Goal: Task Accomplishment & Management: Complete application form

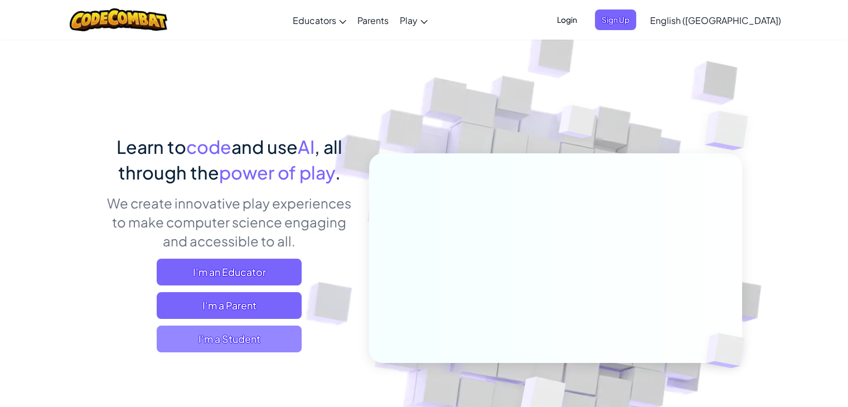
click at [239, 336] on span "I'm a Student" at bounding box center [229, 339] width 145 height 27
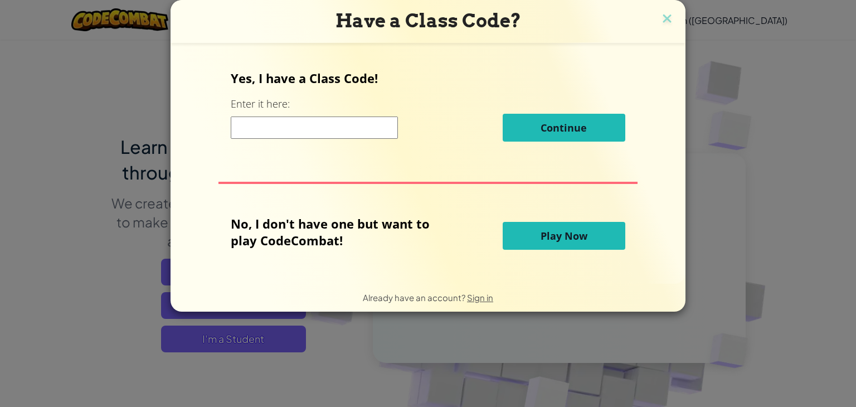
click at [517, 240] on button "Play Now" at bounding box center [564, 236] width 123 height 28
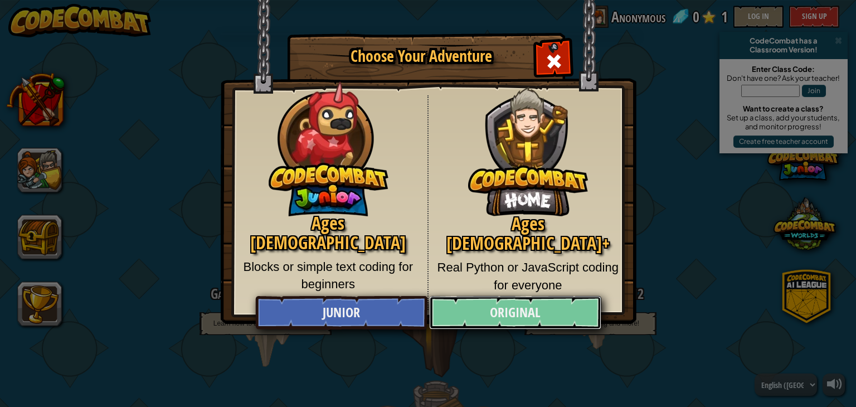
click at [469, 322] on link "Original" at bounding box center [515, 312] width 172 height 33
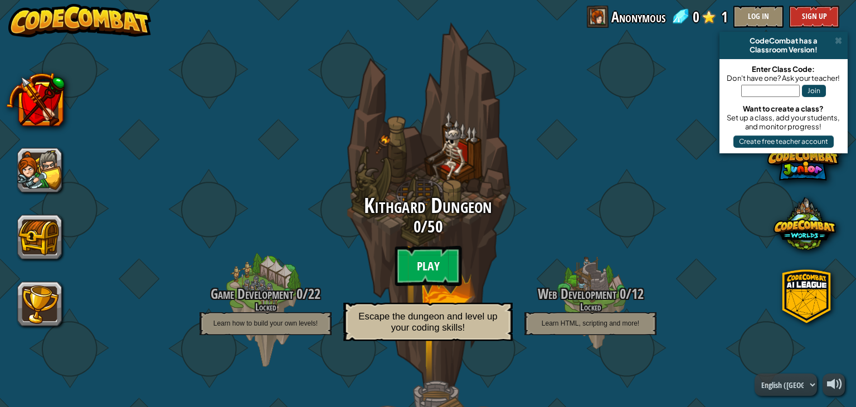
click at [438, 275] on btn "Play" at bounding box center [428, 266] width 67 height 40
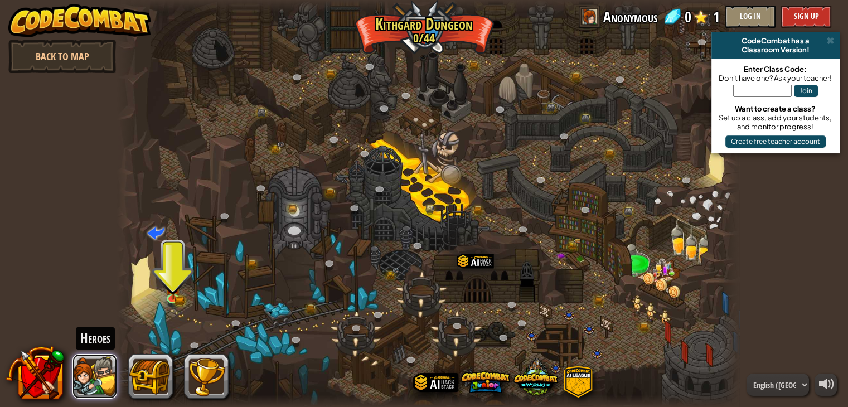
click at [93, 360] on button at bounding box center [94, 376] width 45 height 45
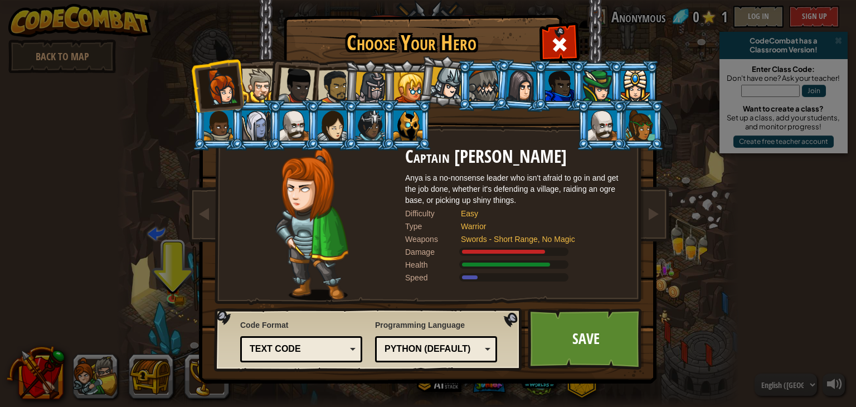
click at [367, 84] on div at bounding box center [371, 88] width 32 height 32
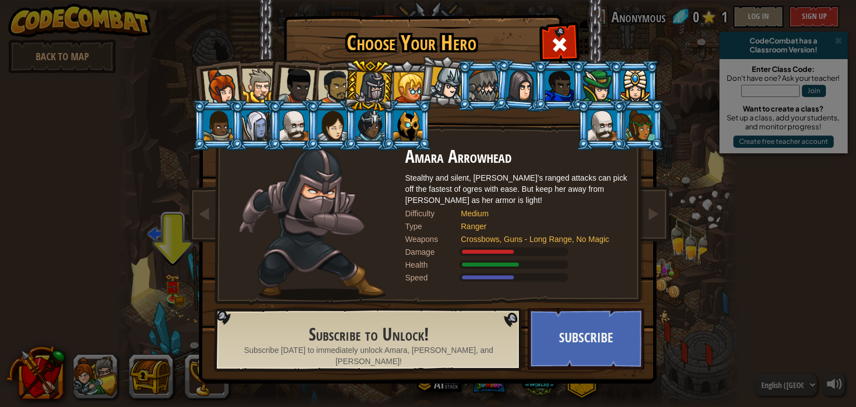
click at [334, 79] on div at bounding box center [335, 87] width 35 height 35
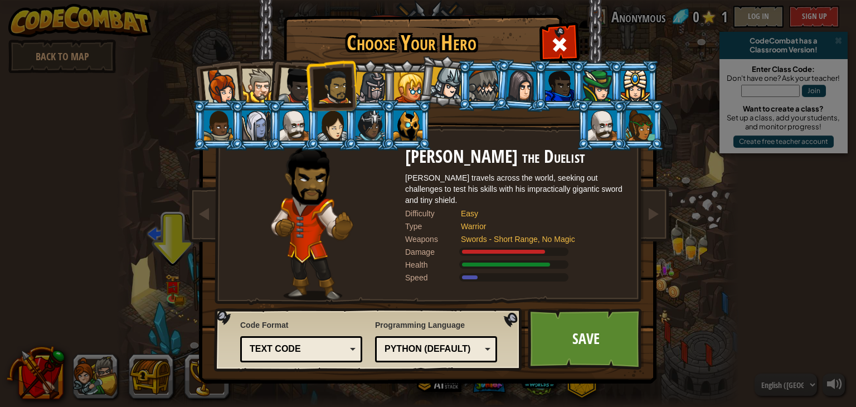
click at [307, 92] on li at bounding box center [331, 86] width 51 height 52
click at [301, 101] on li at bounding box center [293, 125] width 50 height 51
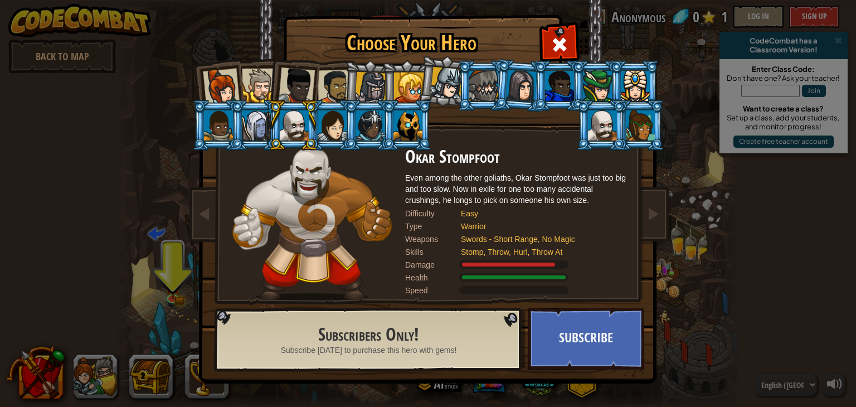
click at [289, 90] on div at bounding box center [296, 85] width 37 height 37
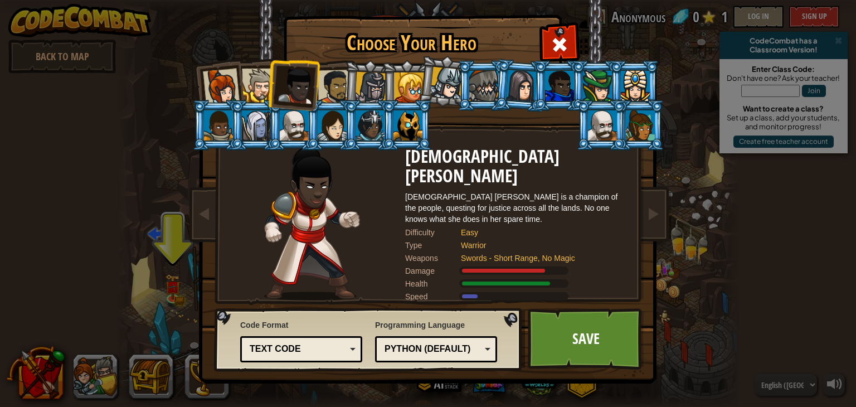
click at [321, 87] on div at bounding box center [335, 87] width 35 height 35
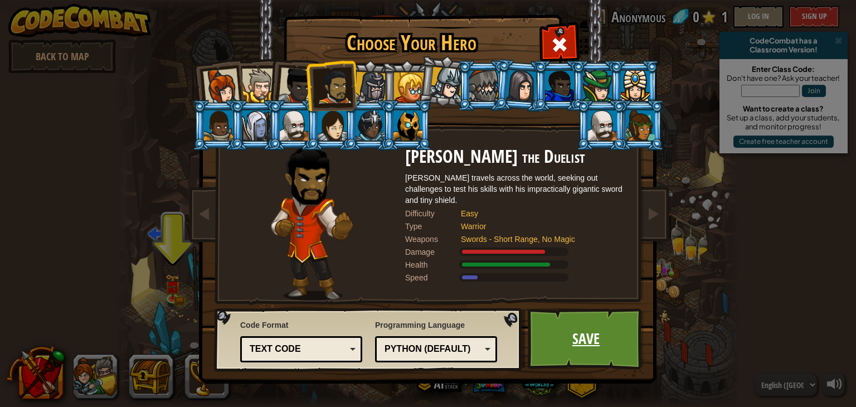
click at [560, 322] on link "Save" at bounding box center [586, 338] width 117 height 61
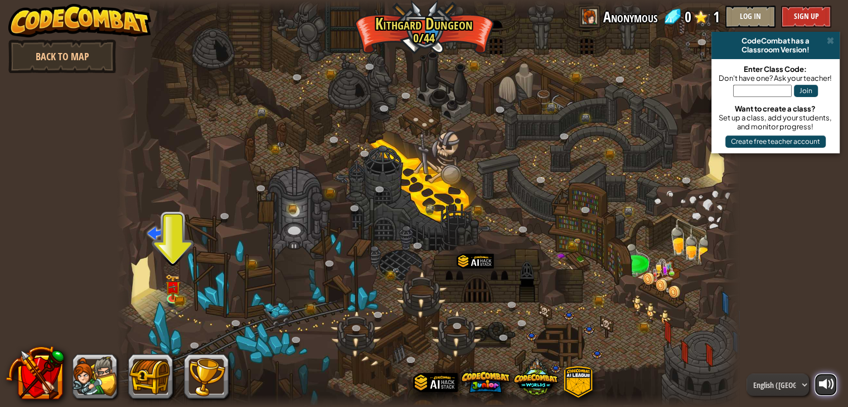
click at [824, 376] on div at bounding box center [827, 384] width 16 height 16
click at [181, 281] on img at bounding box center [173, 280] width 16 height 34
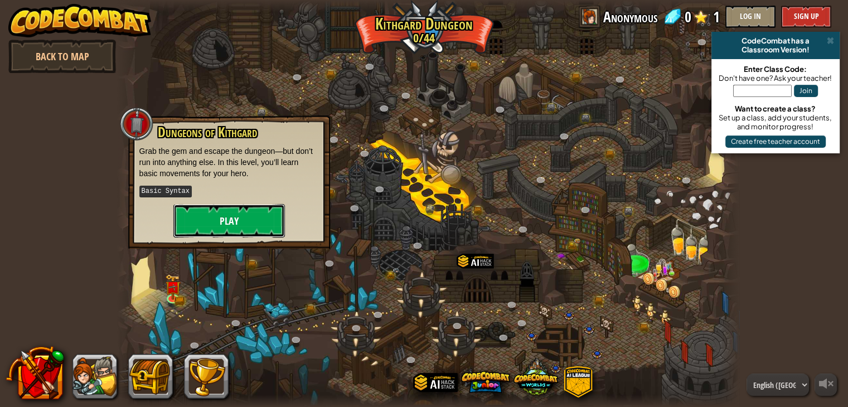
click at [231, 232] on button "Play" at bounding box center [229, 220] width 112 height 33
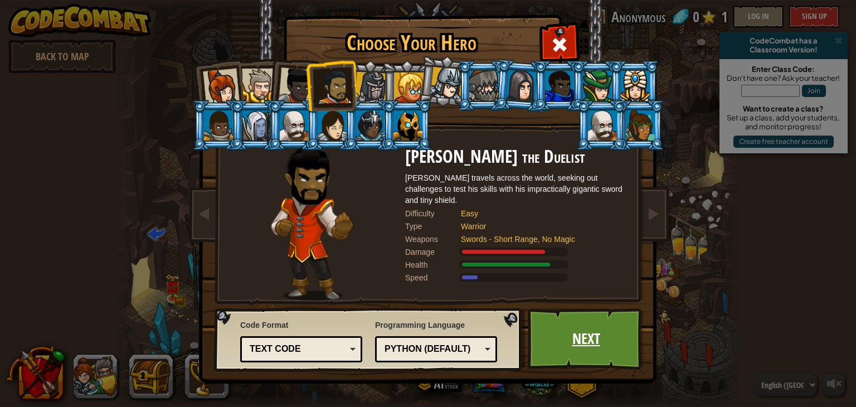
click at [562, 348] on link "Next" at bounding box center [586, 338] width 117 height 61
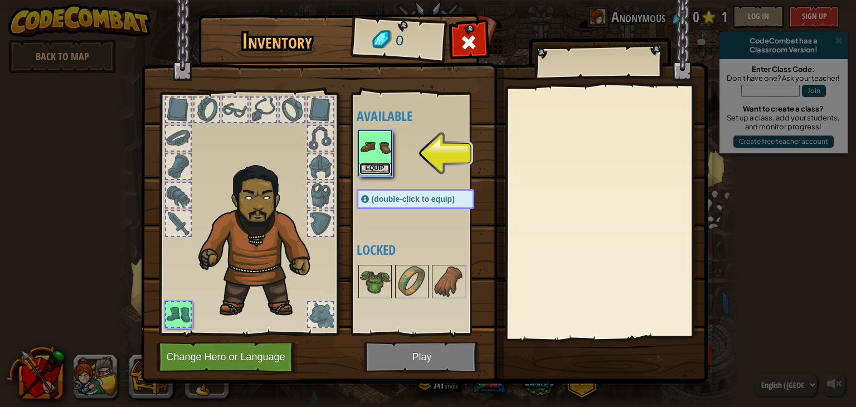
click at [375, 163] on button "Equip" at bounding box center [375, 169] width 31 height 12
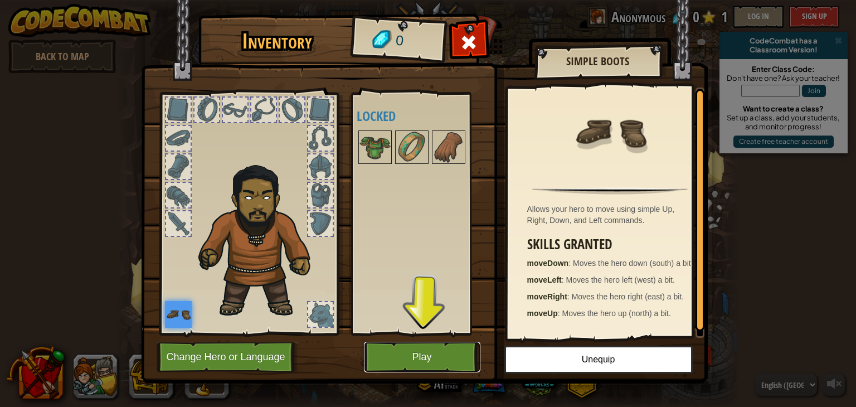
click at [413, 362] on button "Play" at bounding box center [422, 357] width 117 height 31
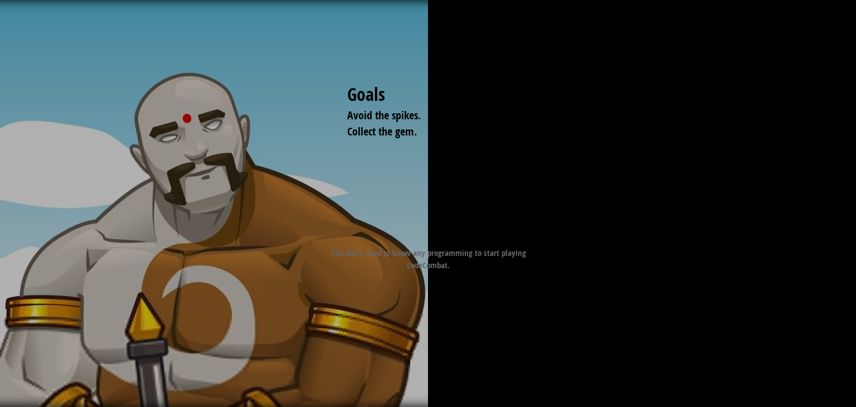
click at [415, 357] on div "Goals Avoid the spikes. Collect the gem. Start Level Error loading from server.…" at bounding box center [428, 203] width 856 height 407
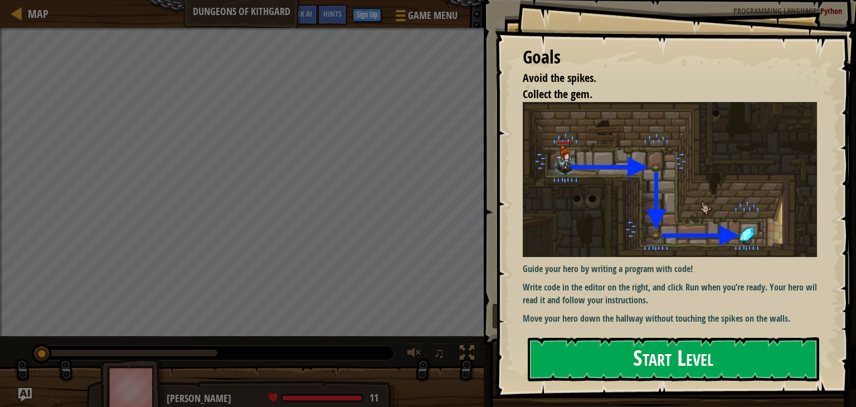
click at [624, 367] on button "Start Level" at bounding box center [674, 359] width 292 height 44
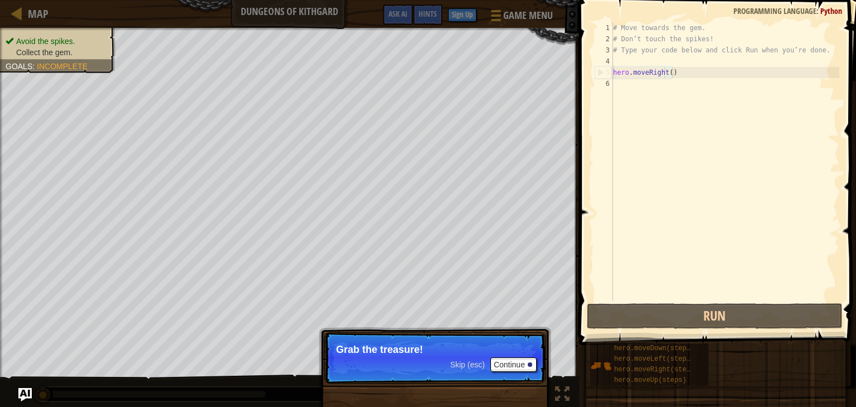
click at [666, 76] on div "# Move towards the gem. # Don’t touch the spikes! # Type your code below and cl…" at bounding box center [725, 172] width 229 height 301
click at [667, 70] on div "# Move towards the gem. # Don’t touch the spikes! # Type your code below and cl…" at bounding box center [725, 172] width 229 height 301
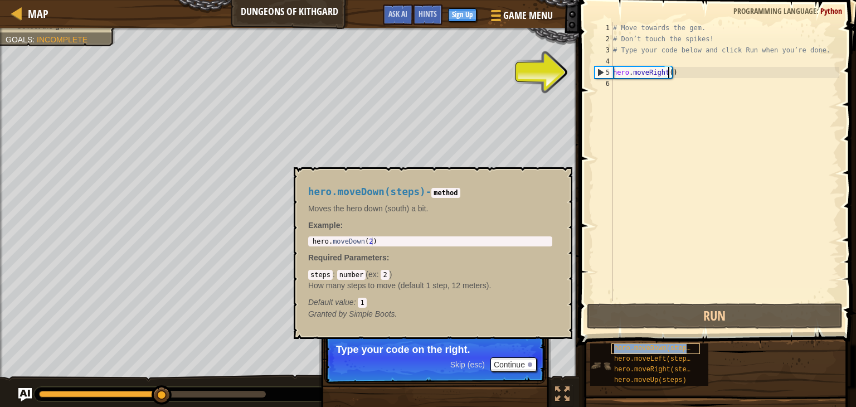
click at [632, 349] on span "hero.moveDown(steps)" at bounding box center [654, 349] width 80 height 8
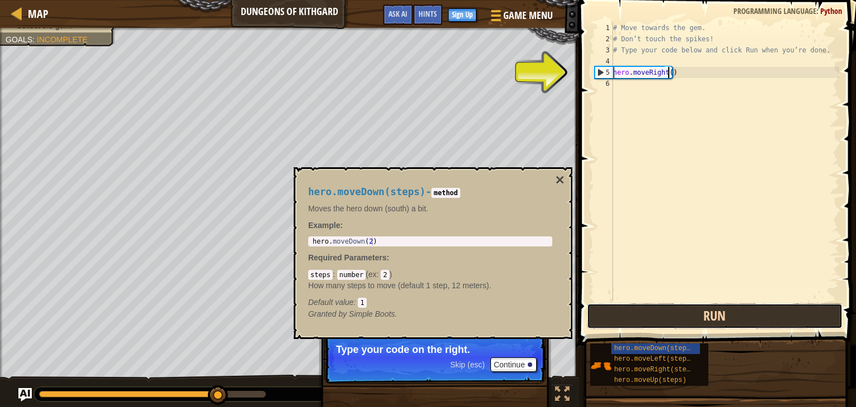
click at [663, 313] on button "Run" at bounding box center [715, 316] width 256 height 26
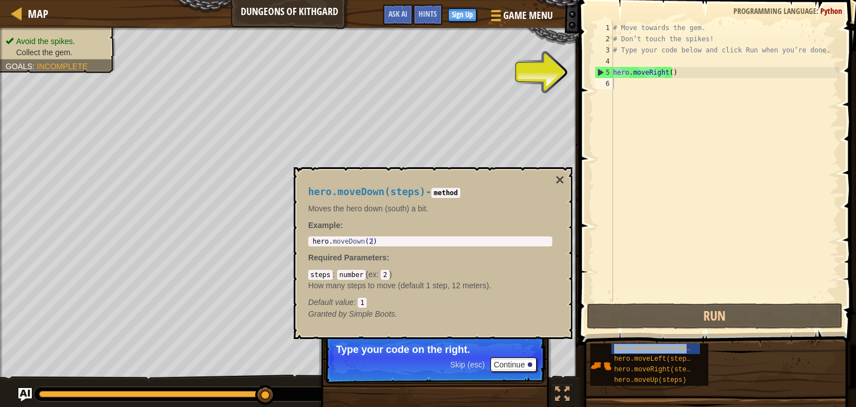
type textarea "hero.moveDown(steps)"
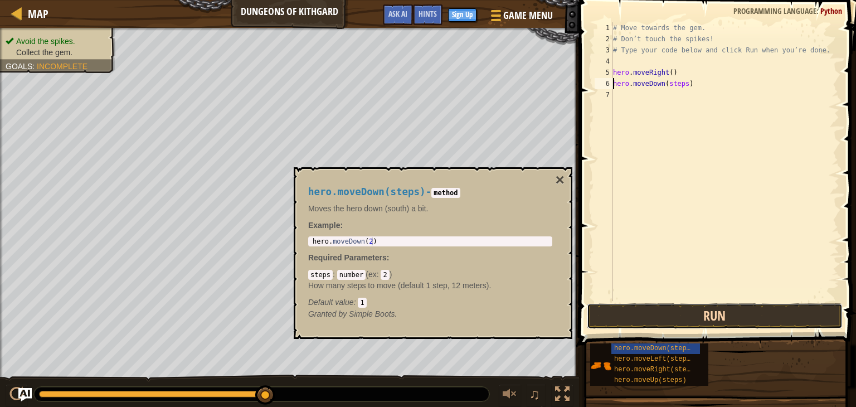
click at [651, 316] on button "Run" at bounding box center [715, 316] width 256 height 26
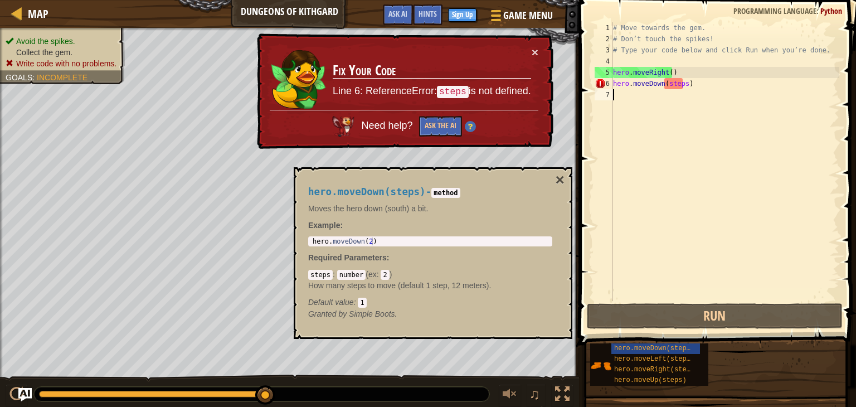
click at [686, 91] on div "# Move towards the gem. # Don’t touch the spikes! # Type your code below and cl…" at bounding box center [725, 172] width 229 height 301
click at [678, 84] on div "# Move towards the gem. # Don’t touch the spikes! # Type your code below and cl…" at bounding box center [725, 172] width 229 height 301
click at [685, 80] on div "# Move towards the gem. # Don’t touch the spikes! # Type your code below and cl…" at bounding box center [725, 172] width 229 height 301
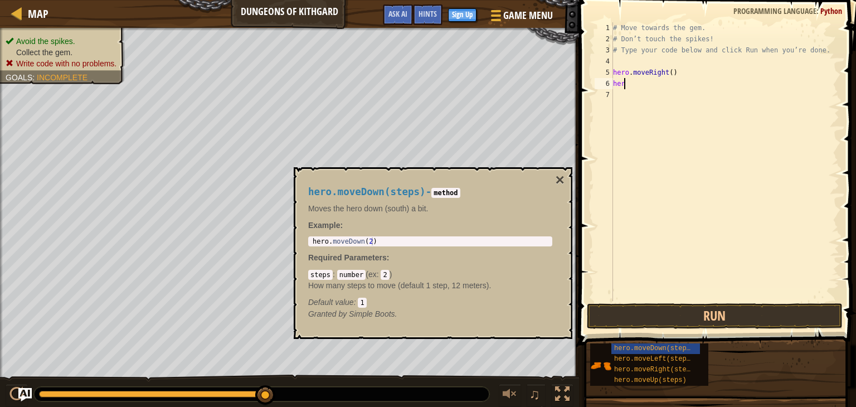
type textarea "h"
type textarea "hero.moveRight()"
click at [669, 90] on div "# Move towards the gem. # Don’t touch the spikes! # Type your code below and cl…" at bounding box center [725, 172] width 229 height 301
click at [651, 345] on span "hero.moveDown(steps)" at bounding box center [654, 349] width 80 height 8
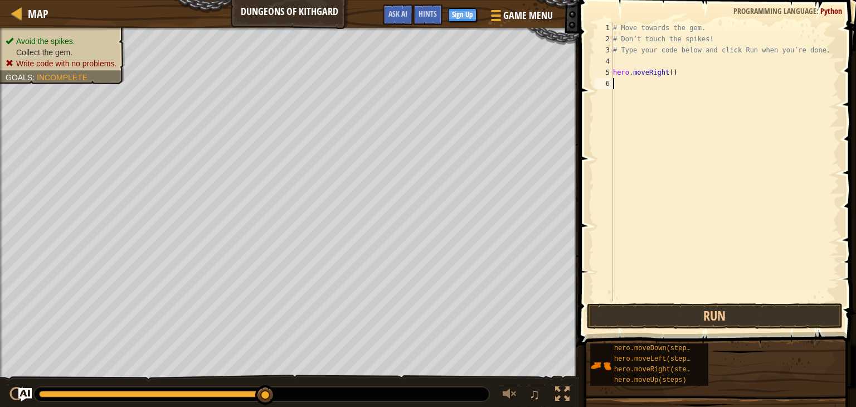
click at [644, 79] on div "# Move towards the gem. # Don’t touch the spikes! # Type your code below and cl…" at bounding box center [725, 172] width 229 height 301
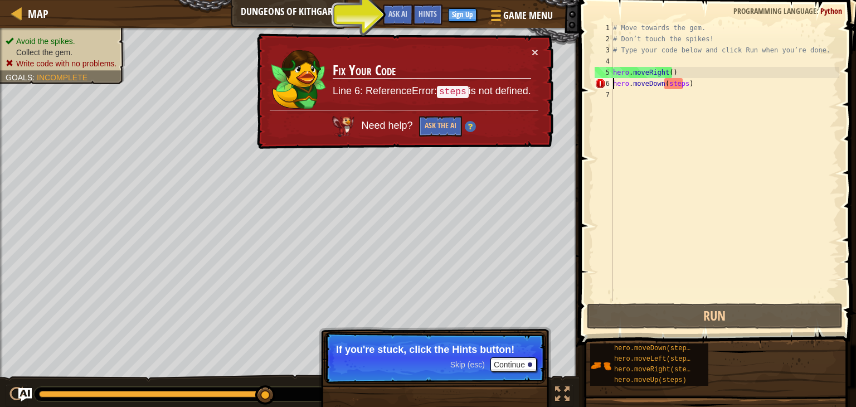
click at [685, 84] on div "# Move towards the gem. # Don’t touch the spikes! # Type your code below and cl…" at bounding box center [725, 172] width 229 height 301
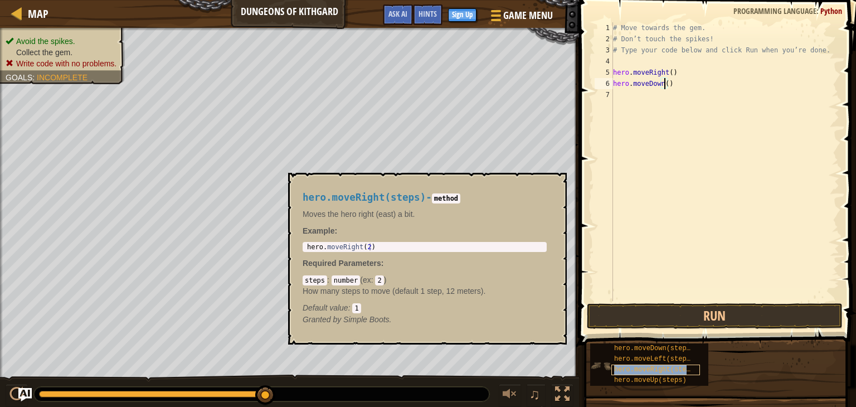
click at [637, 369] on span "hero.moveRight(steps)" at bounding box center [656, 370] width 84 height 8
click at [687, 94] on div "# Move towards the gem. # Don’t touch the spikes! # Type your code below and cl…" at bounding box center [725, 172] width 229 height 301
type textarea "hero.moveRight()"
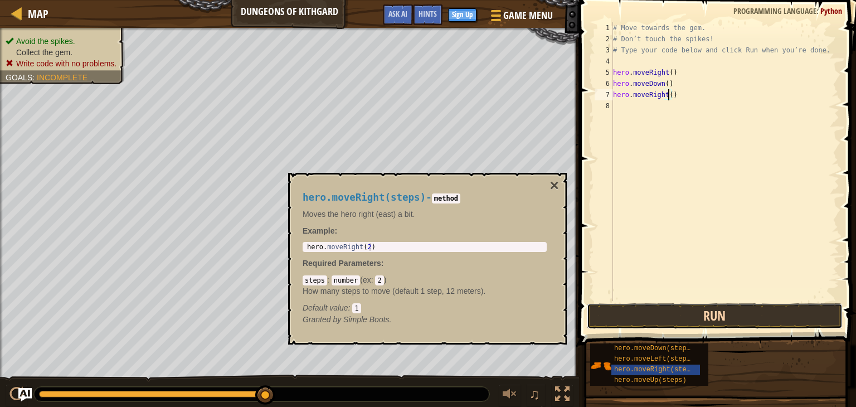
click at [665, 316] on button "Run" at bounding box center [715, 316] width 256 height 26
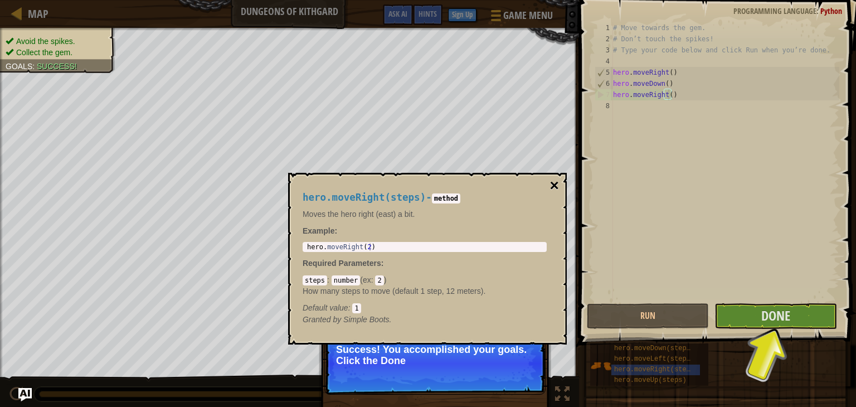
click at [555, 184] on button "×" at bounding box center [554, 186] width 9 height 16
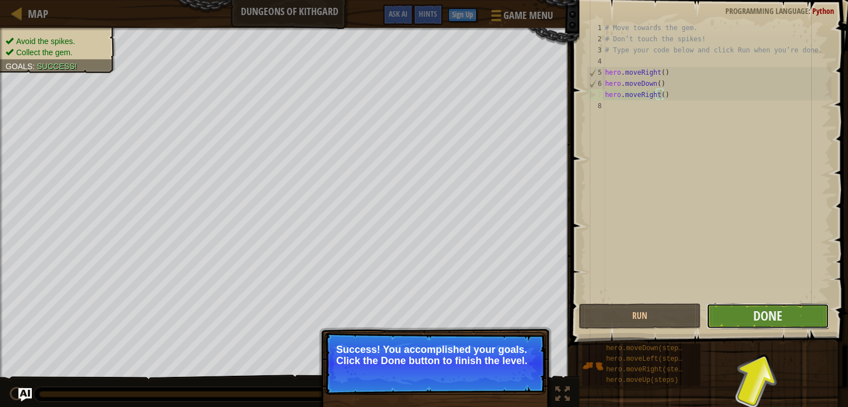
click at [738, 320] on button "Done" at bounding box center [767, 316] width 122 height 26
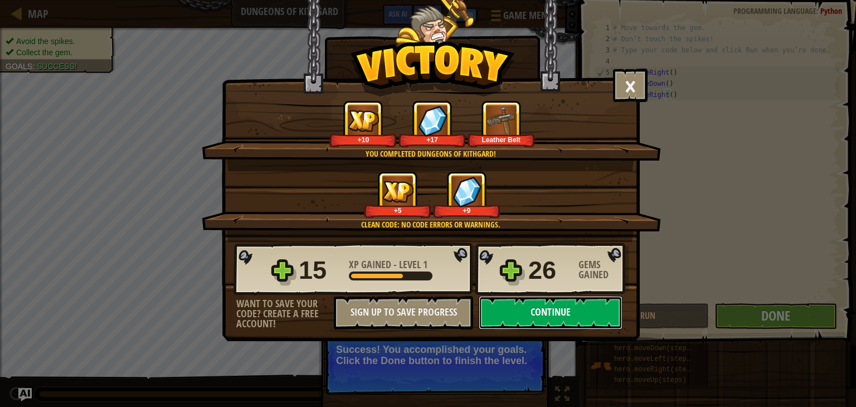
click at [553, 309] on button "Continue" at bounding box center [551, 312] width 144 height 33
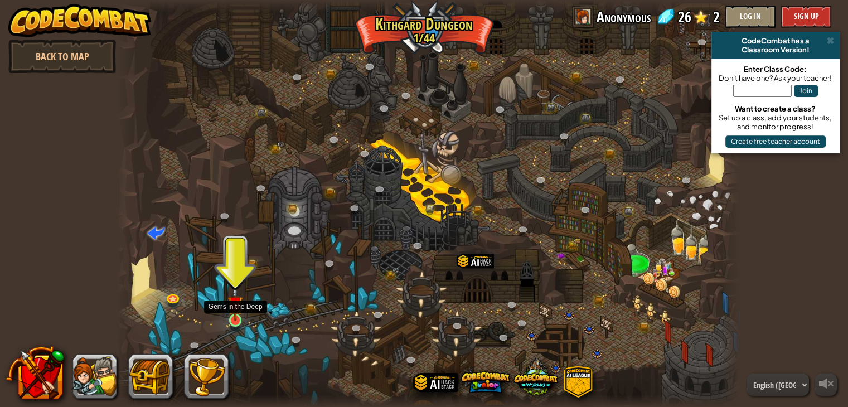
click at [236, 308] on img at bounding box center [235, 304] width 16 height 36
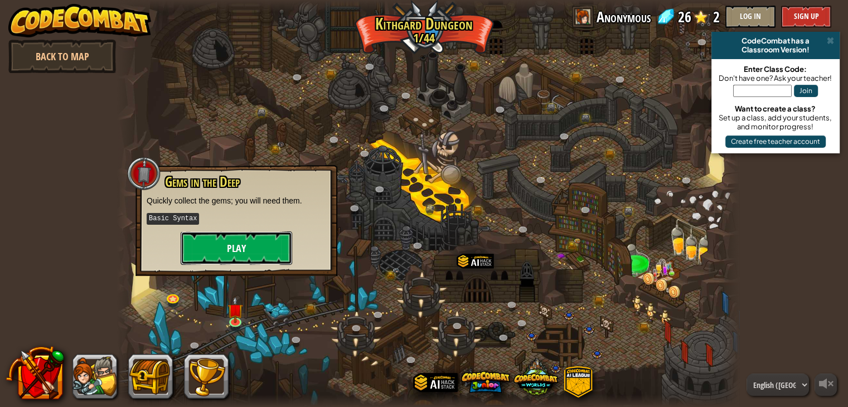
click at [227, 246] on button "Play" at bounding box center [237, 247] width 112 height 33
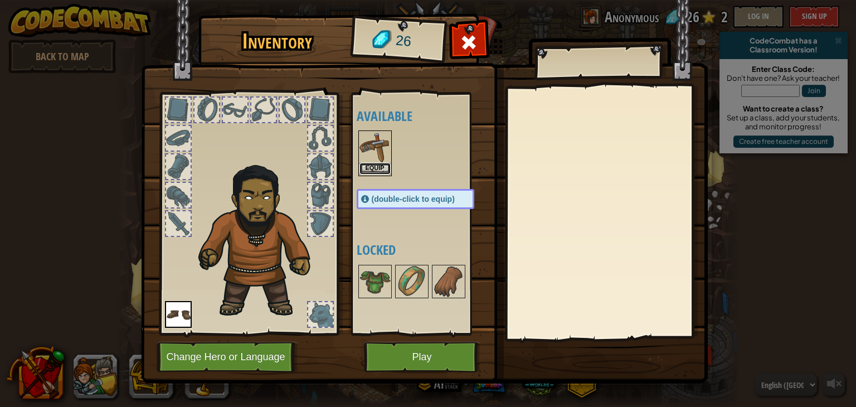
click at [366, 163] on button "Equip" at bounding box center [375, 169] width 31 height 12
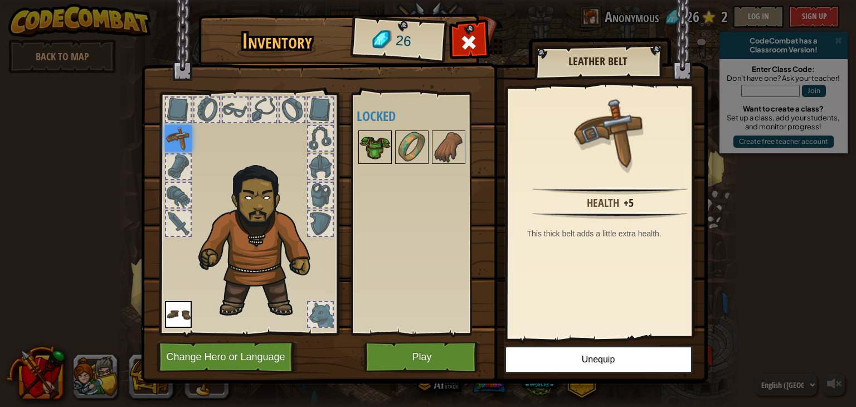
click at [377, 155] on img at bounding box center [375, 147] width 31 height 31
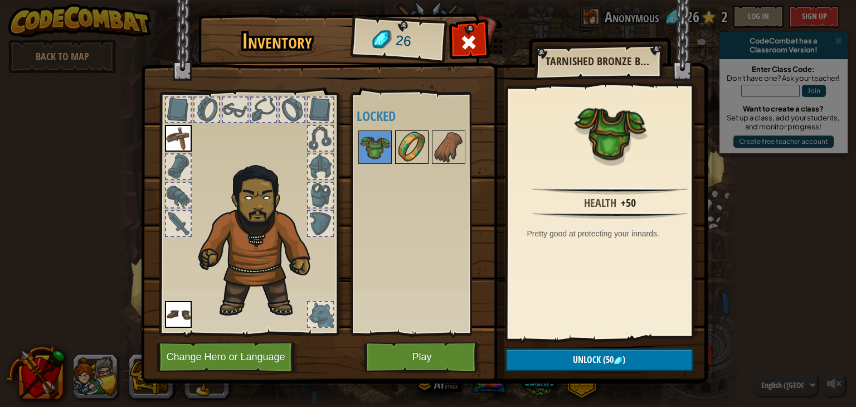
click at [404, 155] on img at bounding box center [411, 147] width 31 height 31
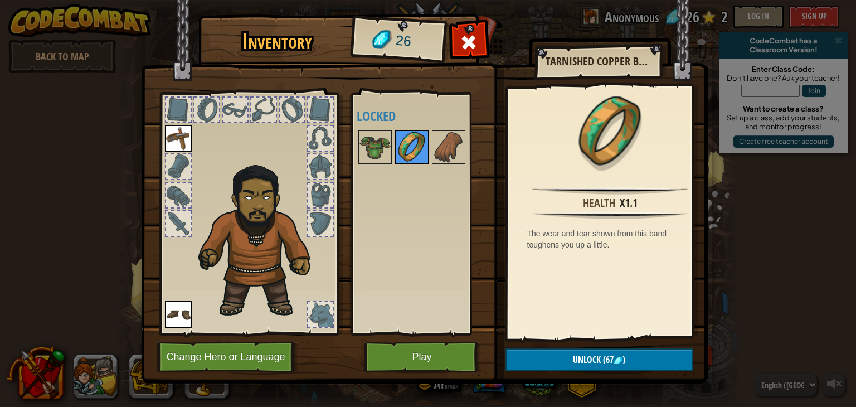
click at [425, 150] on img at bounding box center [411, 147] width 31 height 31
click at [439, 148] on img at bounding box center [448, 147] width 31 height 31
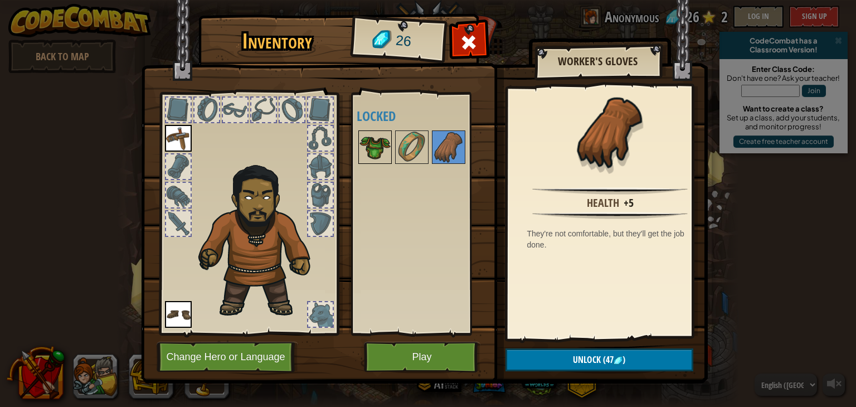
click at [366, 154] on img at bounding box center [375, 147] width 31 height 31
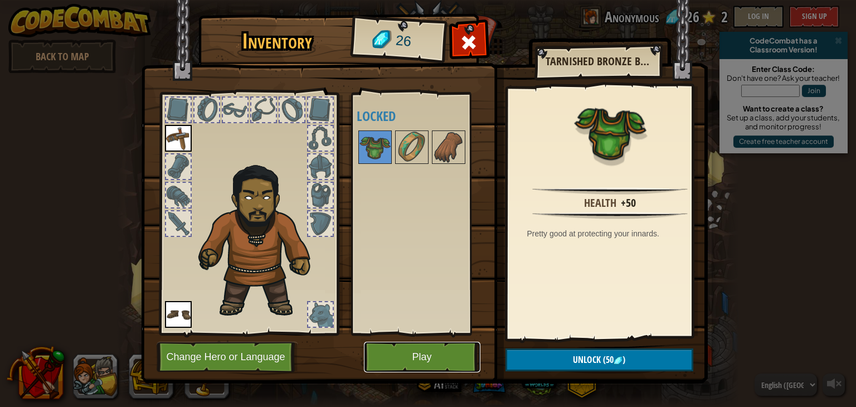
click at [418, 357] on button "Play" at bounding box center [422, 357] width 117 height 31
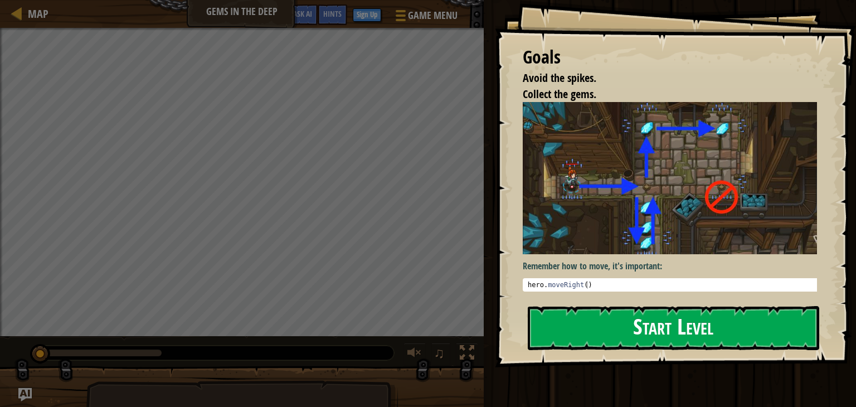
click at [595, 311] on button "Start Level" at bounding box center [674, 328] width 292 height 44
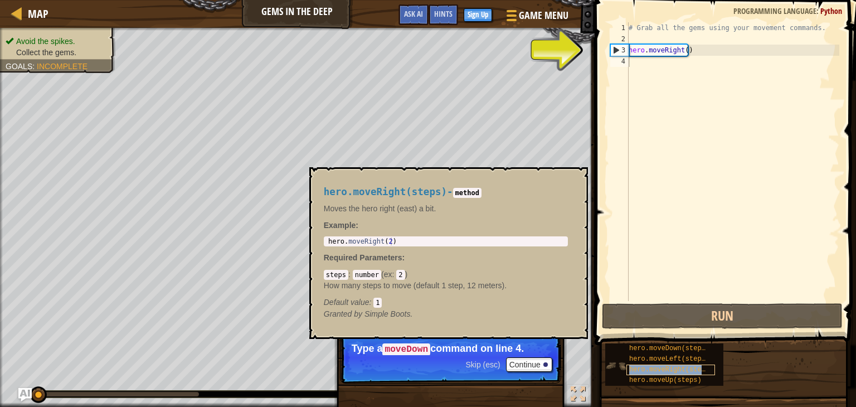
click at [675, 367] on span "hero.moveRight(steps)" at bounding box center [671, 370] width 84 height 8
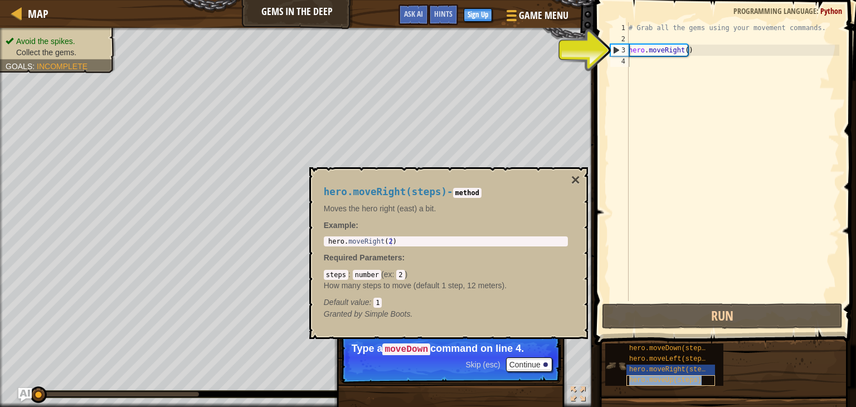
click at [671, 380] on span "hero.moveUp(steps)" at bounding box center [665, 380] width 72 height 8
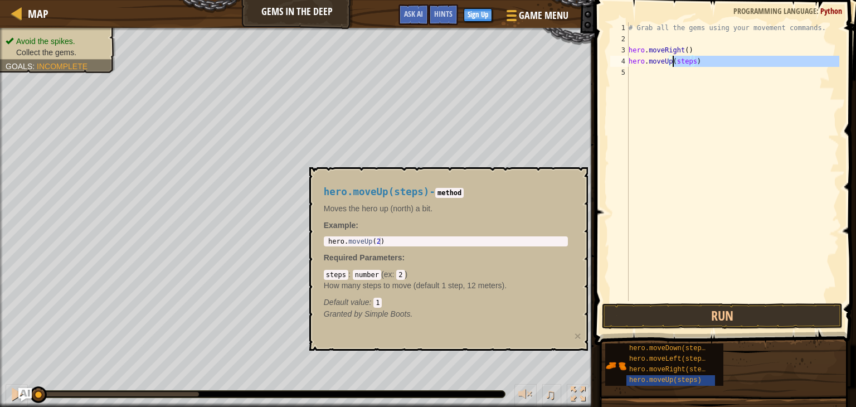
drag, startPoint x: 670, startPoint y: 235, endPoint x: 676, endPoint y: 62, distance: 172.4
click at [676, 62] on div "# Grab all the gems using your movement commands. hero . moveRight ( ) hero . m…" at bounding box center [733, 172] width 213 height 301
click at [688, 59] on div "# Grab all the gems using your movement commands. hero . moveRight ( ) hero . m…" at bounding box center [733, 161] width 213 height 279
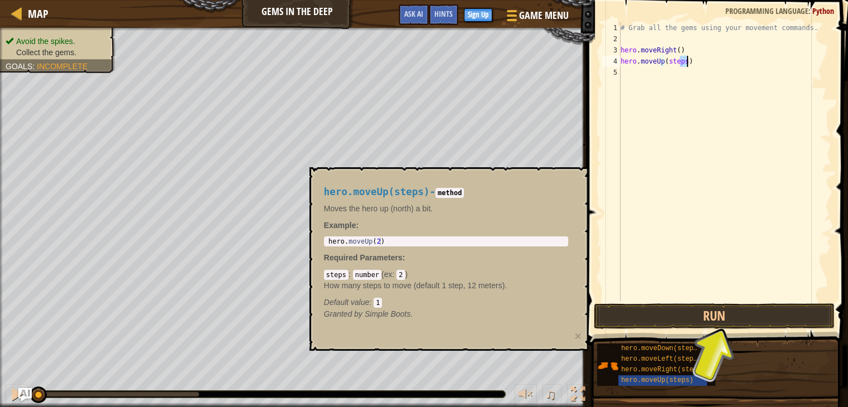
click at [682, 61] on div "# Grab all the gems using your movement commands. hero . moveRight ( ) hero . m…" at bounding box center [724, 161] width 213 height 279
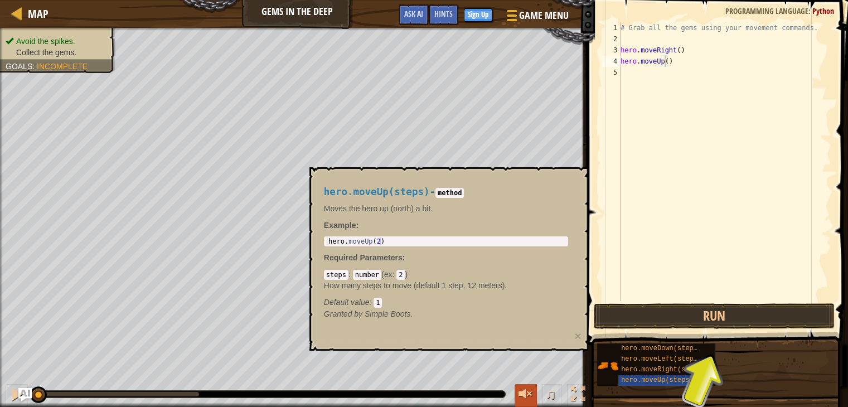
click at [526, 389] on div at bounding box center [525, 394] width 14 height 14
click at [661, 348] on span "hero.moveDown(steps)" at bounding box center [661, 349] width 80 height 8
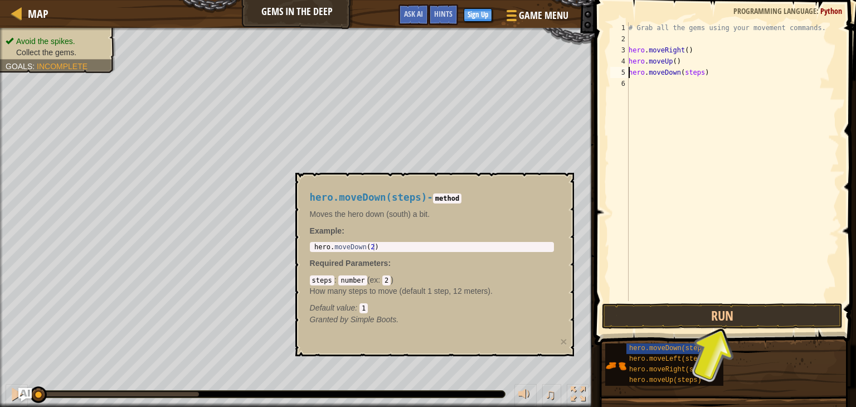
click at [690, 75] on div "# Grab all the gems using your movement commands. hero . moveRight ( ) hero . m…" at bounding box center [733, 172] width 213 height 301
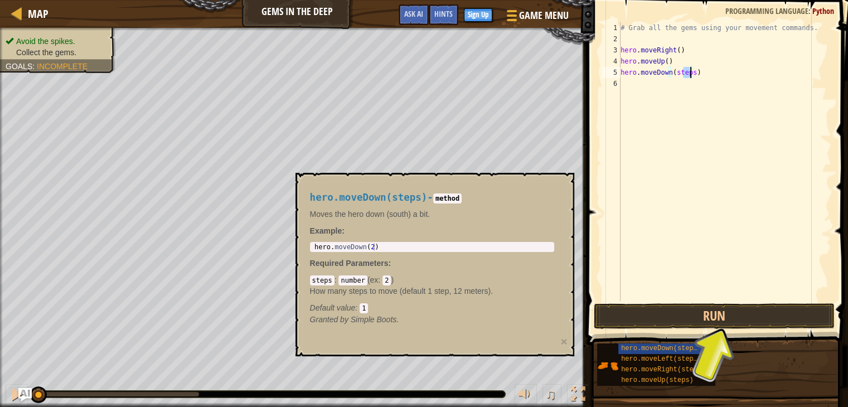
click at [691, 75] on div "# Grab all the gems using your movement commands. hero . moveRight ( ) hero . m…" at bounding box center [724, 161] width 213 height 279
type textarea "hero.moveDown()"
click at [524, 392] on div at bounding box center [525, 394] width 14 height 14
click at [642, 83] on div "# Grab all the gems using your movement commands. hero . moveRight ( ) hero . m…" at bounding box center [724, 172] width 213 height 301
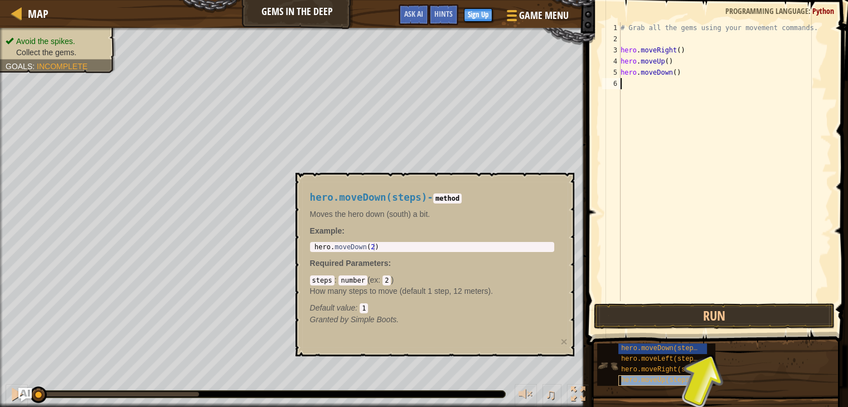
click at [634, 382] on span "hero.moveUp(steps)" at bounding box center [657, 380] width 72 height 8
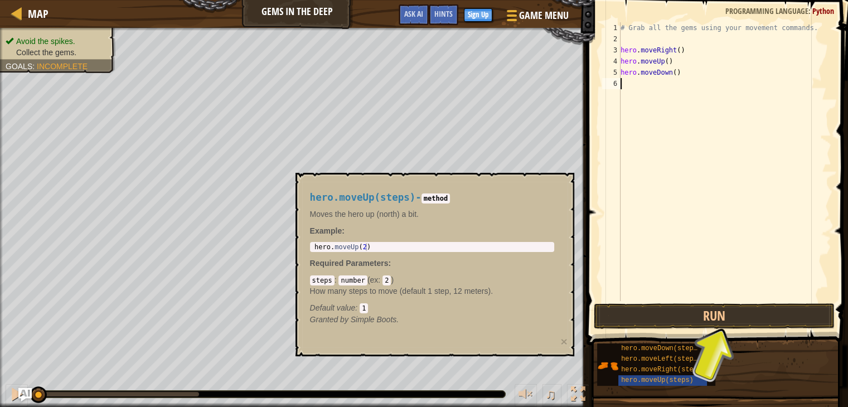
click at [715, 152] on div "# Grab all the gems using your movement commands. hero . moveRight ( ) hero . m…" at bounding box center [724, 172] width 213 height 301
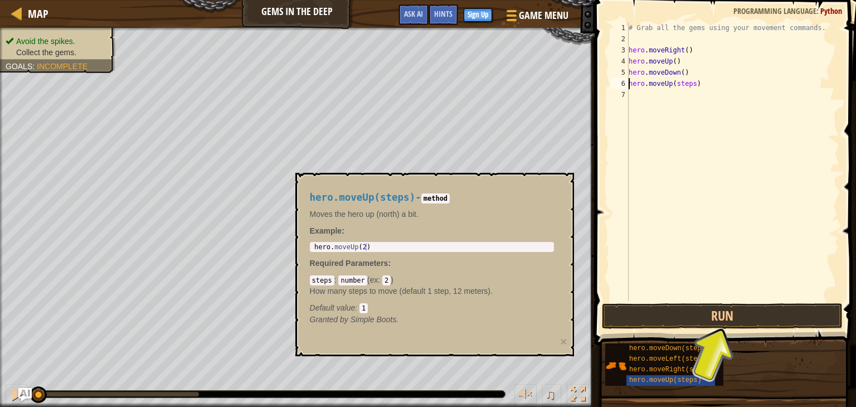
click at [684, 83] on div "# Grab all the gems using your movement commands. hero . moveRight ( ) hero . m…" at bounding box center [733, 172] width 213 height 301
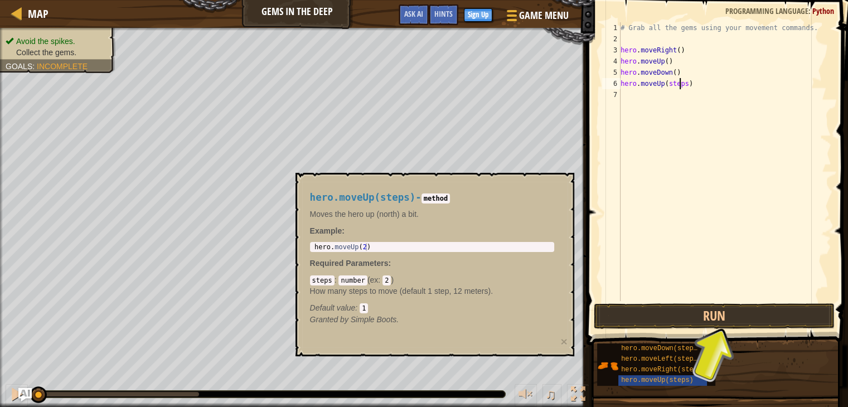
click at [680, 81] on div "# Grab all the gems using your movement commands. hero . moveRight ( ) hero . m…" at bounding box center [724, 172] width 213 height 301
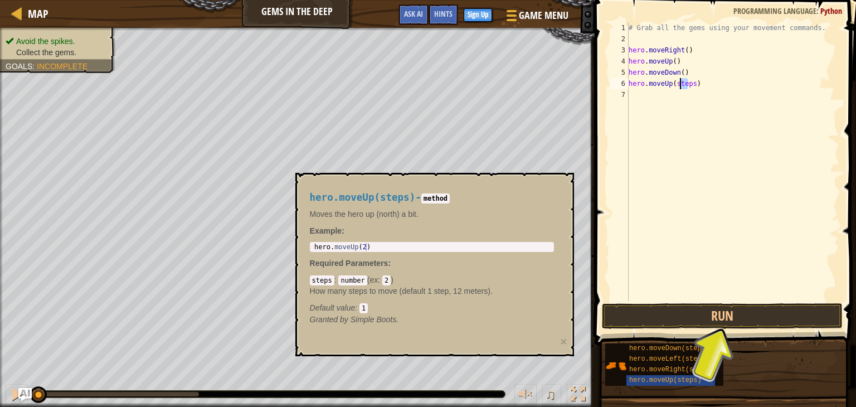
type textarea "hero.moveUp(sts)"
click at [668, 101] on div "# Grab all the gems using your movement commands. hero . moveRight ( ) hero . m…" at bounding box center [733, 172] width 213 height 301
click at [675, 81] on div "# Grab all the gems using your movement commands. hero . moveRight ( ) hero . m…" at bounding box center [733, 172] width 213 height 301
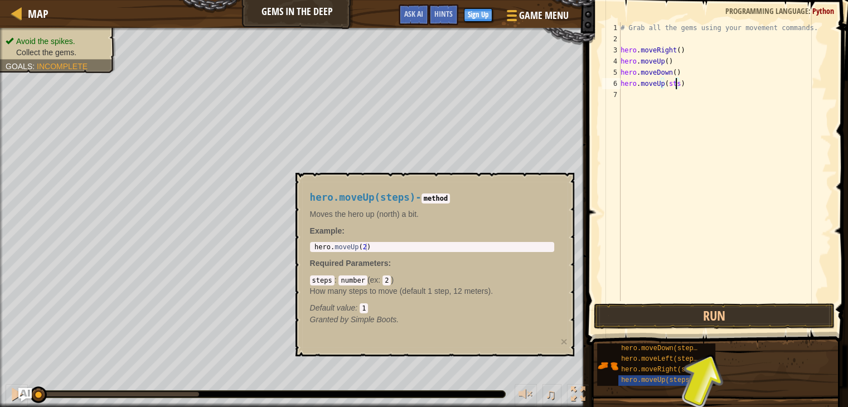
click at [674, 84] on div "# Grab all the gems using your movement commands. hero . moveRight ( ) hero . m…" at bounding box center [724, 172] width 213 height 301
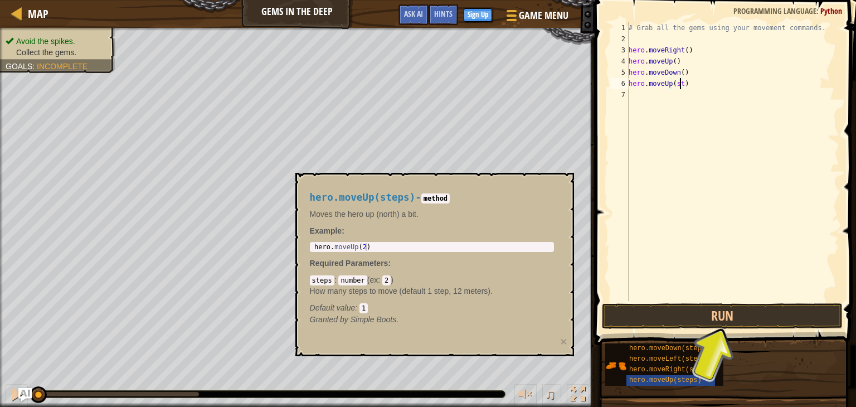
type textarea "hero.moveUp()"
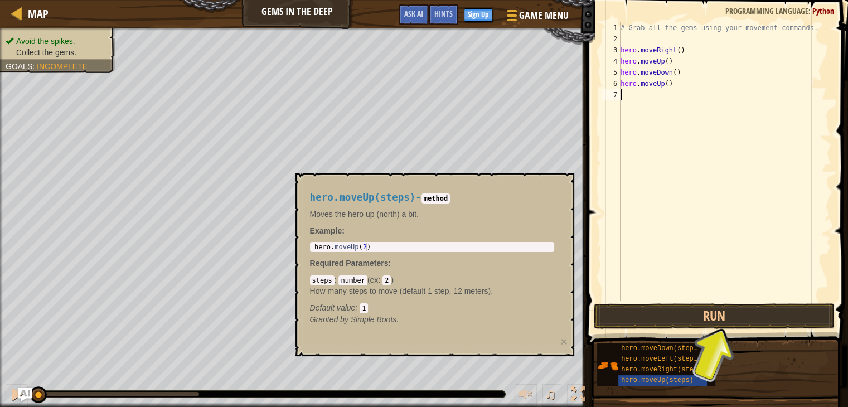
click at [640, 95] on div "# Grab all the gems using your movement commands. hero . moveRight ( ) hero . m…" at bounding box center [724, 172] width 213 height 301
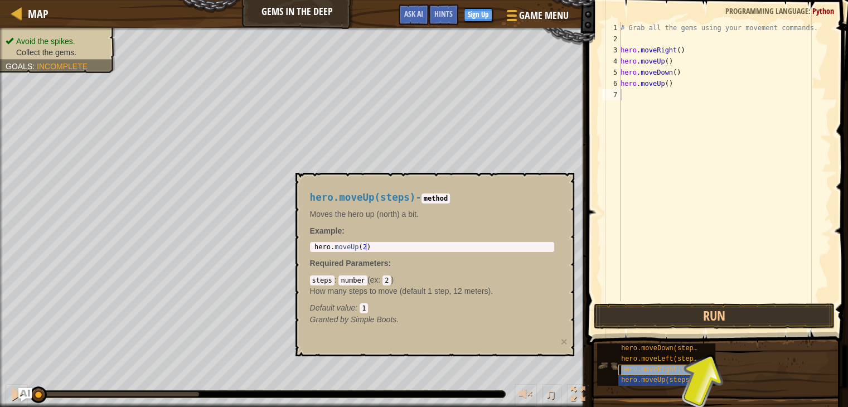
click at [642, 366] on span "hero.moveRight(steps)" at bounding box center [663, 370] width 84 height 8
click at [694, 96] on div "# Grab all the gems using your movement commands. hero . moveRight ( ) hero . m…" at bounding box center [724, 172] width 213 height 301
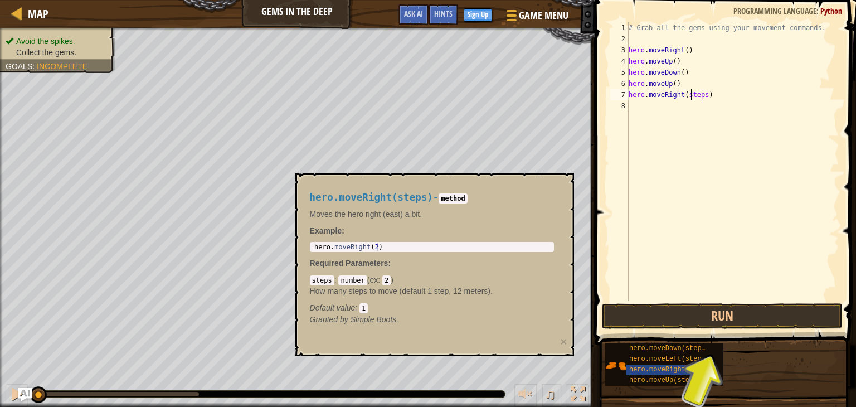
click at [693, 96] on div "# Grab all the gems using your movement commands. hero . moveRight ( ) hero . m…" at bounding box center [733, 172] width 213 height 301
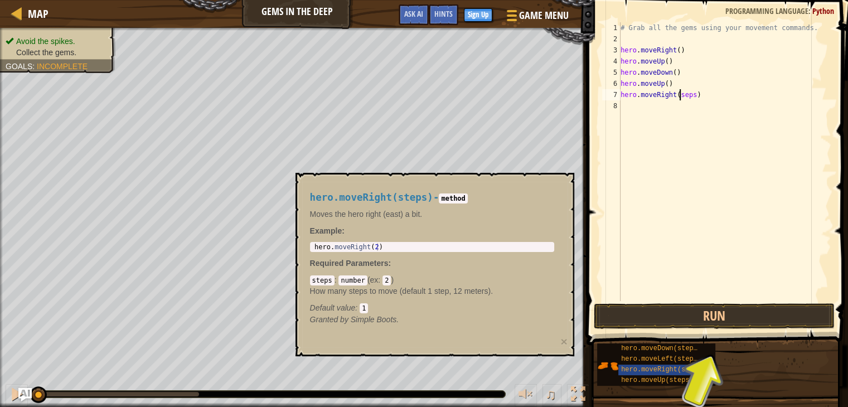
type textarea "hero.moveRighteps)"
click at [712, 190] on div "# Grab all the gems using your movement commands. hero . moveRight ( ) hero . m…" at bounding box center [724, 172] width 213 height 301
click at [733, 96] on div "# Grab all the gems using your movement commands. hero . moveRight ( ) hero . m…" at bounding box center [724, 172] width 213 height 301
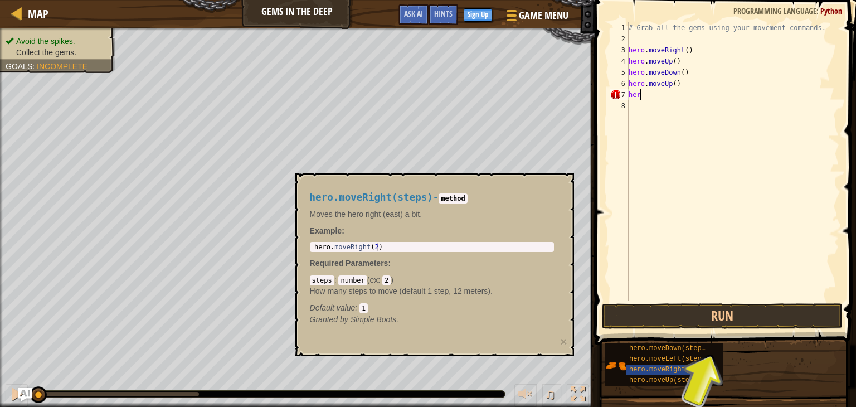
type textarea "h"
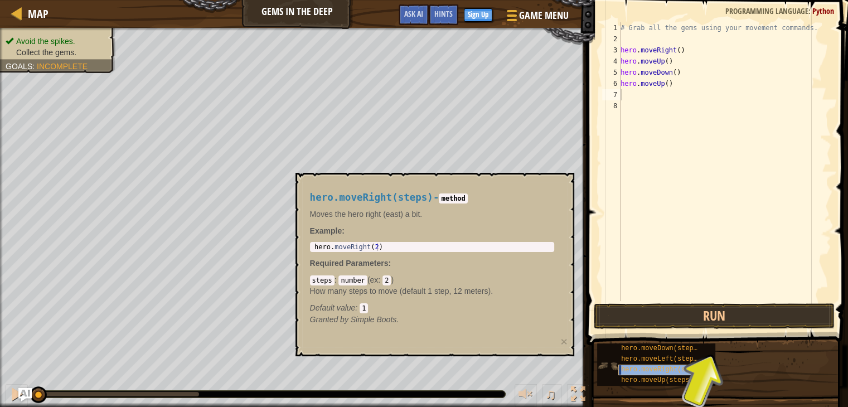
type textarea "hero.moveRight(steps)"
click at [700, 95] on div "# Grab all the gems using your movement commands. hero . moveRight ( ) hero . m…" at bounding box center [724, 172] width 213 height 301
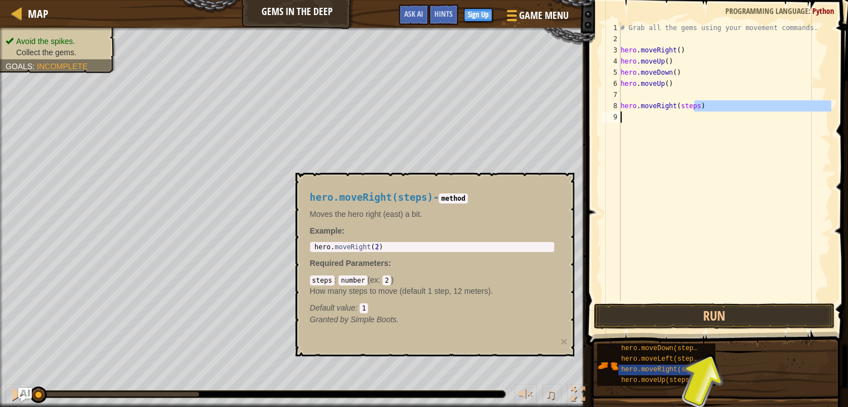
drag, startPoint x: 702, startPoint y: 110, endPoint x: 607, endPoint y: 124, distance: 95.8
click at [607, 124] on div "1 2 3 4 5 6 7 8 9 # Grab all the gems using your movement commands. hero . move…" at bounding box center [715, 161] width 231 height 279
type textarea "hero.moveRight(steps)"
drag, startPoint x: 624, startPoint y: 105, endPoint x: 662, endPoint y: 99, distance: 38.5
click at [662, 99] on div "1 2 3 4 5 6 7 8 9 # Grab all the gems using your movement commands. hero . move…" at bounding box center [715, 161] width 231 height 279
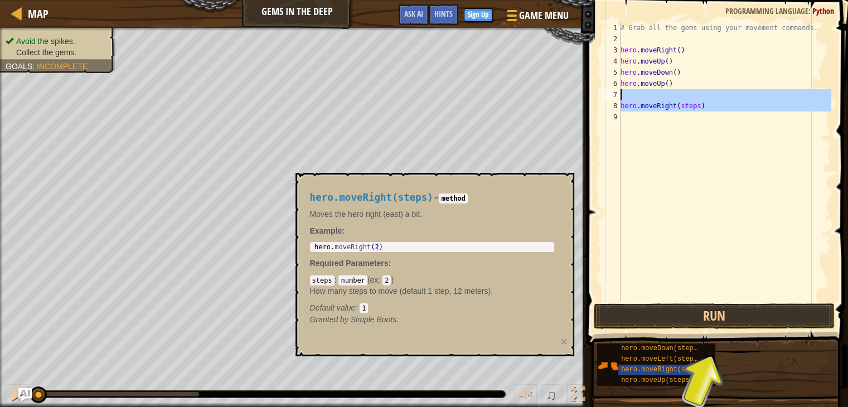
type textarea "hero.moveRight(steps)"
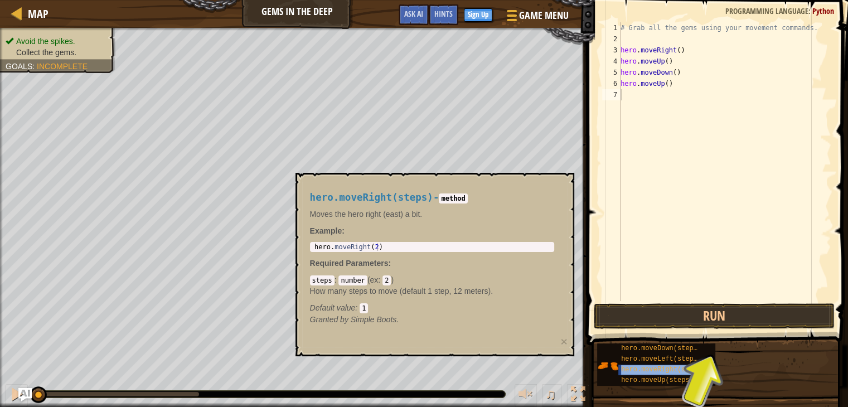
type textarea "hero.moveRight(steps)"
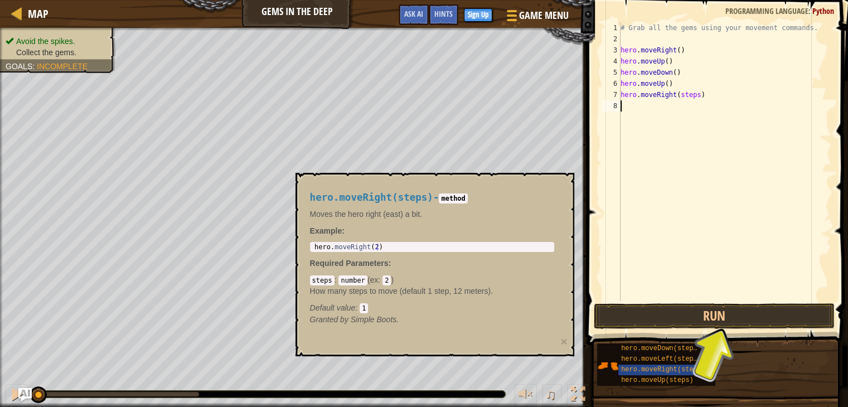
click at [676, 137] on div "# Grab all the gems using your movement commands. hero . moveRight ( ) hero . m…" at bounding box center [724, 172] width 213 height 301
click at [697, 96] on div "# Grab all the gems using your movement commands. hero . moveRight ( ) hero . m…" at bounding box center [724, 172] width 213 height 301
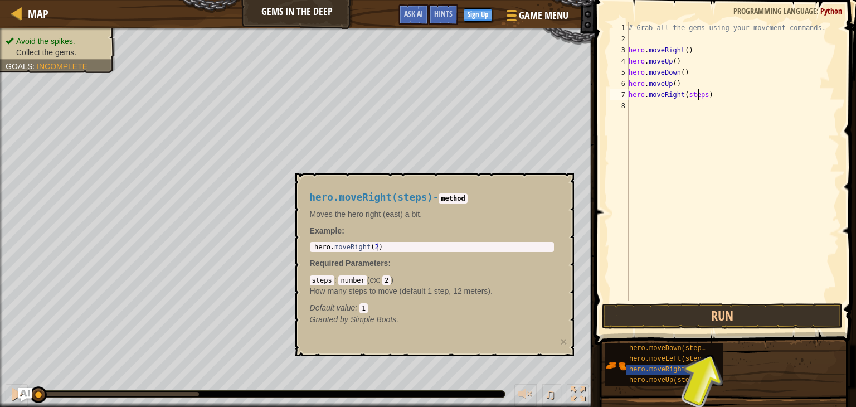
click at [697, 96] on div "# Grab all the gems using your movement commands. hero . moveRight ( ) hero . m…" at bounding box center [733, 172] width 213 height 301
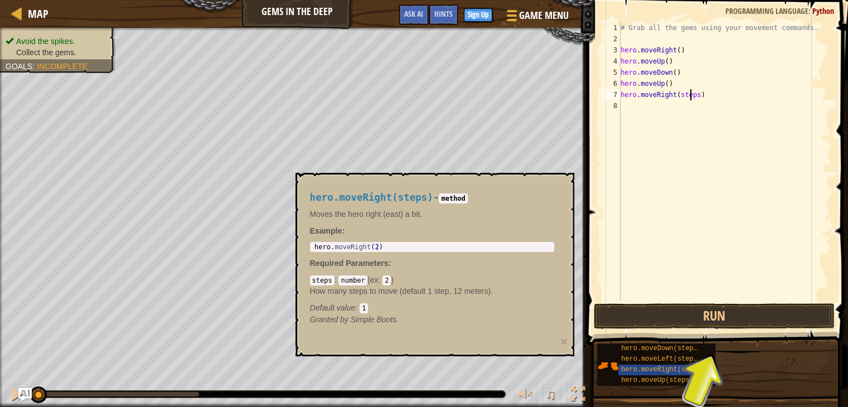
click at [696, 96] on div "# Grab all the gems using your movement commands. hero . moveRight ( ) hero . m…" at bounding box center [724, 172] width 213 height 301
click at [578, 395] on div at bounding box center [578, 394] width 14 height 14
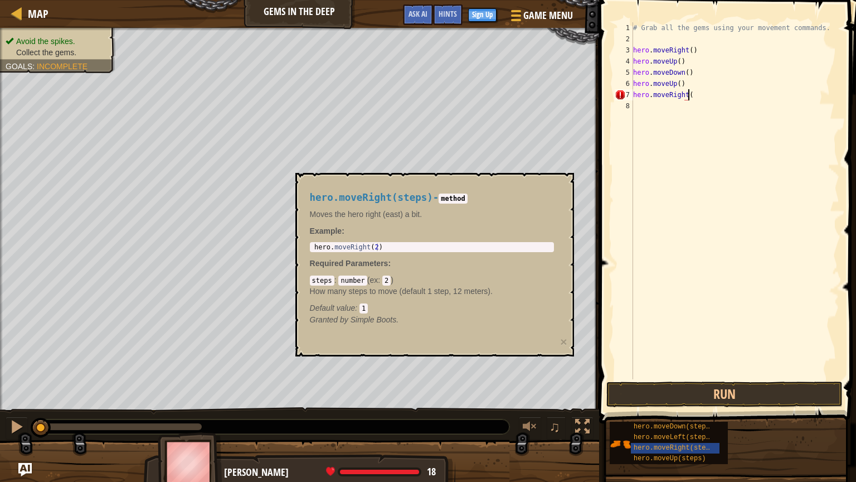
scroll to position [5, 4]
type textarea "hero.moveRight()"
click at [729, 392] on button "Run" at bounding box center [725, 394] width 236 height 26
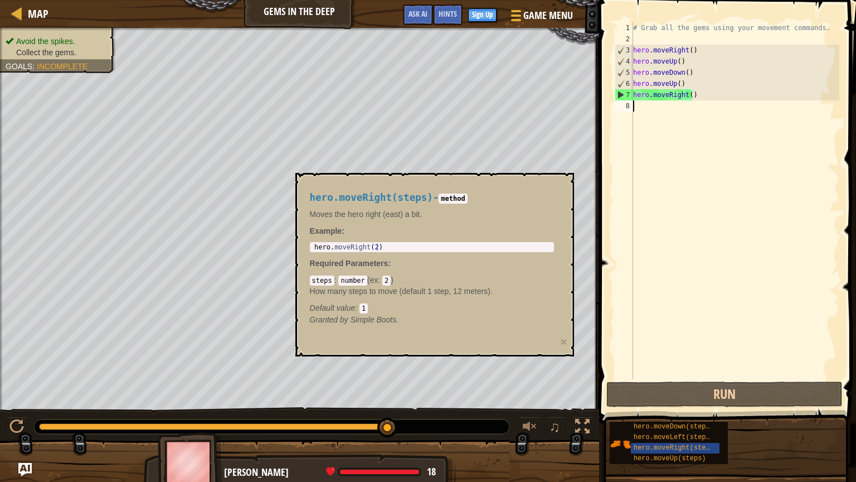
click at [648, 110] on div "# Grab all the gems using your movement commands. hero . moveRight ( ) hero . m…" at bounding box center [735, 211] width 209 height 379
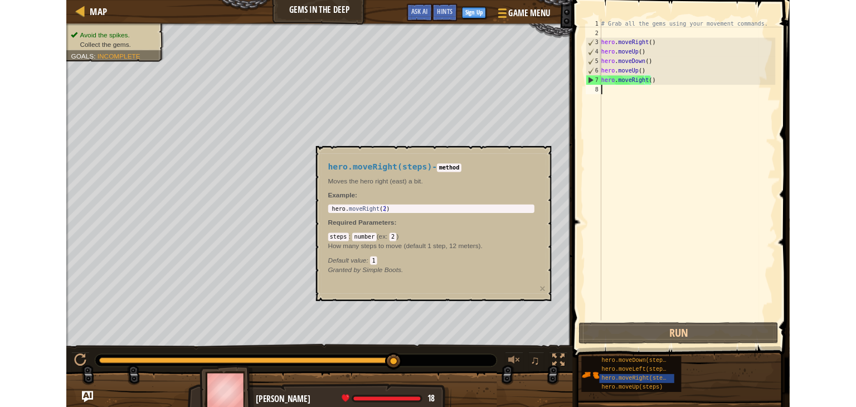
scroll to position [5, 0]
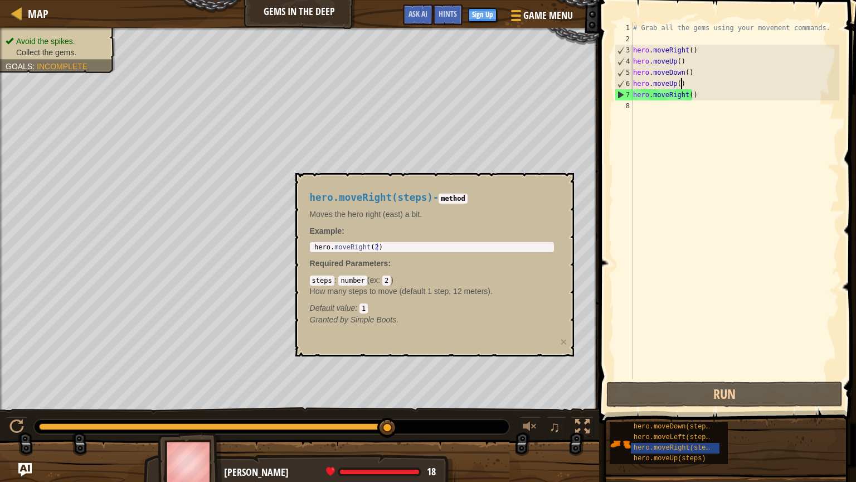
click at [692, 79] on div "# Grab all the gems using your movement commands. hero . moveRight ( ) hero . m…" at bounding box center [735, 211] width 209 height 379
click at [634, 76] on div "# Grab all the gems using your movement commands. hero . moveRight ( ) hero . m…" at bounding box center [735, 211] width 209 height 379
type textarea "hero.moveDown()"
click at [634, 76] on div "# Grab all the gems using your movement commands. hero . moveRight ( ) hero . m…" at bounding box center [735, 211] width 209 height 379
click at [649, 118] on div "# Grab all the gems using your movement commands. hero . moveRight ( ) hero . m…" at bounding box center [735, 211] width 209 height 379
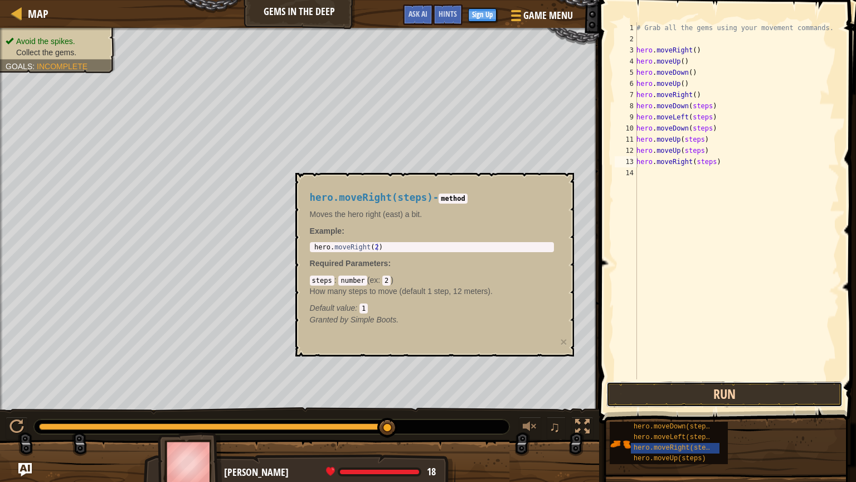
click at [719, 393] on button "Run" at bounding box center [725, 394] width 236 height 26
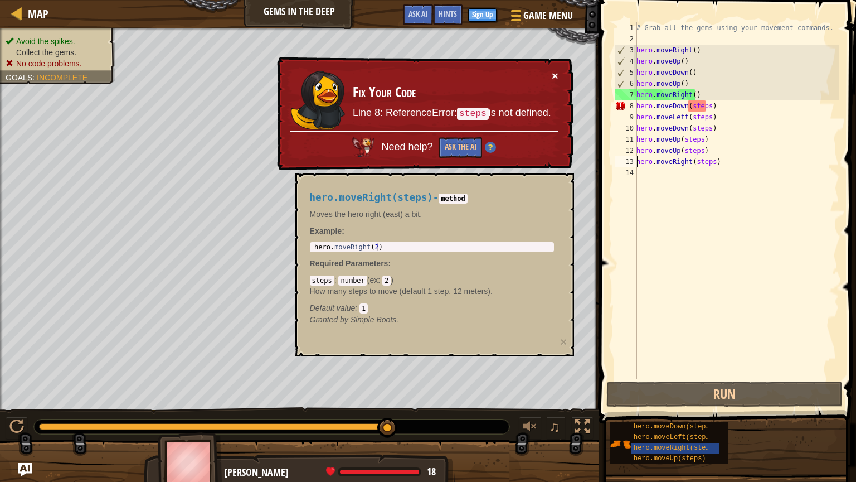
click at [556, 70] on button "×" at bounding box center [555, 76] width 7 height 12
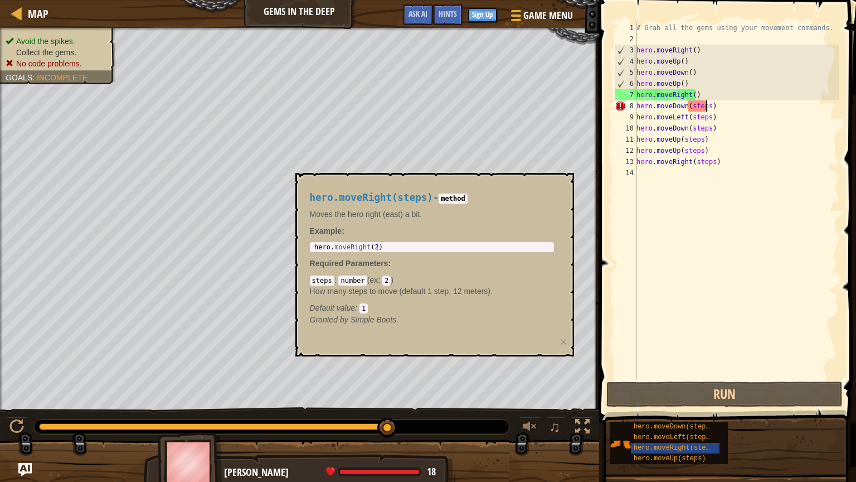
click at [705, 107] on div "# Grab all the gems using your movement commands. hero . moveRight ( ) hero . m…" at bounding box center [736, 211] width 205 height 379
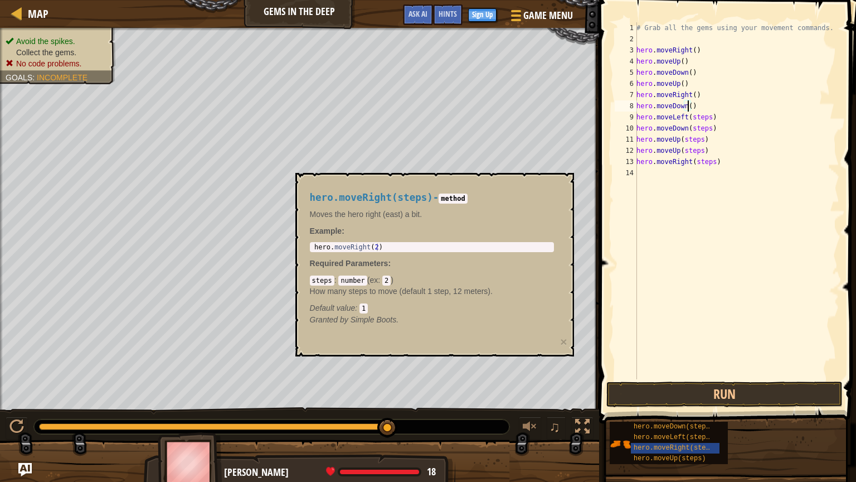
click at [706, 119] on div "# Grab all the gems using your movement commands. hero . moveRight ( ) hero . m…" at bounding box center [736, 211] width 205 height 379
click at [706, 131] on div "# Grab all the gems using your movement commands. hero . moveRight ( ) hero . m…" at bounding box center [736, 211] width 205 height 379
click at [697, 140] on div "# Grab all the gems using your movement commands. hero . moveRight ( ) hero . m…" at bounding box center [736, 211] width 205 height 379
click at [699, 154] on div "# Grab all the gems using your movement commands. hero . moveRight ( ) hero . m…" at bounding box center [736, 211] width 205 height 379
click at [709, 161] on div "# Grab all the gems using your movement commands. hero . moveRight ( ) hero . m…" at bounding box center [736, 211] width 205 height 379
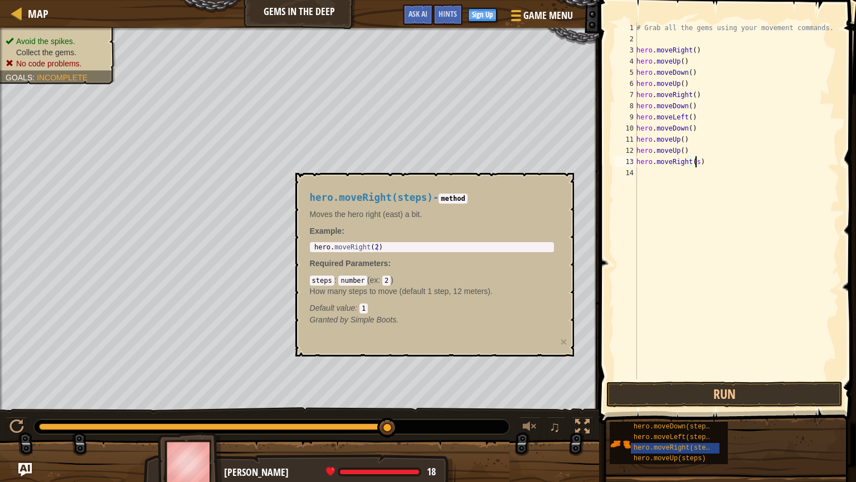
type textarea "hero.moveRight()"
click at [701, 390] on button "Run" at bounding box center [725, 394] width 236 height 26
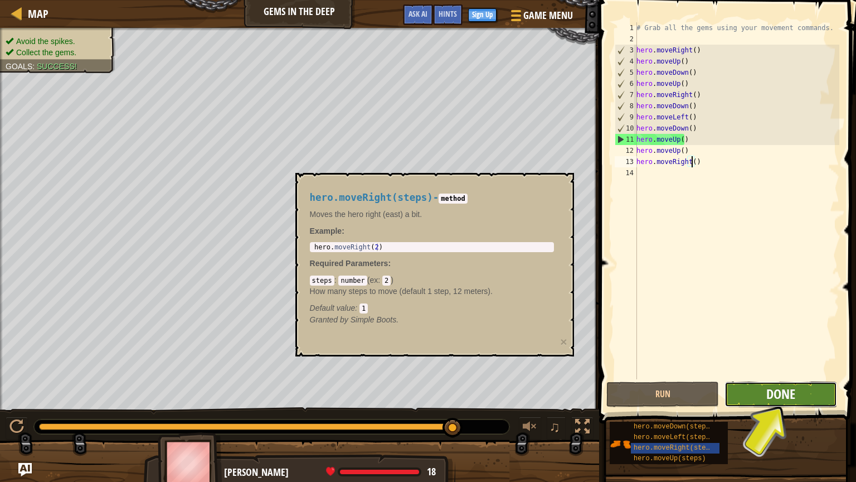
click at [758, 391] on button "Done" at bounding box center [781, 394] width 113 height 26
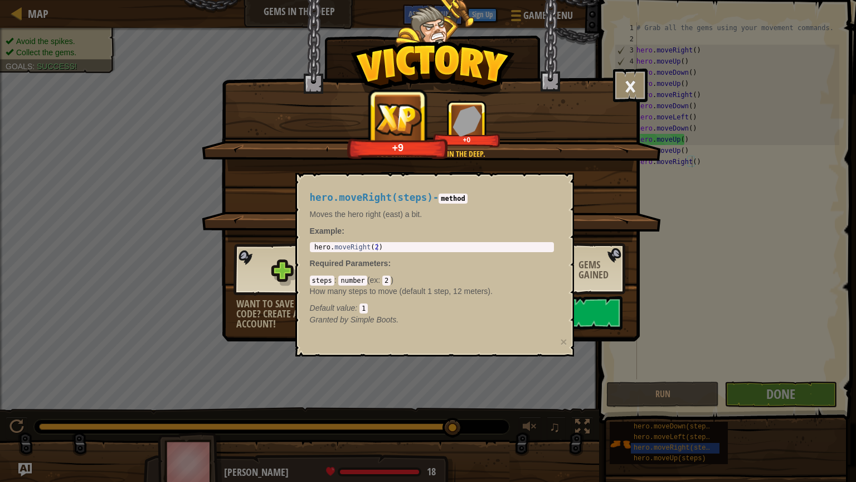
click at [416, 371] on div "× You will find a use for these gems soon. How fun was this level? You complete…" at bounding box center [428, 241] width 856 height 482
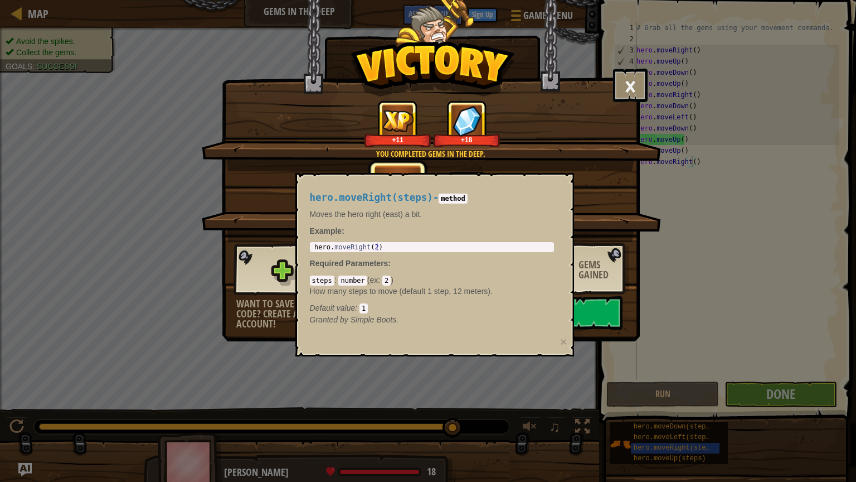
click at [404, 355] on div "hero.moveRight(steps) - method Moves the hero right (east) a bit. Example : 1 h…" at bounding box center [434, 264] width 279 height 183
click at [585, 406] on div "× You will find a use for these gems soon. How fun was this level? You complete…" at bounding box center [428, 241] width 856 height 482
click at [544, 200] on h4 "hero.moveRight(steps) - method" at bounding box center [432, 197] width 244 height 11
click at [593, 308] on button "Continue" at bounding box center [551, 312] width 144 height 33
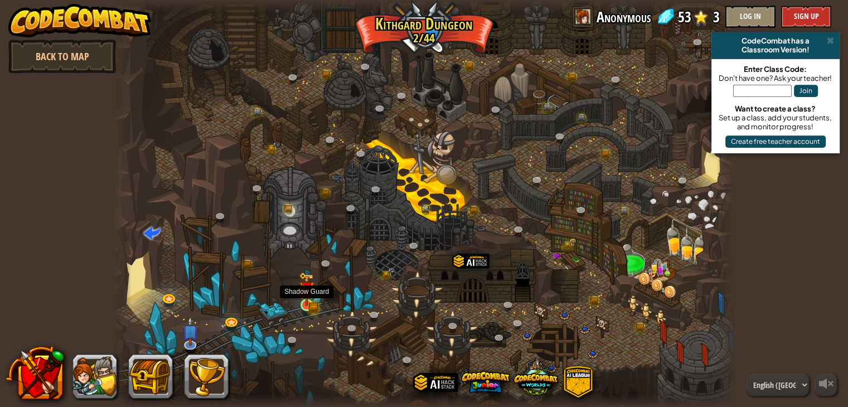
click at [313, 301] on img at bounding box center [307, 289] width 16 height 34
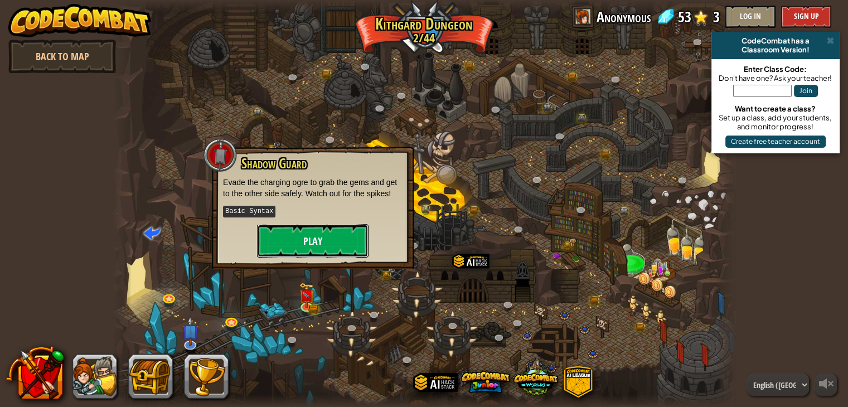
click at [307, 248] on button "Play" at bounding box center [313, 240] width 112 height 33
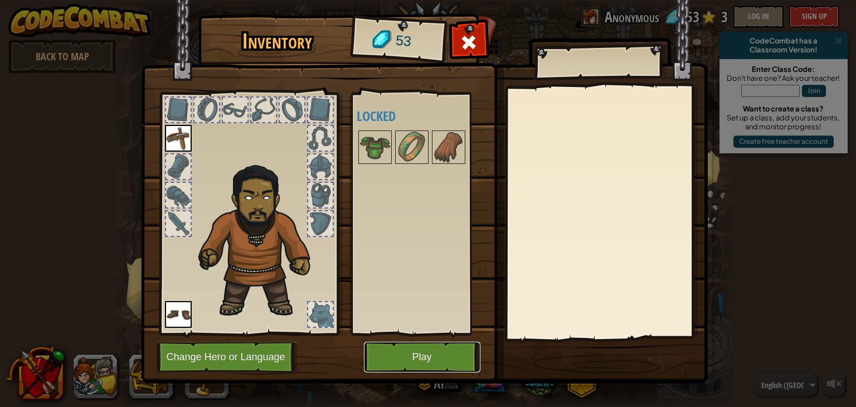
click at [413, 357] on button "Play" at bounding box center [422, 357] width 117 height 31
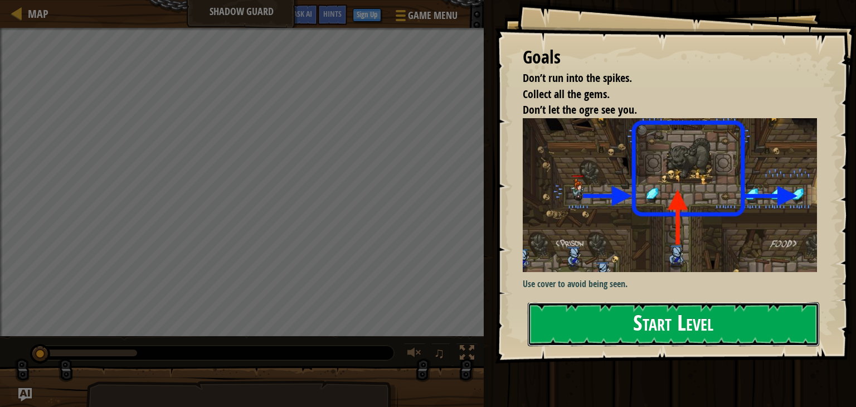
click at [547, 316] on button "Start Level" at bounding box center [674, 324] width 292 height 44
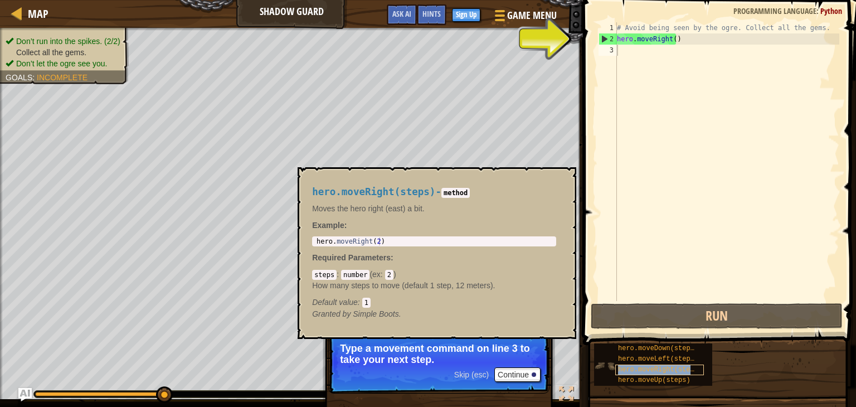
click at [649, 366] on span "hero.moveRight(steps)" at bounding box center [660, 370] width 84 height 8
click at [648, 366] on span "hero.moveRight(steps)" at bounding box center [660, 370] width 84 height 8
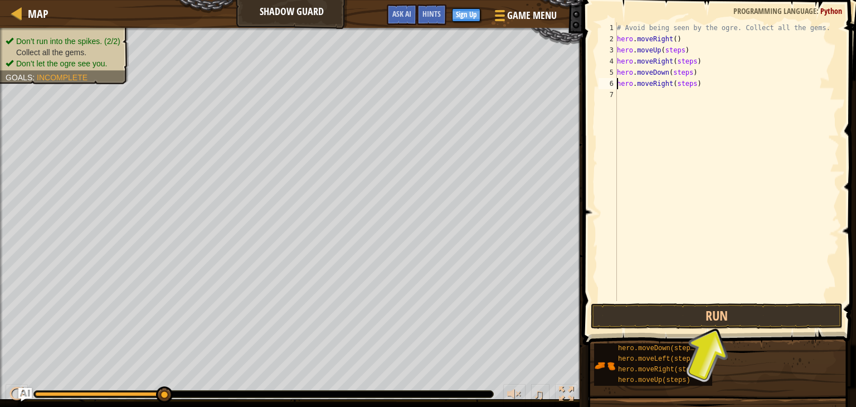
click at [673, 49] on div "# Avoid being seen by the ogre. Collect all the gems. hero . moveRight ( ) hero…" at bounding box center [727, 172] width 225 height 301
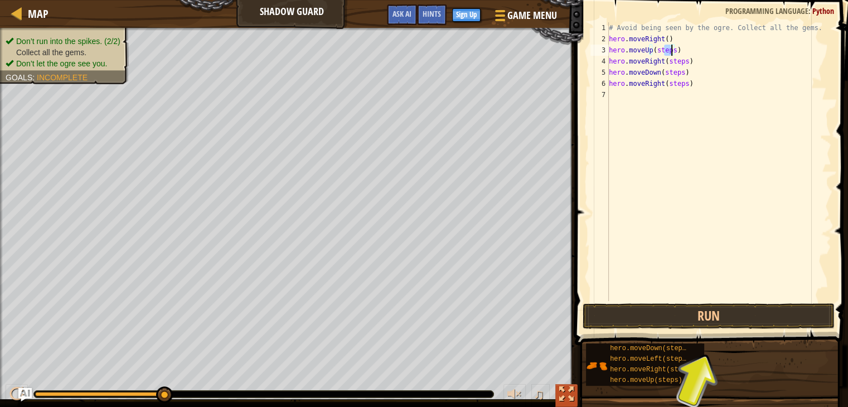
click at [571, 392] on div at bounding box center [566, 394] width 14 height 14
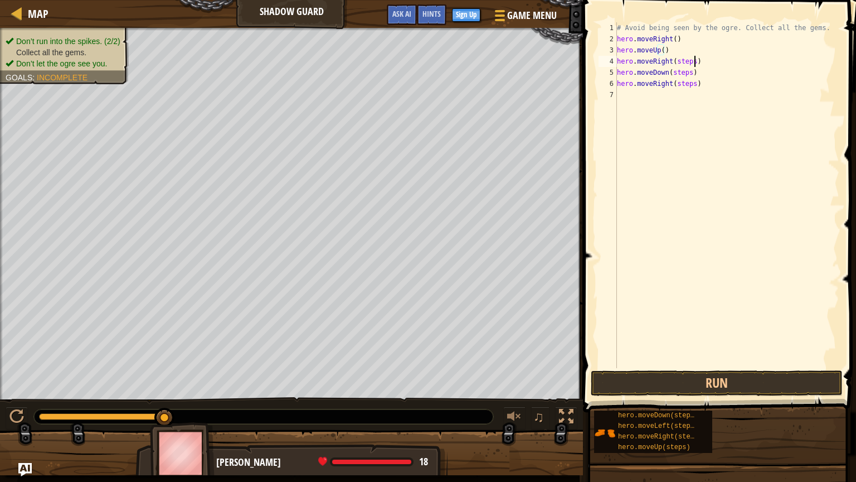
click at [694, 65] on div "# Avoid being seen by the ogre. Collect all the gems. hero . moveRight ( ) hero…" at bounding box center [727, 206] width 225 height 368
click at [691, 61] on div "# Avoid being seen by the ogre. Collect all the gems. hero . moveRight ( ) hero…" at bounding box center [727, 206] width 225 height 368
click at [691, 75] on div "# Avoid being seen by the ogre. Collect all the gems. hero . moveRight ( ) hero…" at bounding box center [727, 206] width 225 height 368
click at [687, 74] on div "# Avoid being seen by the ogre. Collect all the gems. hero . moveRight ( ) hero…" at bounding box center [727, 206] width 225 height 368
click at [689, 86] on div "# Avoid being seen by the ogre. Collect all the gems. hero . moveRight ( ) hero…" at bounding box center [727, 206] width 225 height 368
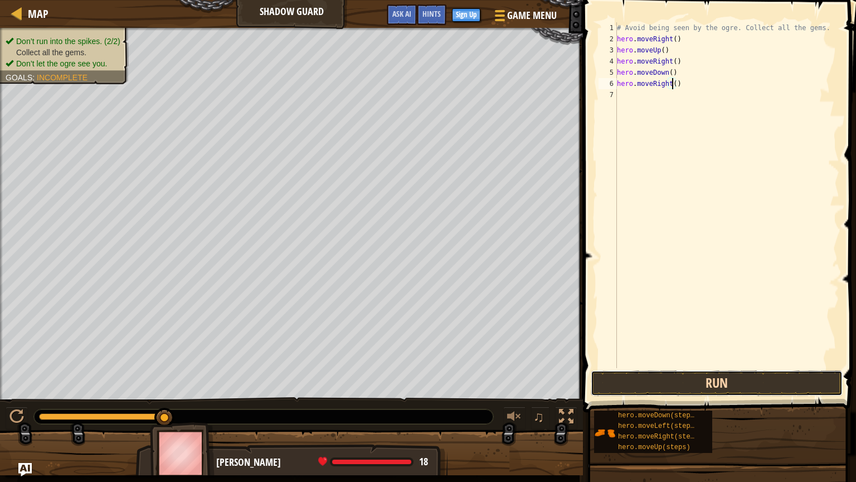
click at [715, 386] on button "Run" at bounding box center [717, 383] width 252 height 26
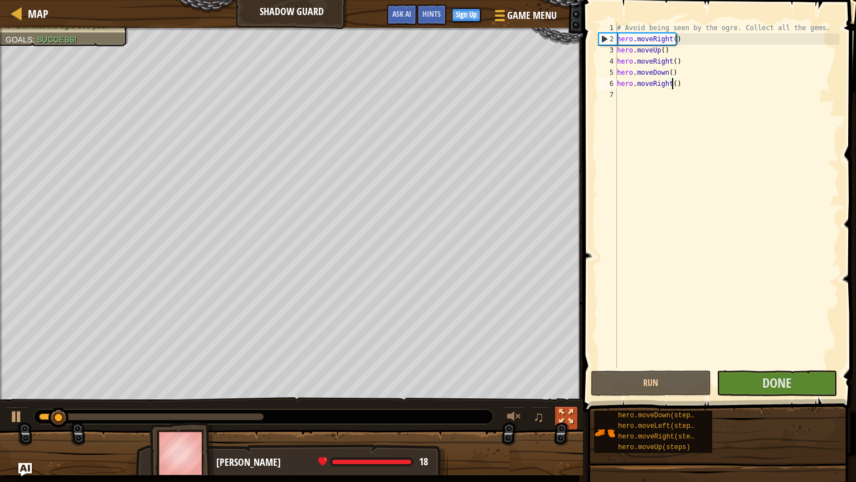
click at [560, 406] on div at bounding box center [566, 416] width 14 height 14
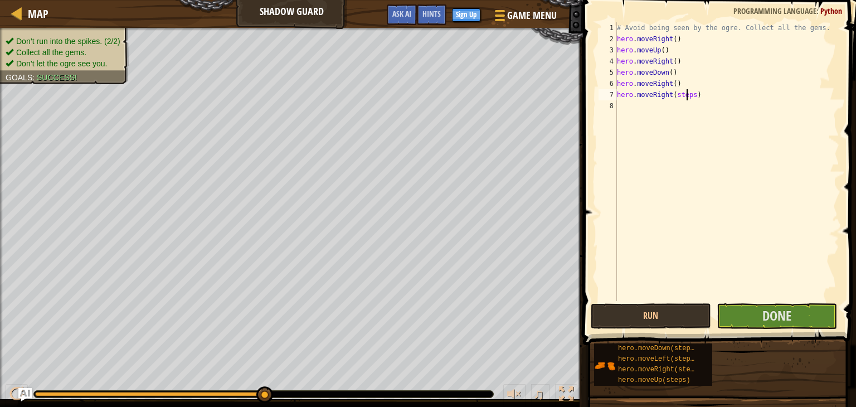
click at [689, 93] on div "# Avoid being seen by the ogre. Collect all the gems. hero . moveRight ( ) hero…" at bounding box center [727, 172] width 225 height 301
click at [690, 93] on div "# Avoid being seen by the ogre. Collect all the gems. hero . moveRight ( ) hero…" at bounding box center [727, 172] width 225 height 301
type textarea "hero.moveRight()"
click at [724, 315] on button "Done" at bounding box center [777, 316] width 120 height 26
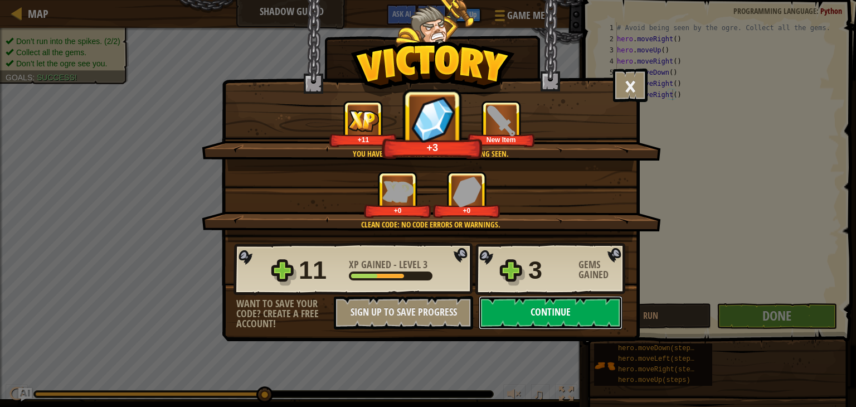
click at [532, 313] on button "Continue" at bounding box center [551, 312] width 144 height 33
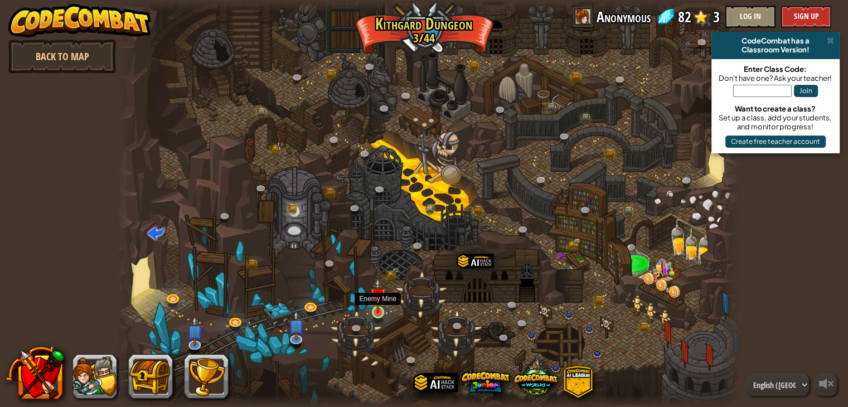
click at [377, 302] on img at bounding box center [378, 296] width 16 height 36
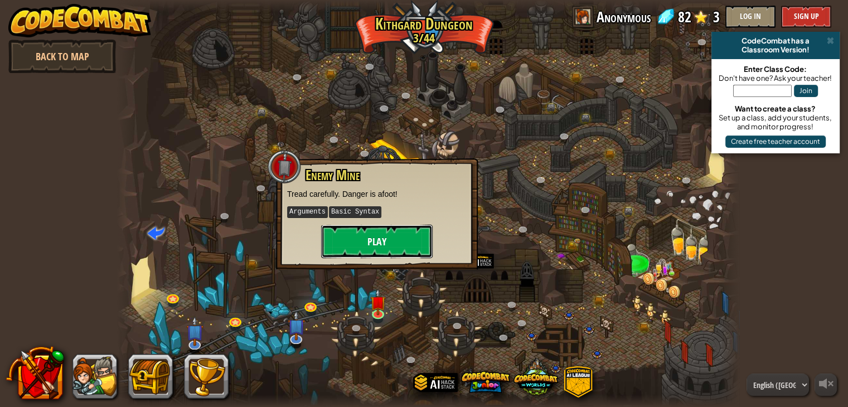
click at [392, 240] on button "Play" at bounding box center [377, 241] width 112 height 33
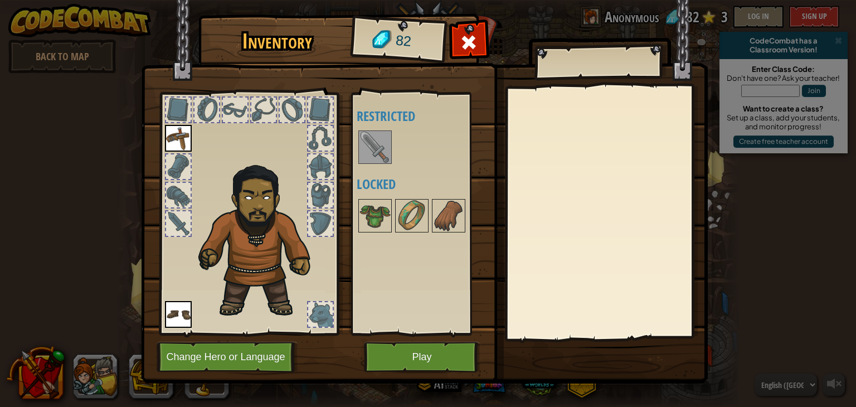
click at [366, 152] on img at bounding box center [375, 147] width 31 height 31
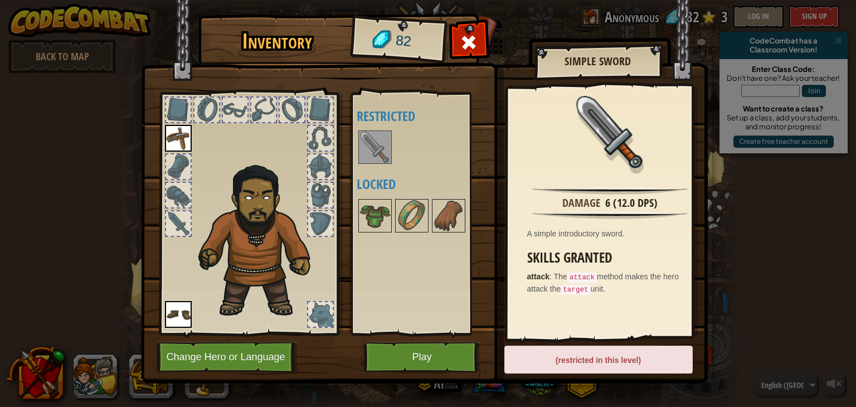
click at [375, 139] on img at bounding box center [375, 147] width 31 height 31
click at [361, 159] on img at bounding box center [375, 147] width 31 height 31
click at [172, 132] on img at bounding box center [178, 138] width 27 height 27
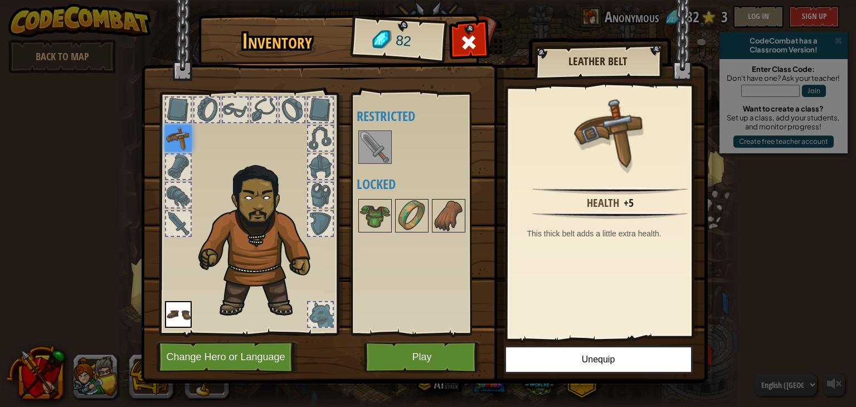
click at [375, 145] on img at bounding box center [375, 147] width 31 height 31
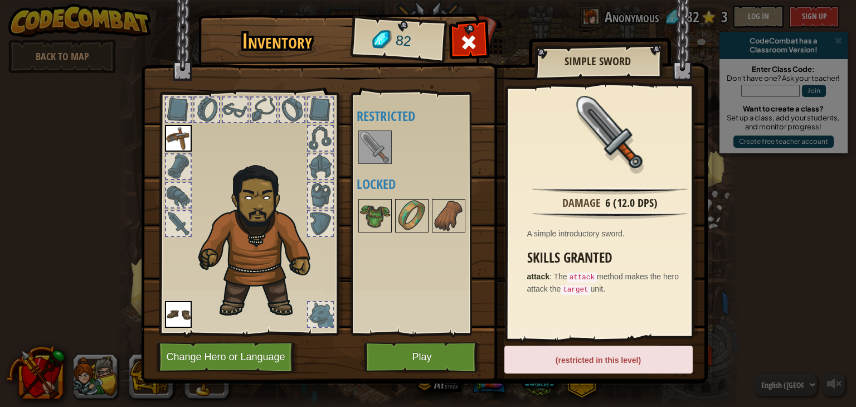
click at [575, 366] on div "(restricted in this level)" at bounding box center [599, 360] width 188 height 28
click at [475, 348] on button "Play" at bounding box center [422, 357] width 117 height 31
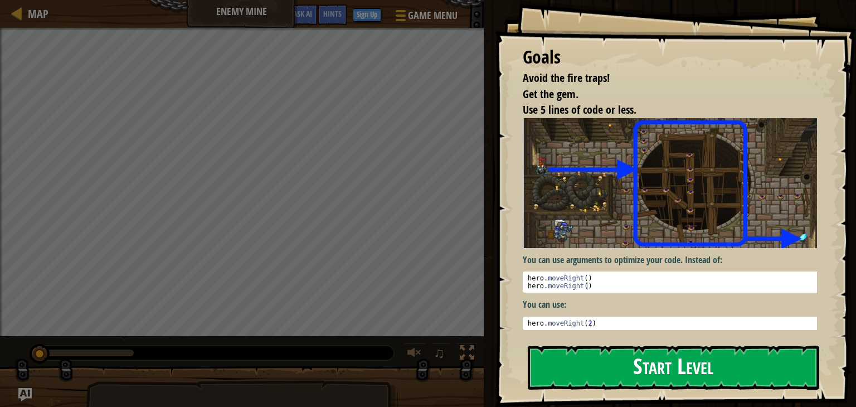
click at [618, 375] on button "Start Level" at bounding box center [674, 368] width 292 height 44
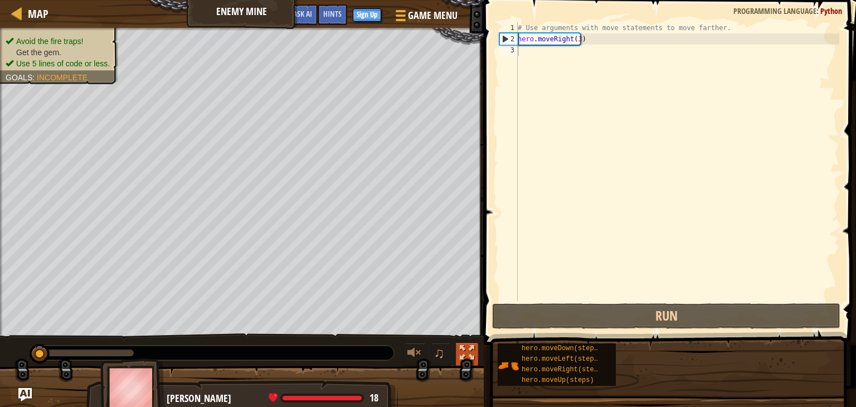
click at [467, 345] on div "Avoid the fire traps! Get the gem. Use 5 lines of code or less. Goals : Incompl…" at bounding box center [428, 220] width 856 height 384
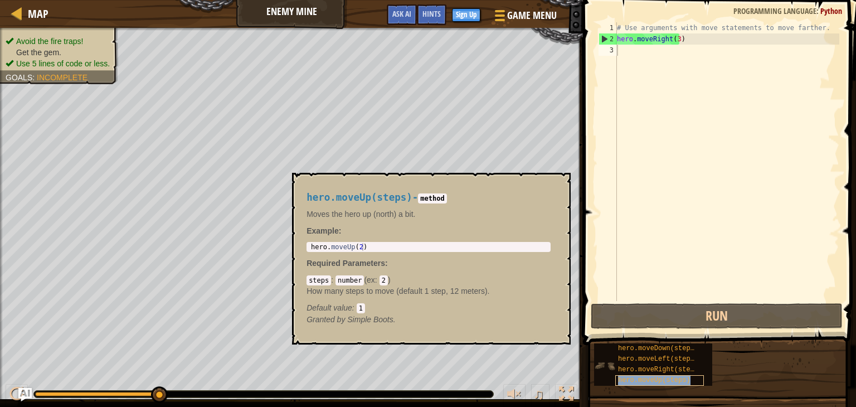
click at [658, 377] on span "hero.moveUp(steps)" at bounding box center [654, 380] width 72 height 8
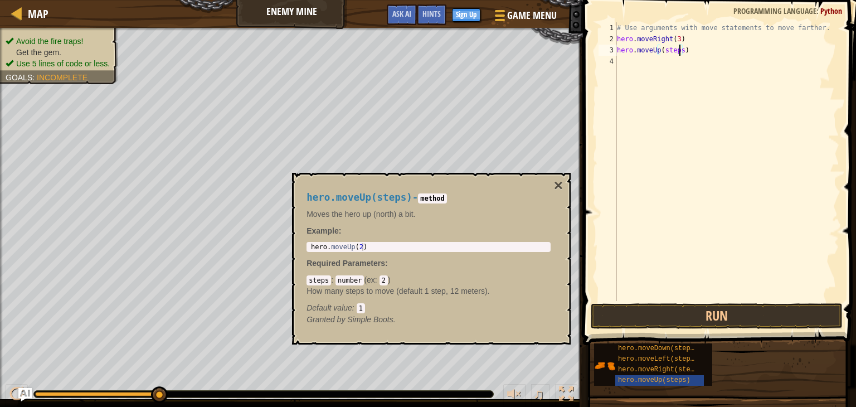
click at [680, 52] on div "# Use arguments with move statements to move farther. hero . moveRight ( 3 ) he…" at bounding box center [727, 172] width 225 height 301
click at [689, 66] on div "# Use arguments with move statements to move farther. hero . moveRight ( 3 ) he…" at bounding box center [727, 172] width 225 height 301
click at [690, 63] on div "# Use arguments with move statements to move farther. hero . moveRight ( 3 ) he…" at bounding box center [727, 172] width 225 height 301
click at [556, 184] on button "×" at bounding box center [558, 186] width 9 height 16
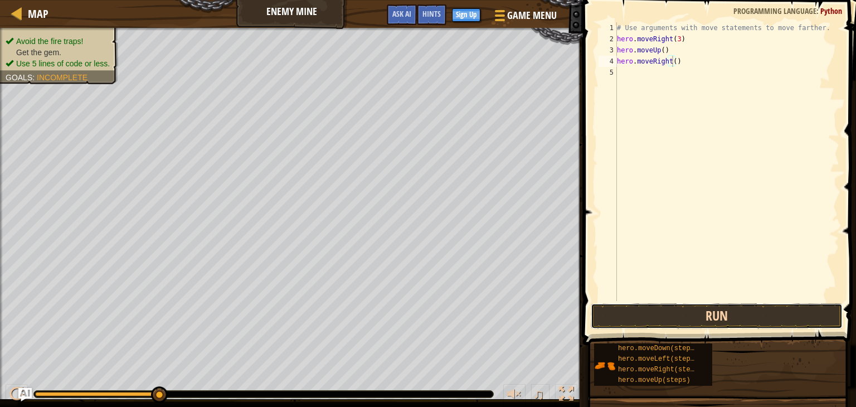
click at [663, 306] on button "Run" at bounding box center [717, 316] width 252 height 26
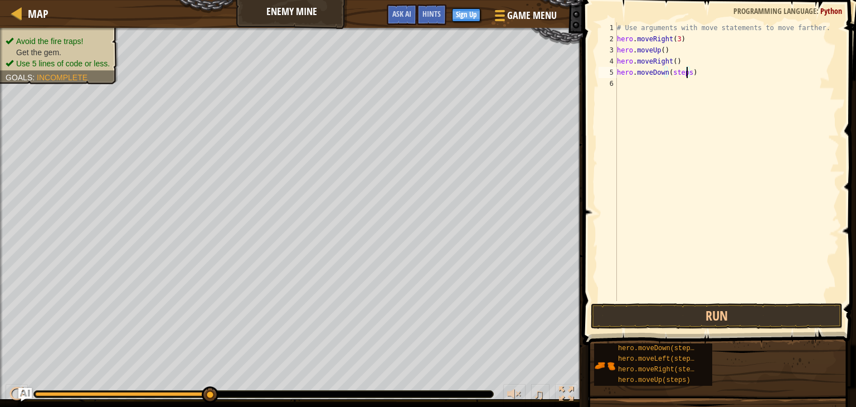
click at [687, 74] on div "# Use arguments with move statements to move farther. hero . moveRight ( 3 ) he…" at bounding box center [727, 172] width 225 height 301
type textarea "hero.moveDown(3)"
click at [673, 89] on div "# Use arguments with move statements to move farther. hero . moveRight ( 3 ) he…" at bounding box center [727, 172] width 225 height 301
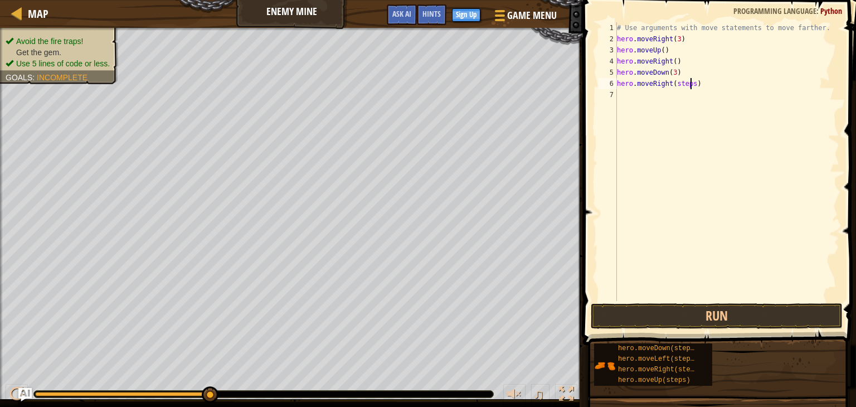
click at [690, 84] on div "# Use arguments with move statements to move farther. hero . moveRight ( 3 ) he…" at bounding box center [727, 172] width 225 height 301
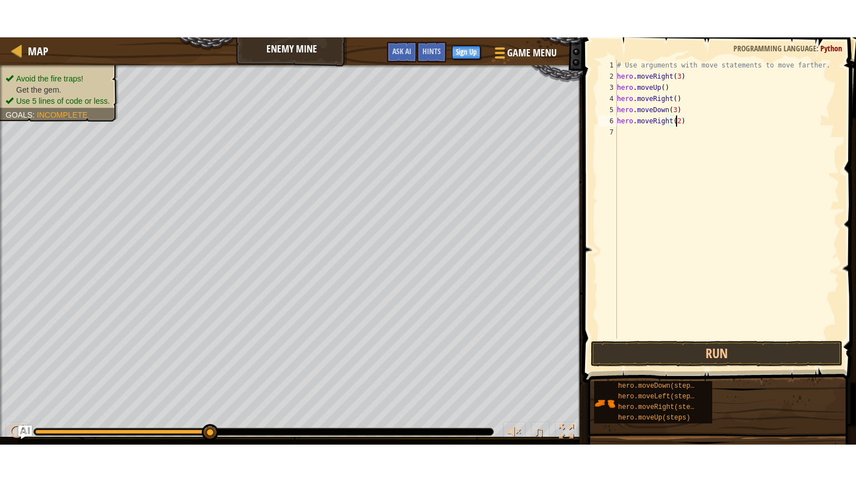
scroll to position [5, 4]
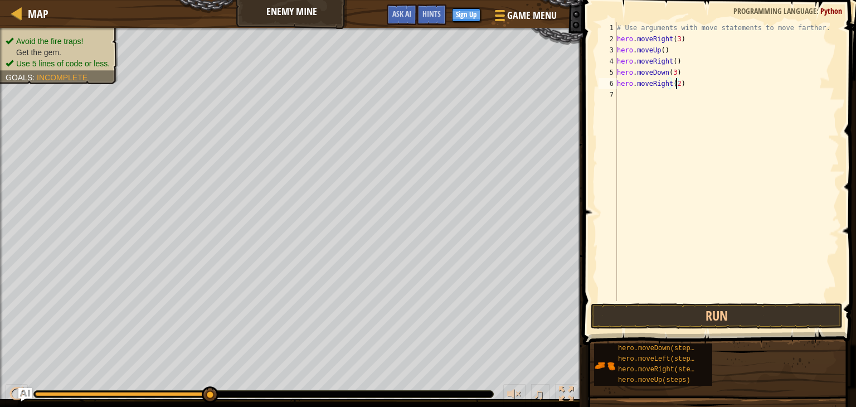
type textarea "hero.moveRight(2)"
click at [702, 302] on span at bounding box center [721, 157] width 282 height 378
click at [709, 322] on button "Run" at bounding box center [717, 316] width 252 height 26
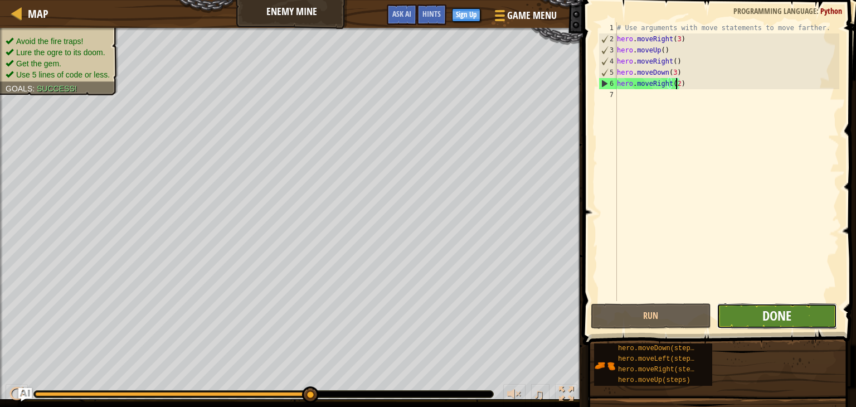
click at [773, 313] on span "Done" at bounding box center [777, 316] width 29 height 18
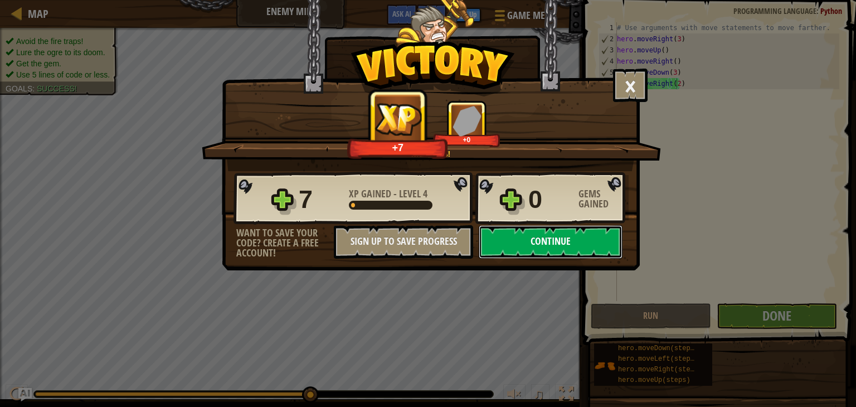
click at [495, 246] on button "Continue" at bounding box center [551, 241] width 144 height 33
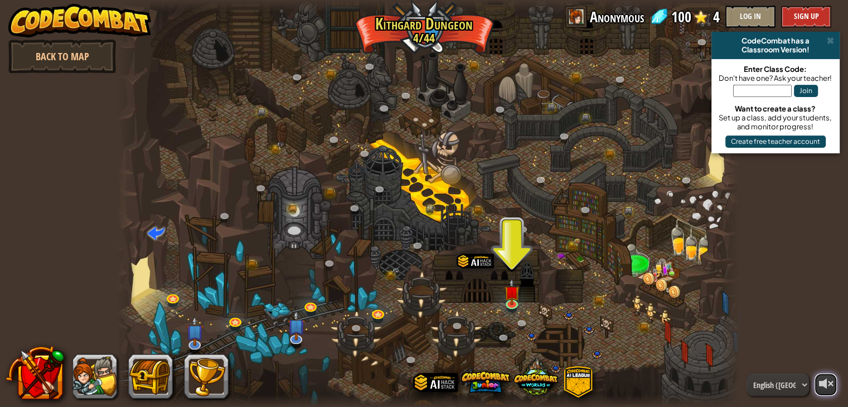
click at [825, 382] on div at bounding box center [827, 384] width 16 height 16
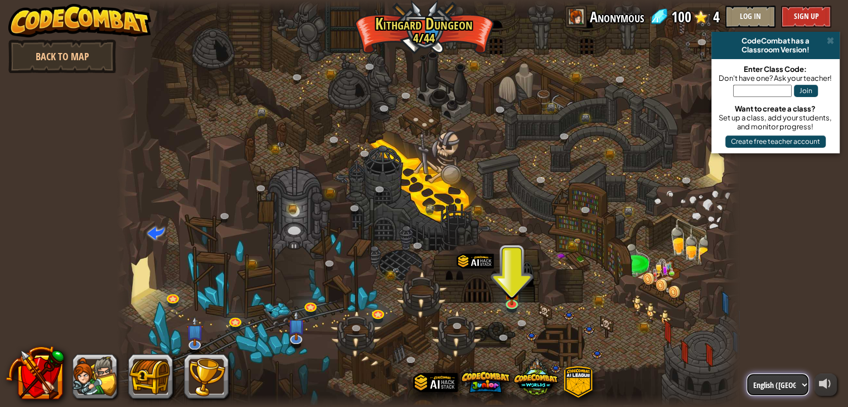
click at [799, 384] on select "English ([GEOGRAPHIC_DATA]) English ([GEOGRAPHIC_DATA]) 简体中文 繁體中文 русский españ…" at bounding box center [777, 385] width 62 height 22
click at [680, 326] on div at bounding box center [428, 203] width 623 height 407
click at [823, 379] on div at bounding box center [827, 384] width 16 height 16
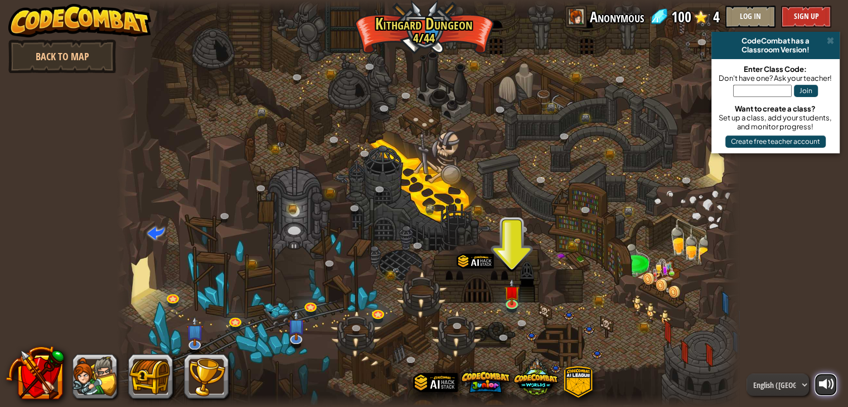
click at [824, 384] on div at bounding box center [827, 384] width 16 height 16
click at [514, 302] on img at bounding box center [512, 286] width 16 height 36
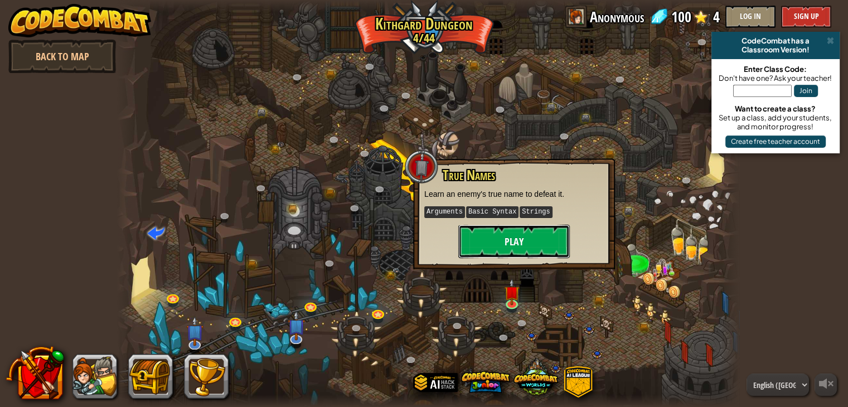
click at [497, 245] on button "Play" at bounding box center [514, 241] width 112 height 33
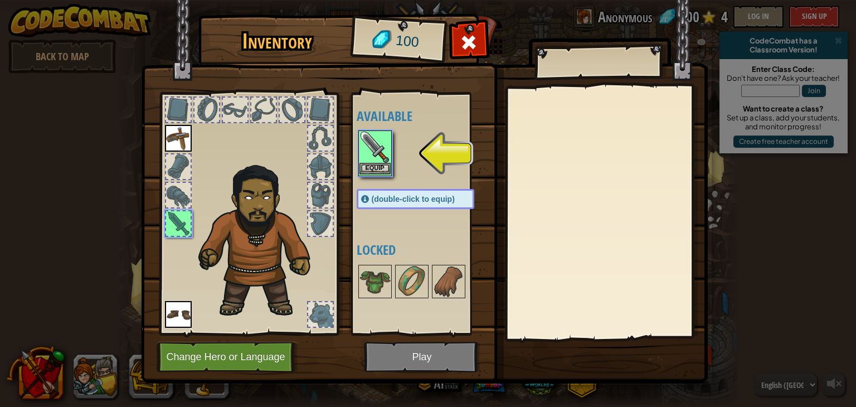
click at [377, 161] on img at bounding box center [375, 147] width 31 height 31
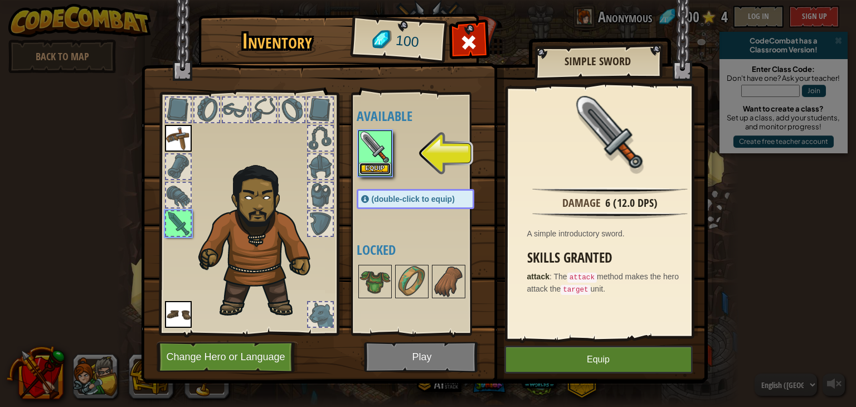
click at [383, 172] on button "Equip" at bounding box center [375, 169] width 31 height 12
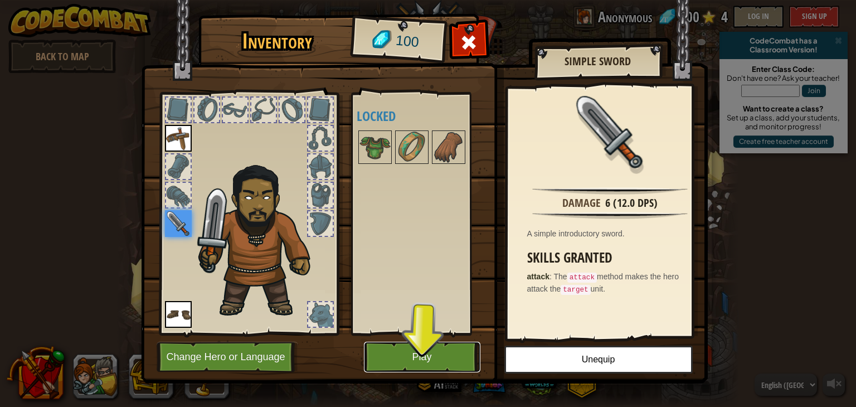
click at [425, 362] on button "Play" at bounding box center [422, 357] width 117 height 31
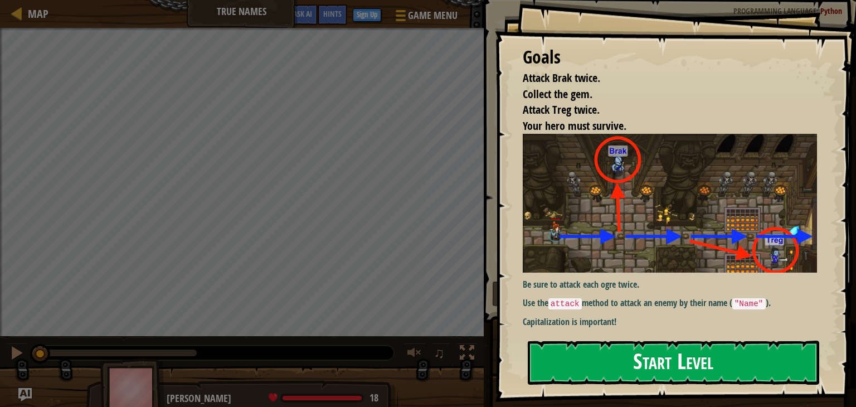
click at [626, 373] on button "Start Level" at bounding box center [674, 363] width 292 height 44
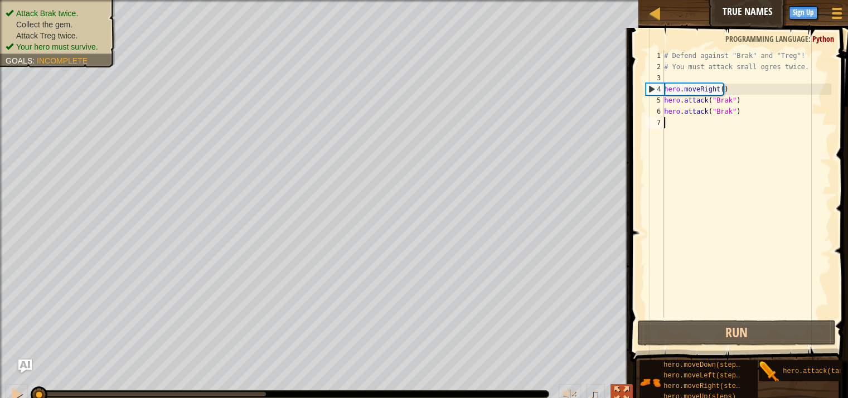
click at [620, 392] on div at bounding box center [621, 394] width 14 height 14
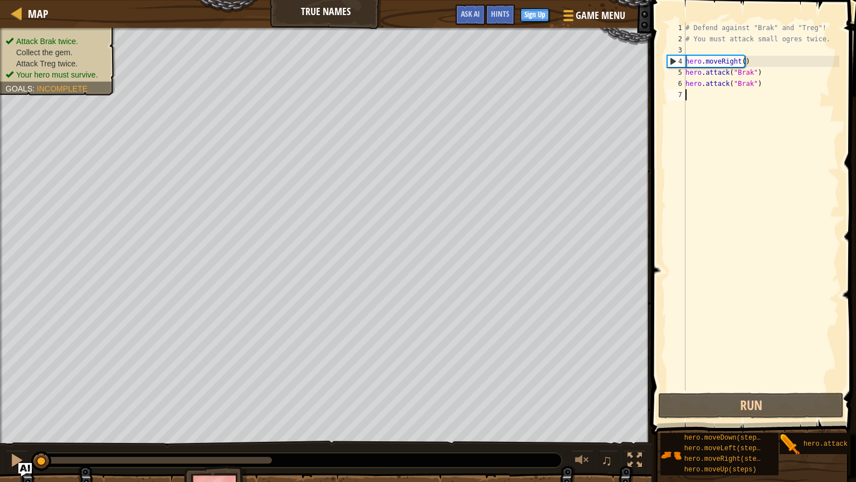
scroll to position [4, 0]
click at [706, 95] on div "# Defend against "Brak" and "Treg"! # You must attack small ogres twice. hero .…" at bounding box center [761, 217] width 156 height 390
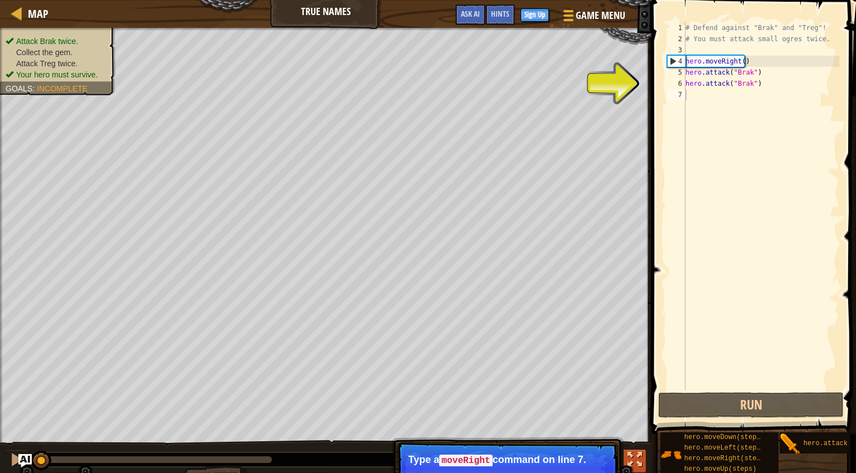
click at [643, 406] on button at bounding box center [635, 461] width 22 height 23
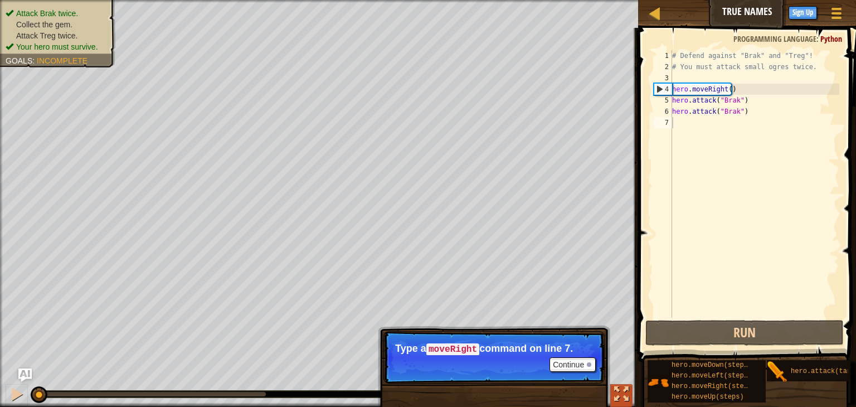
click at [631, 391] on button at bounding box center [621, 395] width 22 height 23
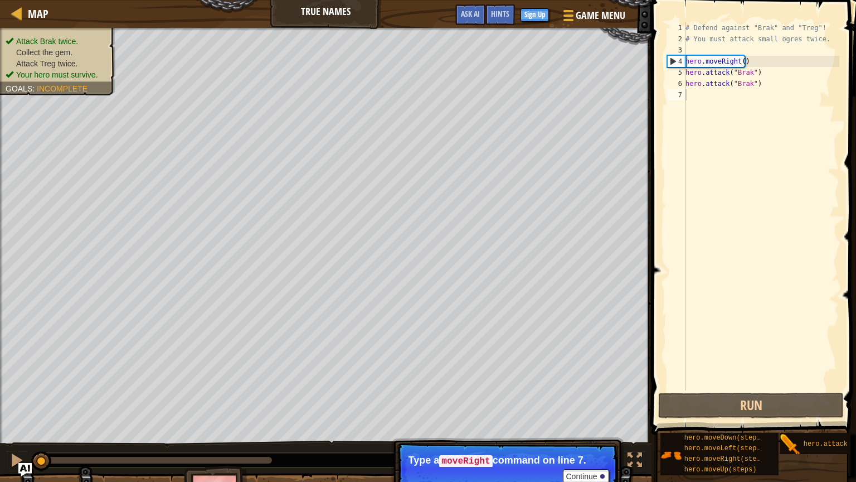
drag, startPoint x: 786, startPoint y: 444, endPoint x: 736, endPoint y: 422, distance: 54.2
click at [736, 406] on div "hero.moveDown(steps) hero.moveLeft(steps) hero.moveRight(steps) hero.moveUp(ste…" at bounding box center [754, 453] width 188 height 43
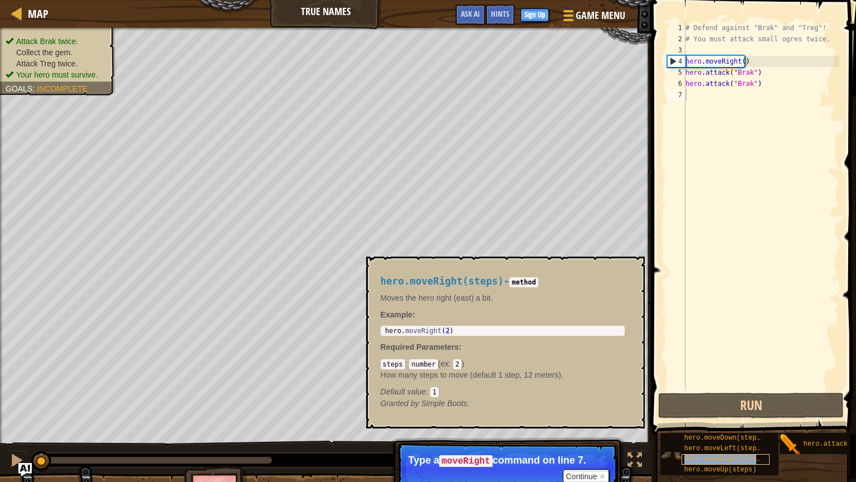
click at [725, 406] on span "hero.moveRight(steps)" at bounding box center [727, 459] width 84 height 8
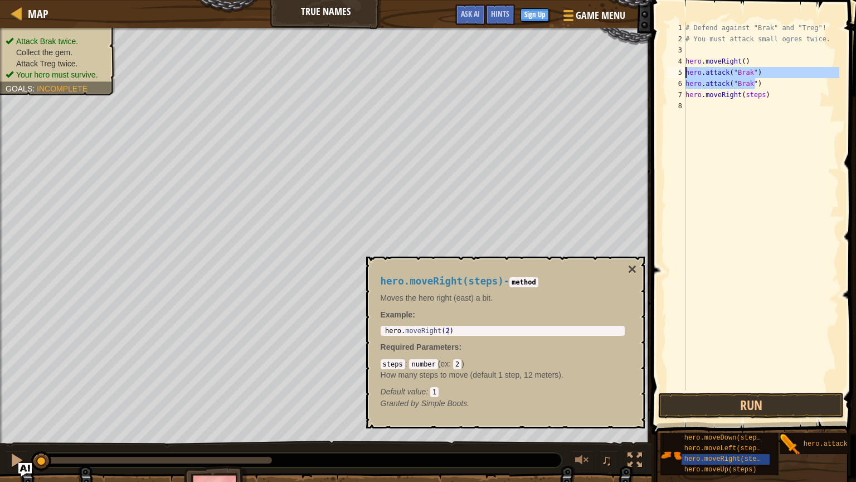
drag, startPoint x: 760, startPoint y: 85, endPoint x: 677, endPoint y: 72, distance: 84.0
click at [677, 72] on div "hero.moveRight(steps) 1 2 3 4 5 6 7 8 # Defend against "Brak" and "Treg"! # You…" at bounding box center [752, 206] width 174 height 368
type textarea "hero.attack("Brak") hero.attack("Brak")"
drag, startPoint x: 758, startPoint y: 86, endPoint x: 685, endPoint y: 83, distance: 73.1
click at [685, 83] on div "1 2 3 4 5 6 7 # Defend against "Brak" and "Treg"! # You must attack small ogres…" at bounding box center [752, 206] width 174 height 368
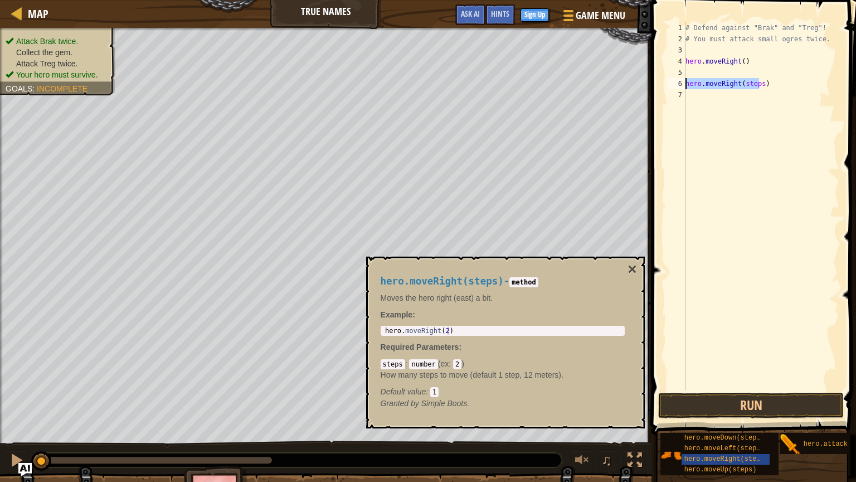
type textarea ")"
click at [694, 82] on div "# Defend against "Brak" and "Treg"! # You must attack small ogres twice. hero .…" at bounding box center [761, 217] width 156 height 390
click at [685, 70] on div "5" at bounding box center [676, 72] width 18 height 11
click at [691, 100] on div "# Defend against "Brak" and "Treg"! # You must attack small ogres twice. hero .…" at bounding box center [761, 217] width 156 height 390
type textarea "hero.moveRight()"
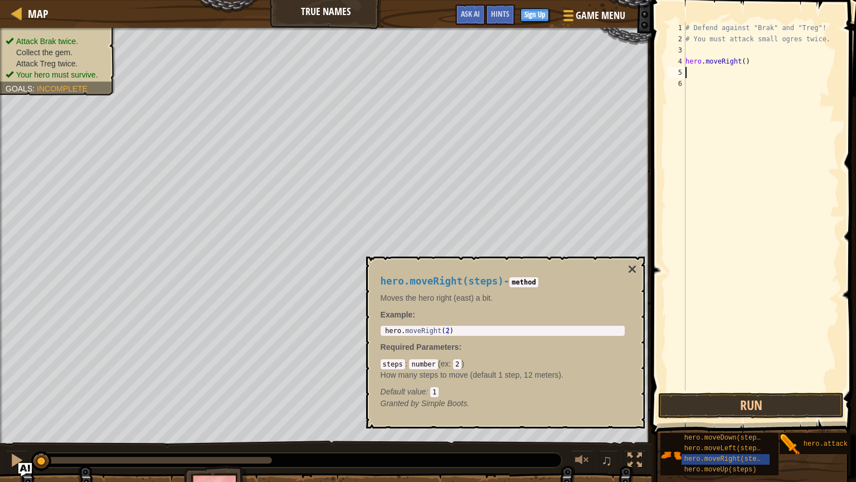
type textarea "hero.moveRight()"
click at [707, 74] on div "# Defend against "Brak" and "Treg"! # You must attack small ogres twice. hero .…" at bounding box center [761, 217] width 156 height 390
click at [801, 406] on div "hero.attack(target)" at bounding box center [845, 443] width 89 height 21
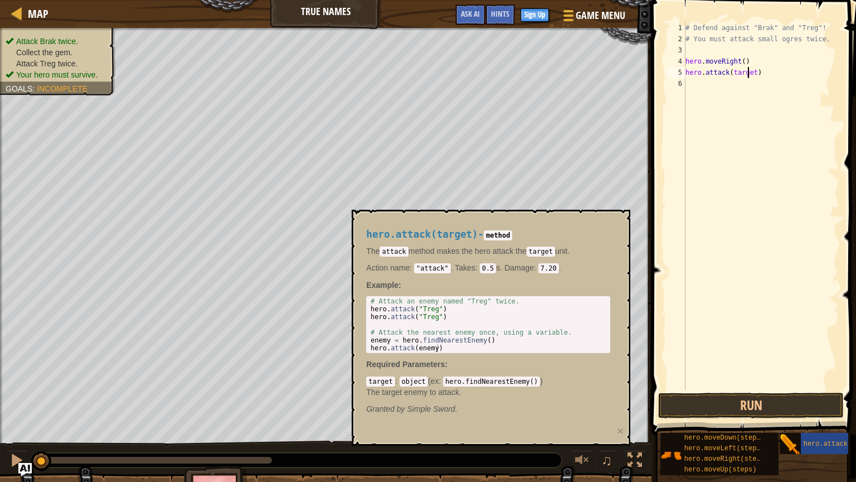
click at [749, 71] on div "# Defend against "Brak" and "Treg"! # You must attack small ogres twice. hero .…" at bounding box center [761, 217] width 156 height 390
click at [752, 67] on div "# Defend against "Brak" and "Treg"! # You must attack small ogres twice. hero .…" at bounding box center [761, 217] width 156 height 390
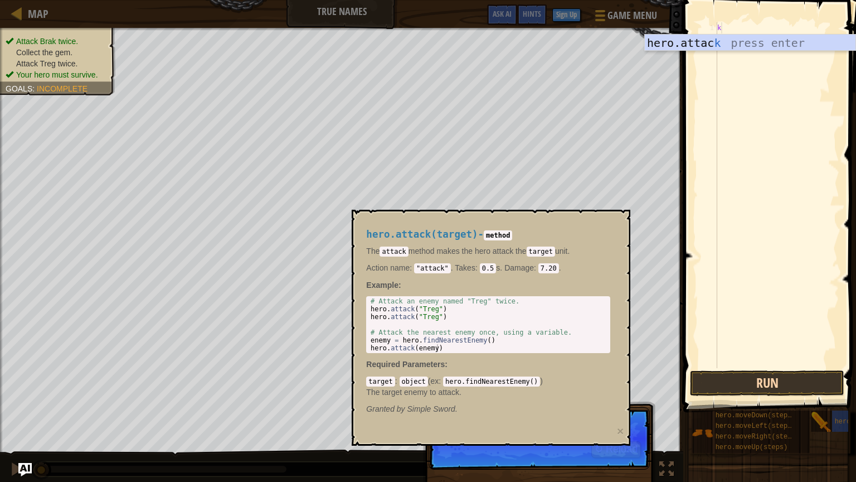
type textarea "k"
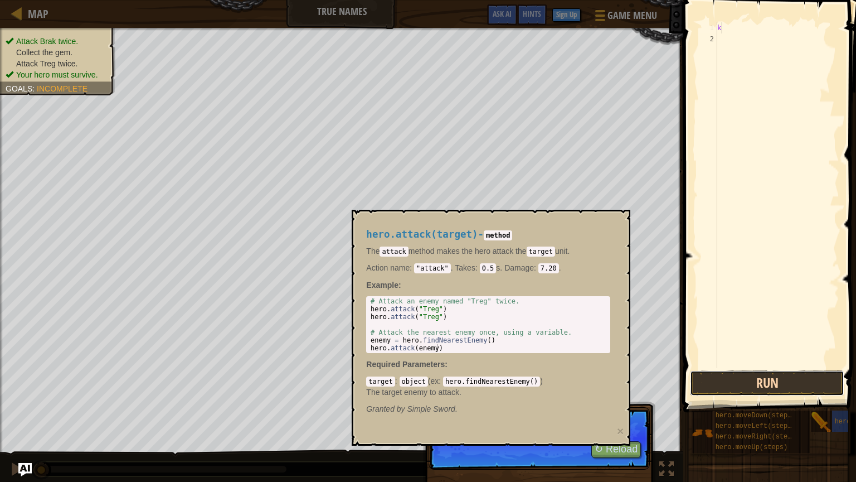
click at [784, 379] on button "Run" at bounding box center [767, 383] width 154 height 26
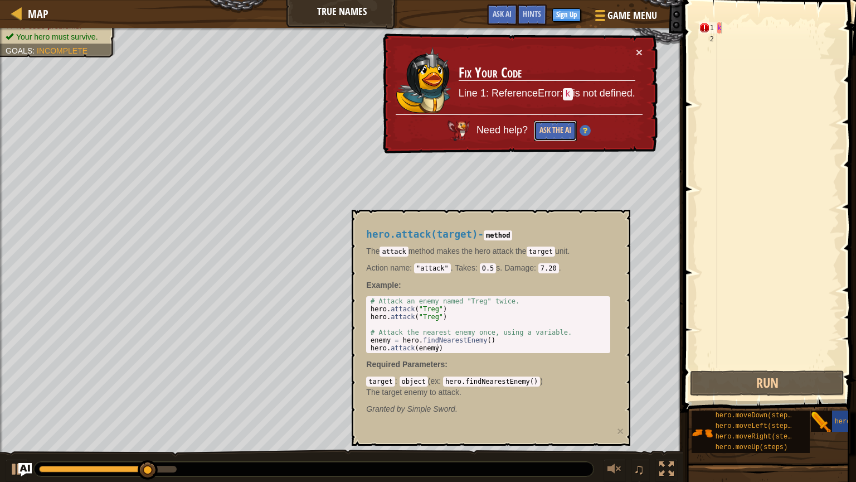
click at [566, 136] on button "Ask the AI" at bounding box center [555, 130] width 43 height 21
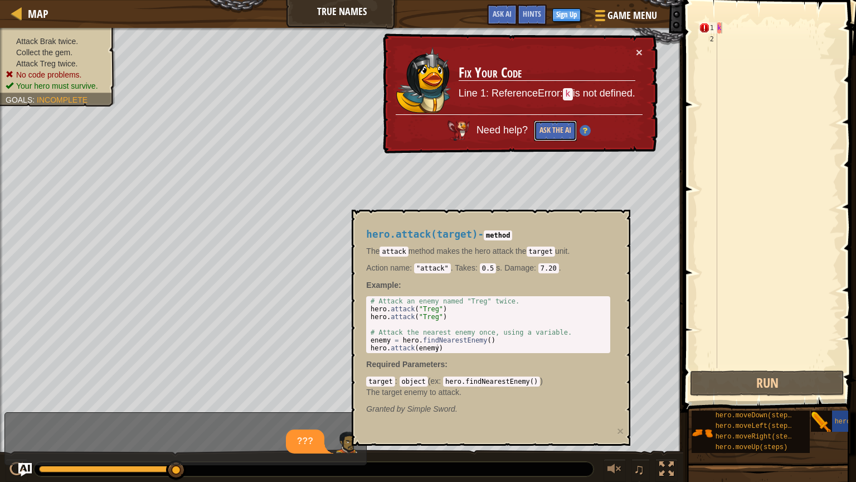
click at [558, 134] on button "Ask the AI" at bounding box center [555, 130] width 43 height 21
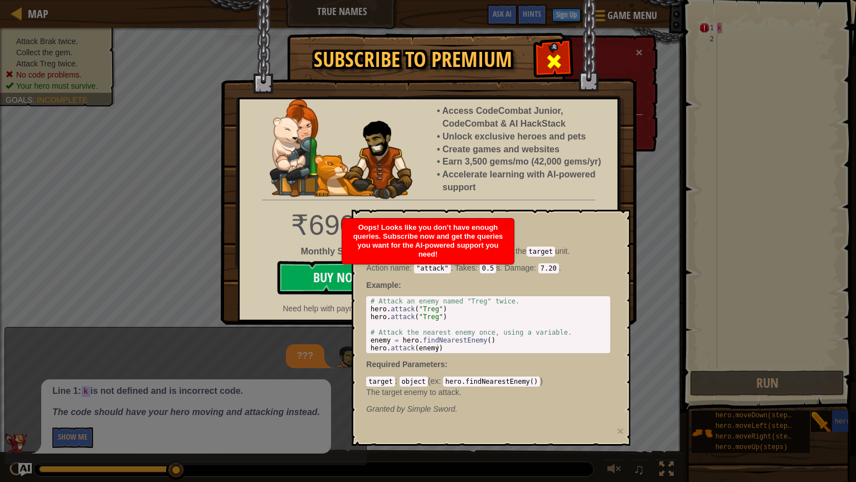
click at [546, 55] on span at bounding box center [554, 61] width 18 height 18
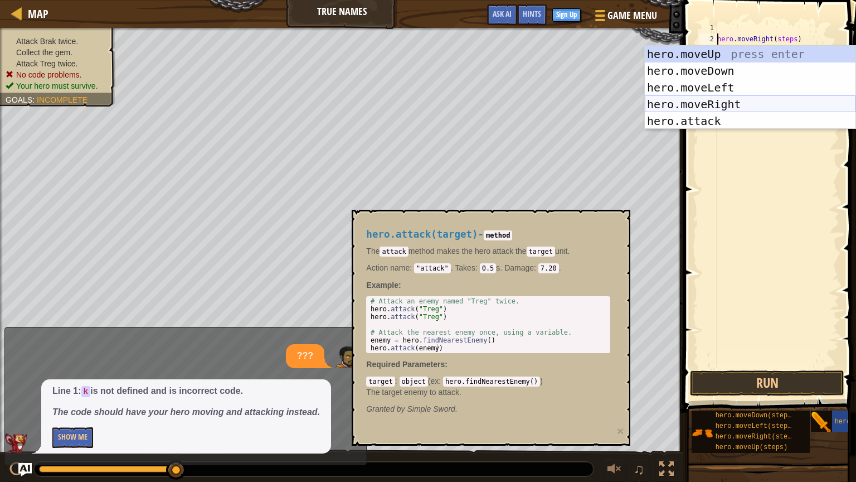
click at [714, 99] on div "hero.moveUp press enter hero.moveDown press enter hero.moveLeft press enter her…" at bounding box center [750, 104] width 211 height 117
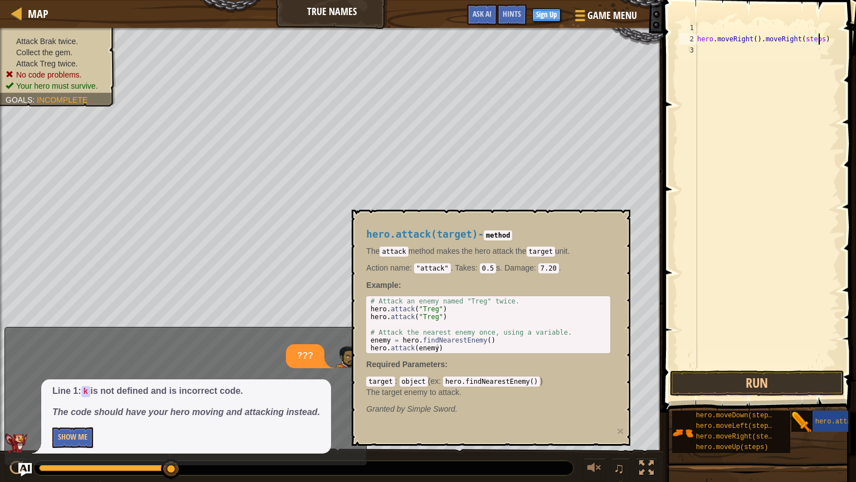
click at [818, 40] on div "hero . moveRight ( ) . moveRight ( steps )" at bounding box center [767, 206] width 144 height 368
drag, startPoint x: 815, startPoint y: 38, endPoint x: 757, endPoint y: 43, distance: 58.2
click at [757, 43] on div "hero . moveRight ( ) . moveRight ( steps )" at bounding box center [767, 206] width 144 height 368
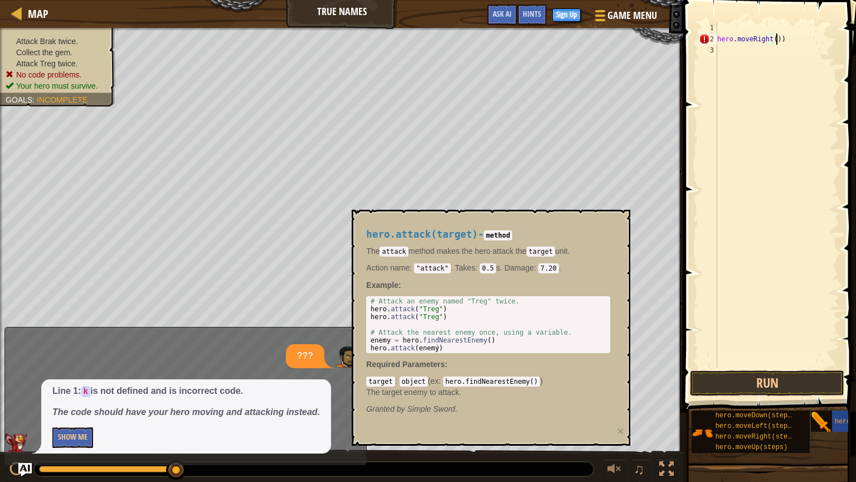
click at [794, 41] on div "hero . moveRight ( ))" at bounding box center [777, 206] width 124 height 368
type textarea "hero.moveRight()"
click at [726, 58] on div "hero . moveRight ( )" at bounding box center [777, 206] width 124 height 368
type textarea "h"
type textarea "hero.moveRight(steps)"
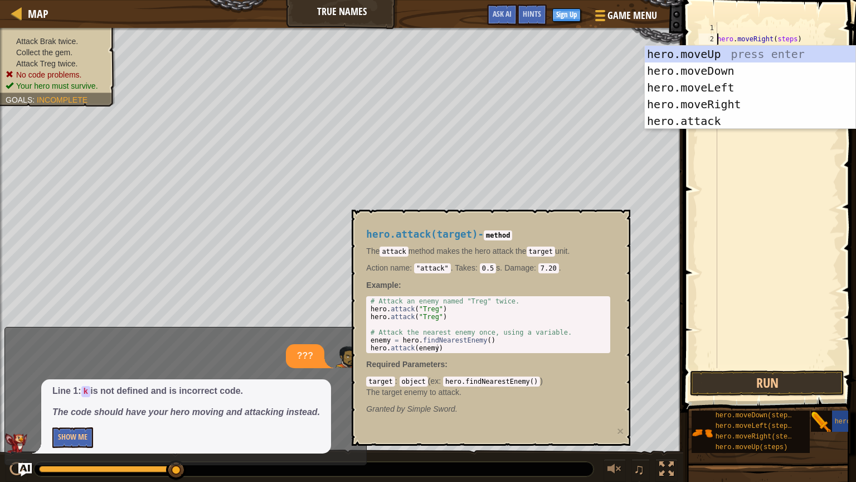
click at [767, 216] on div "hero . moveRight ( steps )" at bounding box center [777, 206] width 124 height 368
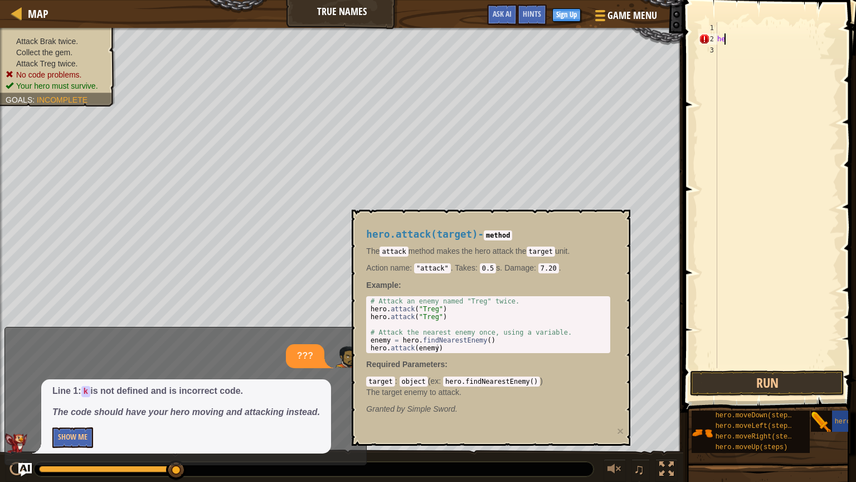
type textarea "h"
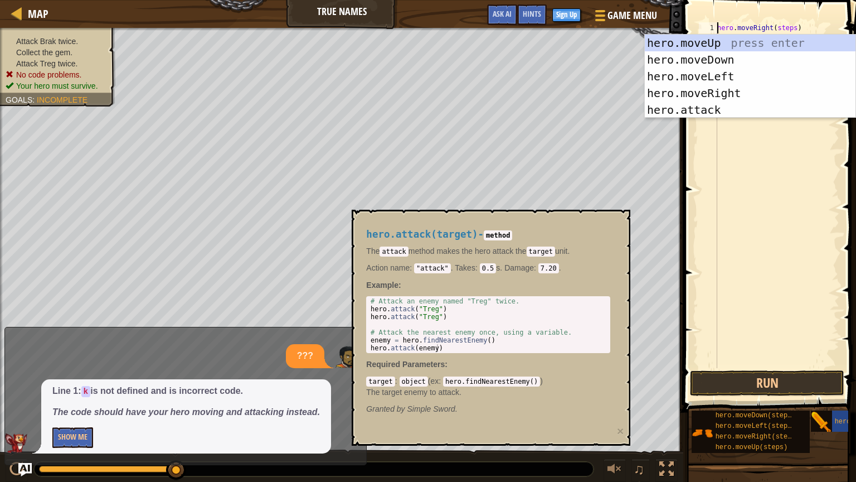
click at [793, 27] on div "hero . moveRight ( steps )" at bounding box center [777, 206] width 124 height 368
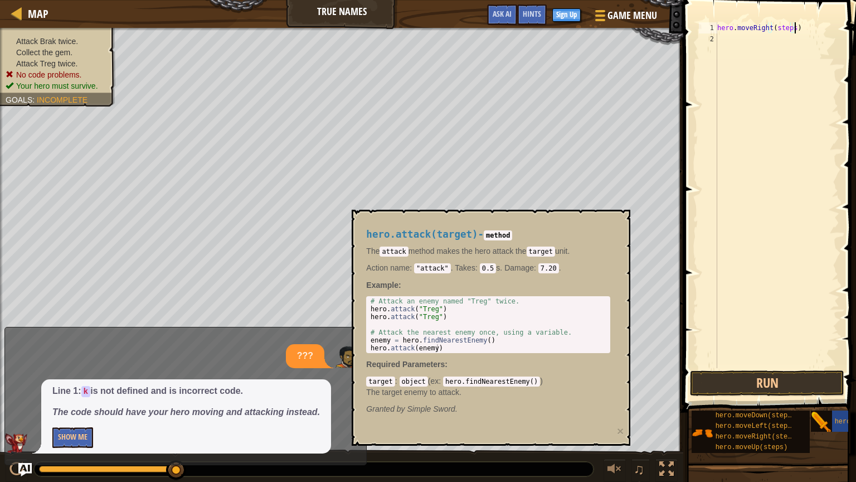
click at [792, 23] on div "hero . moveRight ( steps )" at bounding box center [777, 206] width 124 height 368
type textarea "hero.moveRight()"
click at [774, 39] on div "hero . moveRight ( )" at bounding box center [777, 206] width 124 height 368
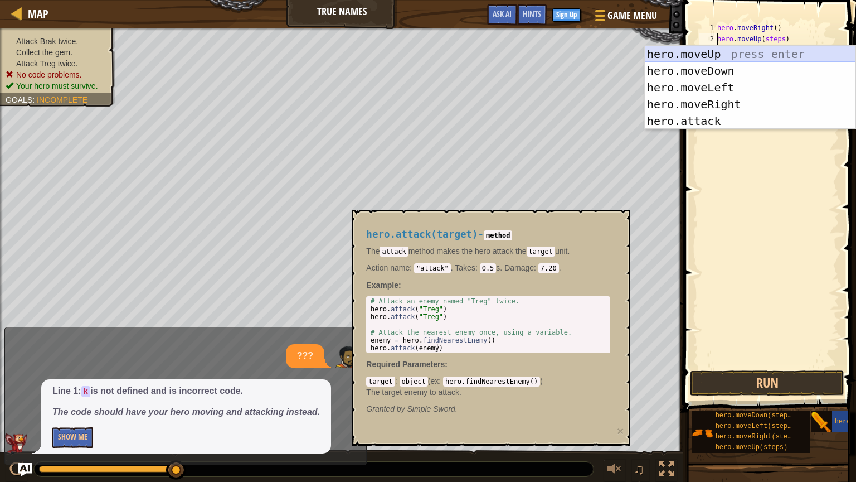
click at [750, 51] on div "hero.moveUp press enter hero.moveDown press enter hero.moveLeft press enter her…" at bounding box center [750, 104] width 211 height 117
type textarea "hero.moveUp(steps)"
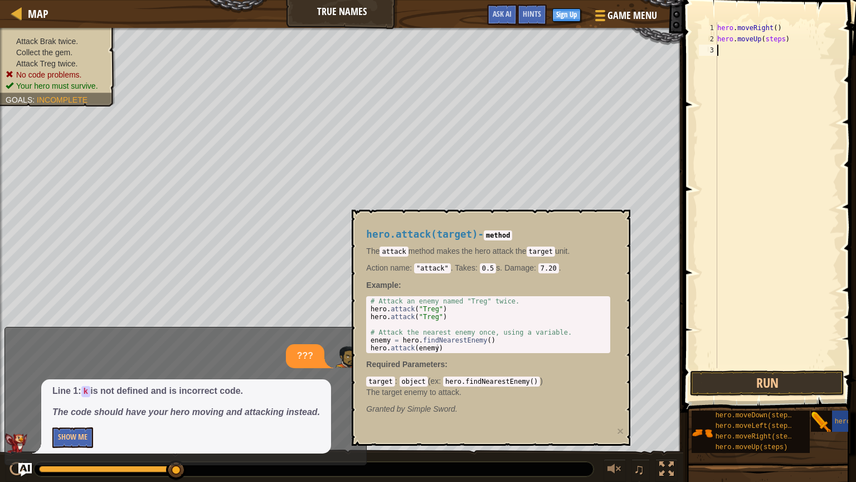
click at [788, 190] on div "hero . moveRight ( ) hero . moveUp ( steps )" at bounding box center [777, 206] width 124 height 368
click at [781, 43] on div "hero . moveRight ( ) hero . moveUp ( steps )" at bounding box center [777, 206] width 124 height 368
type textarea "hero.moveUp()"
click at [786, 50] on div "hero . moveRight ( ) hero . moveUp ( )" at bounding box center [777, 206] width 124 height 368
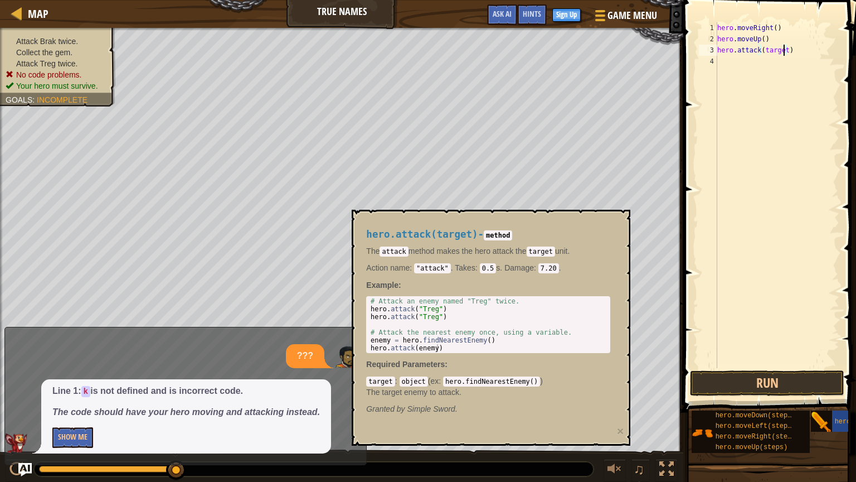
click at [785, 49] on div "hero . moveRight ( ) hero . moveUp ( ) hero . attack ( target )" at bounding box center [777, 206] width 124 height 368
type textarea "hero.attack(Brak)"
click at [783, 62] on div "hero . moveRight ( ) hero . moveUp ( ) hero . attack ( [GEOGRAPHIC_DATA] )" at bounding box center [777, 206] width 124 height 368
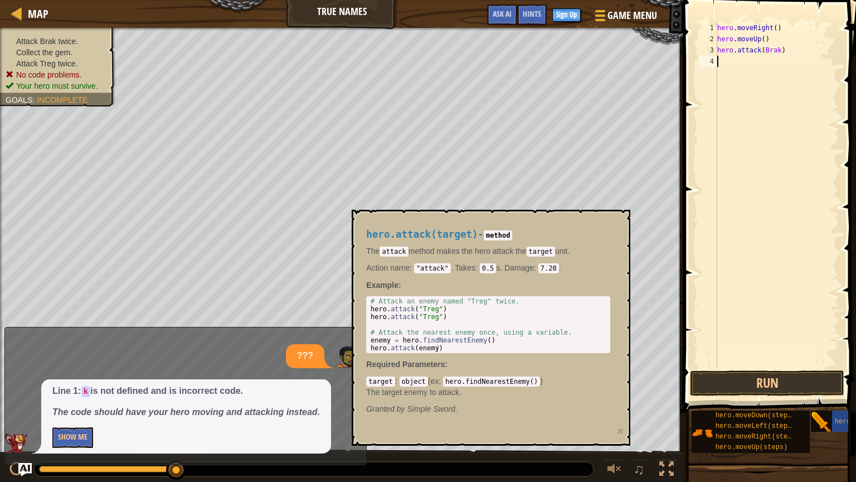
scroll to position [5, 0]
click at [783, 62] on div "hero . moveRight ( ) hero . moveUp ( ) hero . attack ( Brak ) hero . attack ( t…" at bounding box center [777, 206] width 124 height 368
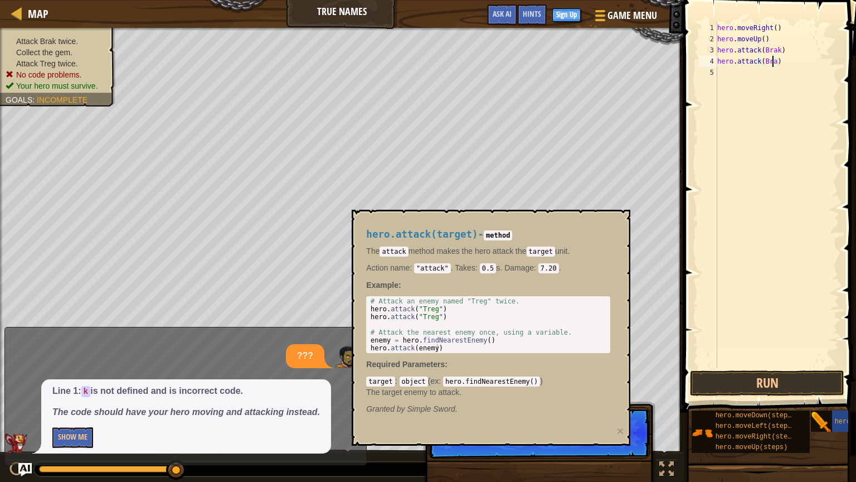
type textarea "hero.attack(Brak)"
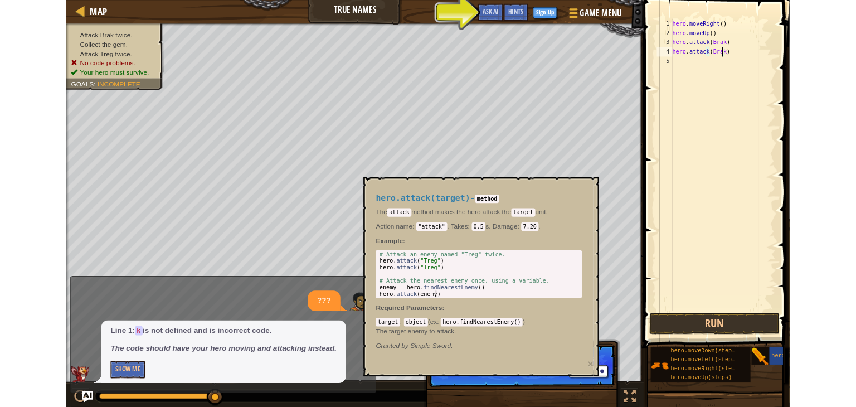
scroll to position [5, 0]
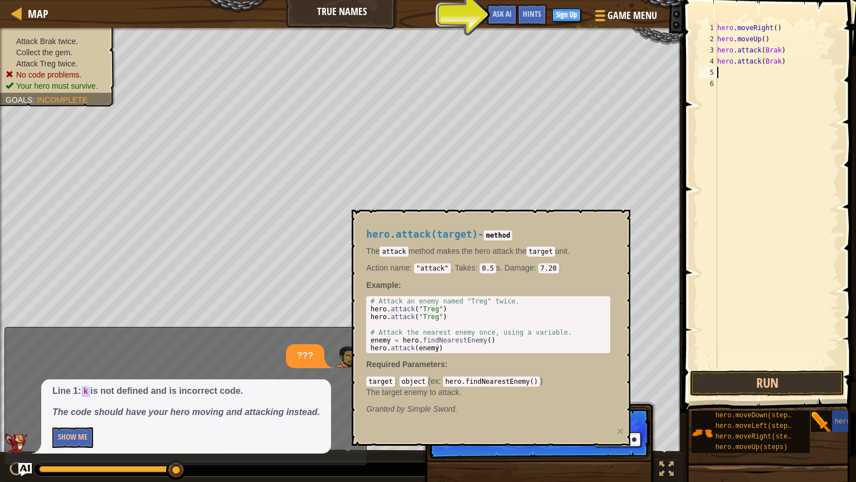
type textarea "]"
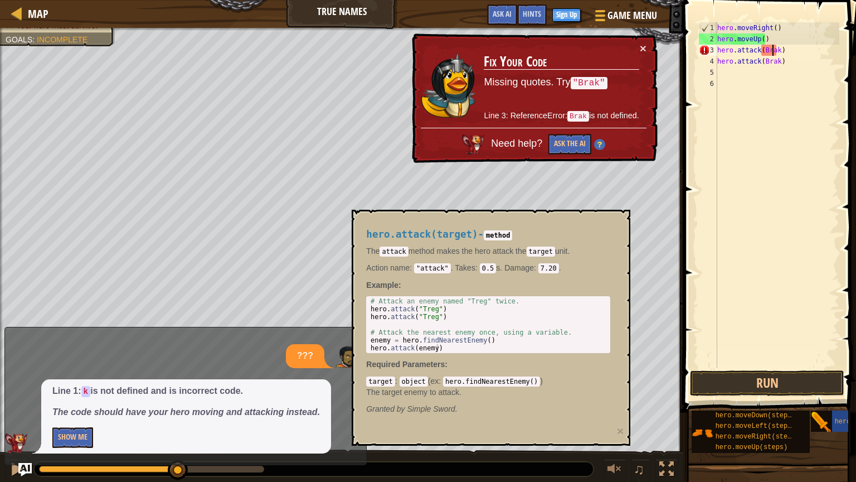
click at [774, 47] on div "hero . moveRight ( ) hero . moveUp ( ) hero . attack ( Brak ) hero . attack ( […" at bounding box center [777, 206] width 124 height 368
click at [778, 51] on div "hero . moveRight ( ) hero . moveUp ( ) hero . attack ( Brak ) hero . attack ( […" at bounding box center [777, 206] width 124 height 368
click at [784, 51] on div "hero . moveRight ( ) hero . moveUp ( ) hero . attack ( Brak ) hero . attack ( […" at bounding box center [777, 206] width 124 height 368
click at [778, 50] on div "hero . moveRight ( ) hero . moveUp ( ) hero . attack ( Brak ) hero . attack ( […" at bounding box center [777, 206] width 124 height 368
type textarea "hero.attack(Brak)"
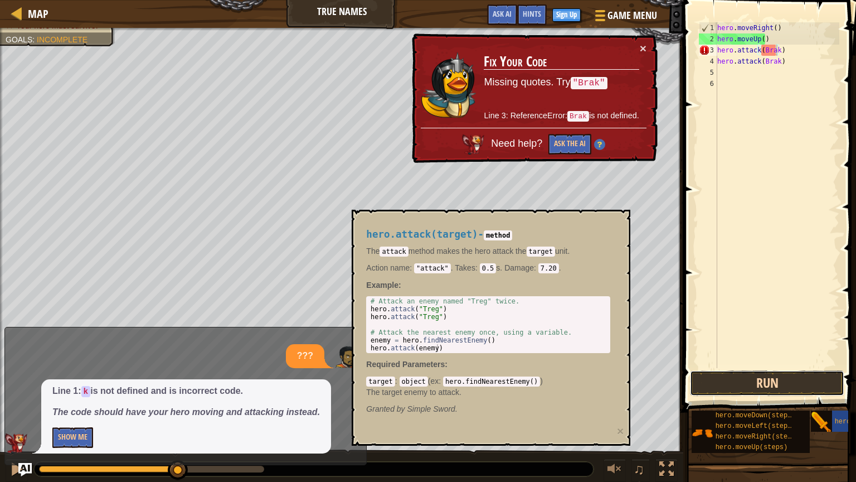
click at [773, 387] on button "Run" at bounding box center [767, 383] width 154 height 26
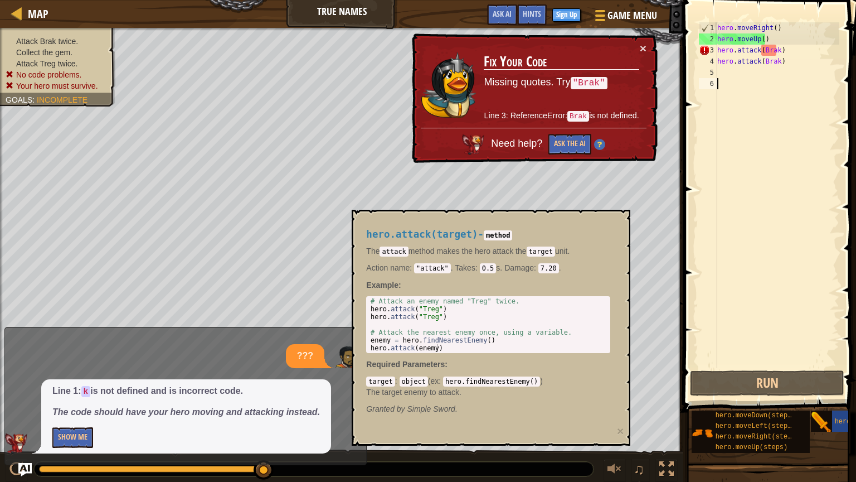
drag, startPoint x: 764, startPoint y: 257, endPoint x: 764, endPoint y: 112, distance: 145.5
click at [764, 112] on div "hero . moveRight ( ) hero . moveUp ( ) hero . attack ( Brak ) hero . attack ( […" at bounding box center [777, 206] width 124 height 368
drag, startPoint x: 767, startPoint y: 36, endPoint x: 691, endPoint y: 40, distance: 75.9
click at [691, 40] on div "1 2 3 4 5 6 hero . moveRight ( ) hero . moveUp ( ) hero . attack ( Brak ) hero …" at bounding box center [768, 228] width 176 height 445
type textarea "hero.moveUp()"
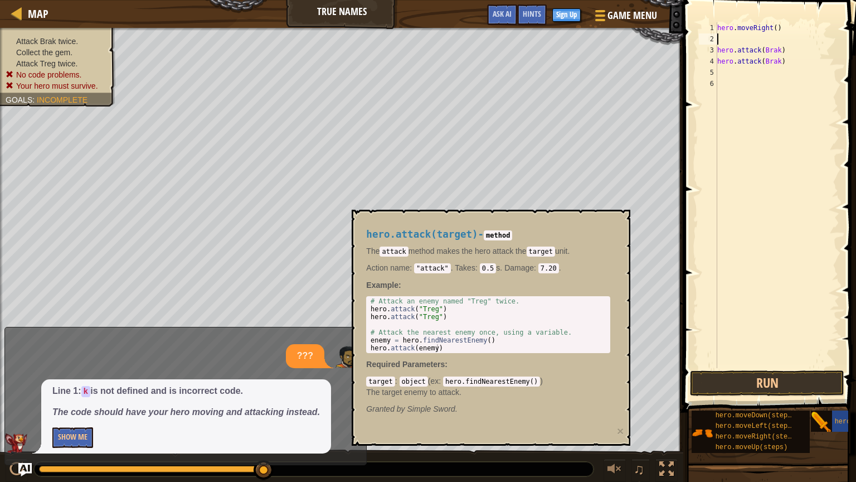
type textarea "hero.moveRight()"
click at [739, 61] on div "hero . moveRight ( ) hero . attack ( Brak ) hero . attack ( [GEOGRAPHIC_DATA] )" at bounding box center [777, 206] width 124 height 368
click at [702, 377] on button "Run" at bounding box center [767, 383] width 154 height 26
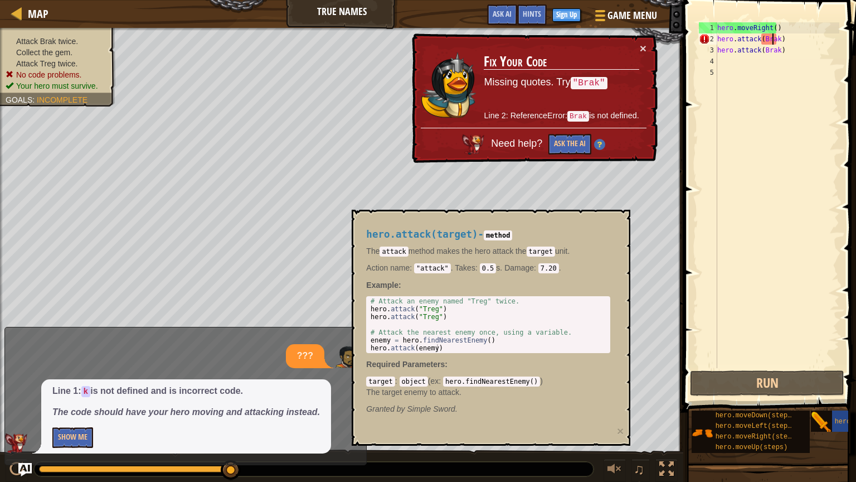
click at [774, 40] on div "hero . moveRight ( ) hero . attack ( Brak ) hero . attack ( [GEOGRAPHIC_DATA] )" at bounding box center [777, 206] width 124 height 368
type textarea "hero.attack(Brak)"
click at [775, 42] on div "hero . moveRight ( ) hero . attack ( Brak ) hero . attack ( [GEOGRAPHIC_DATA] )" at bounding box center [777, 206] width 124 height 368
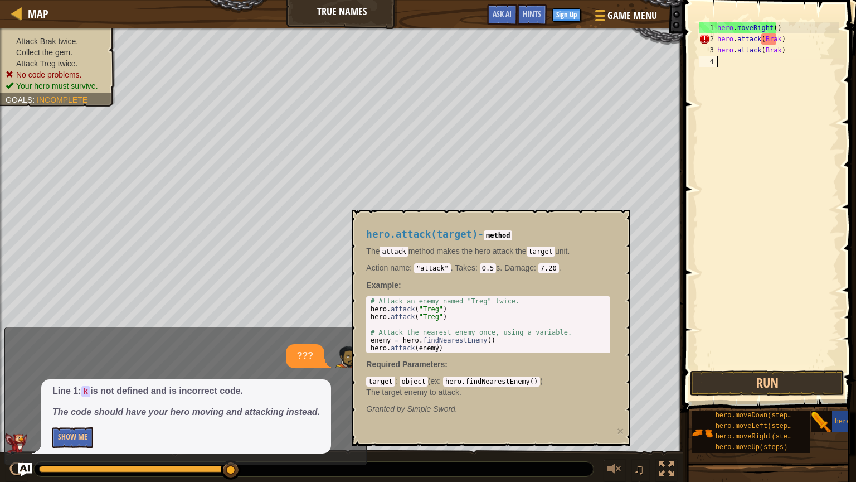
click at [793, 109] on div "hero . moveRight ( ) hero . attack ( Brak ) hero . attack ( [GEOGRAPHIC_DATA] )" at bounding box center [777, 206] width 124 height 368
type textarea "hero.attack(Brak)"
click at [731, 384] on button "Run" at bounding box center [767, 383] width 154 height 26
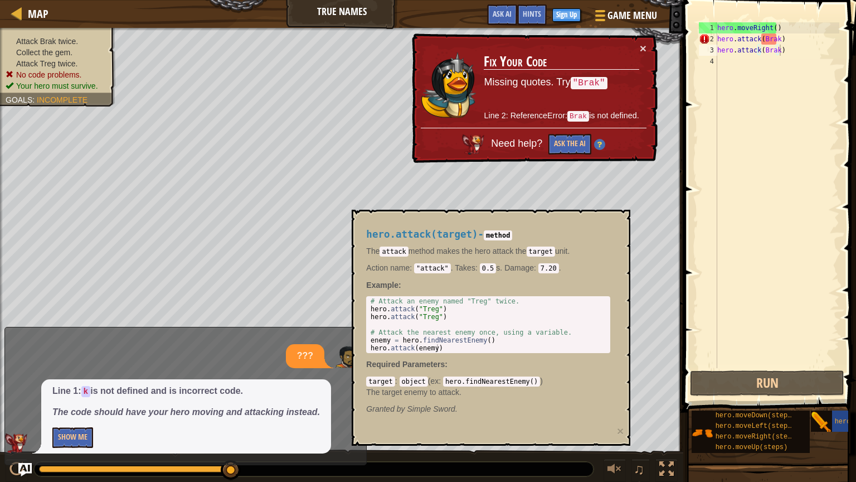
drag, startPoint x: 818, startPoint y: 417, endPoint x: 810, endPoint y: 346, distance: 71.8
click at [810, 346] on div "Hints hero.attack(Brak) 1 2 3 4 hero . moveRight ( ) hero . attack ( Brak ) her…" at bounding box center [768, 238] width 176 height 476
click at [816, 406] on img at bounding box center [821, 421] width 21 height 21
click at [666, 406] on div at bounding box center [667, 469] width 14 height 14
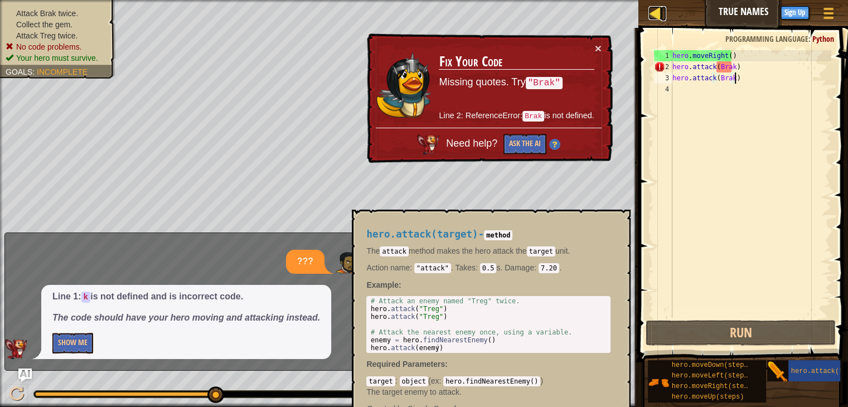
click at [657, 17] on div at bounding box center [655, 13] width 14 height 14
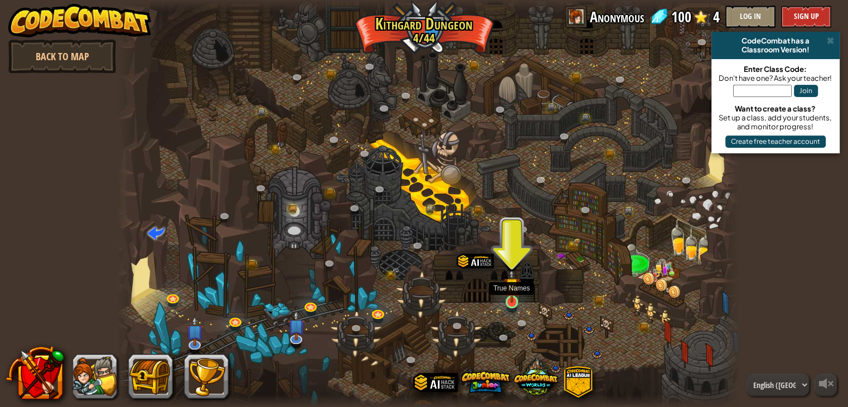
click at [510, 298] on img at bounding box center [512, 286] width 16 height 36
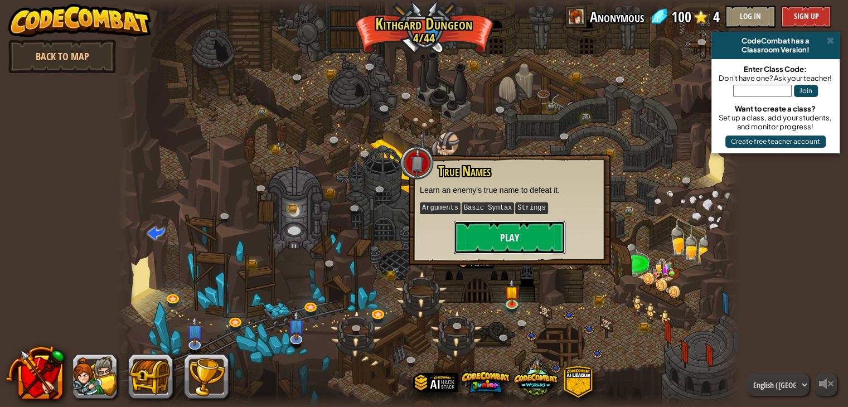
click at [502, 250] on button "Play" at bounding box center [510, 237] width 112 height 33
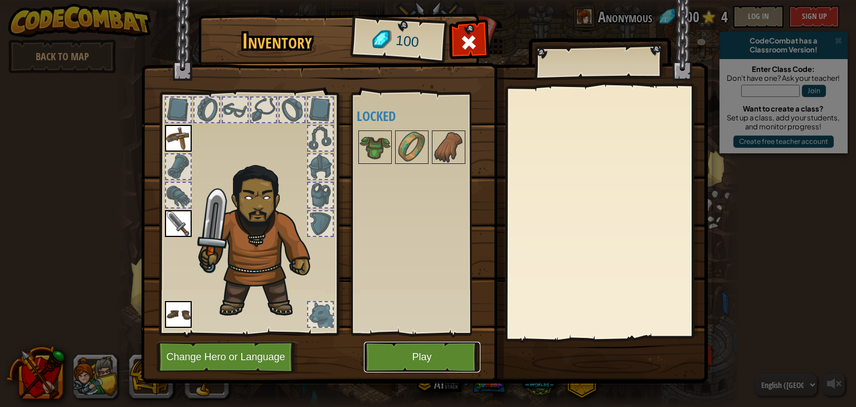
click at [432, 353] on button "Play" at bounding box center [422, 357] width 117 height 31
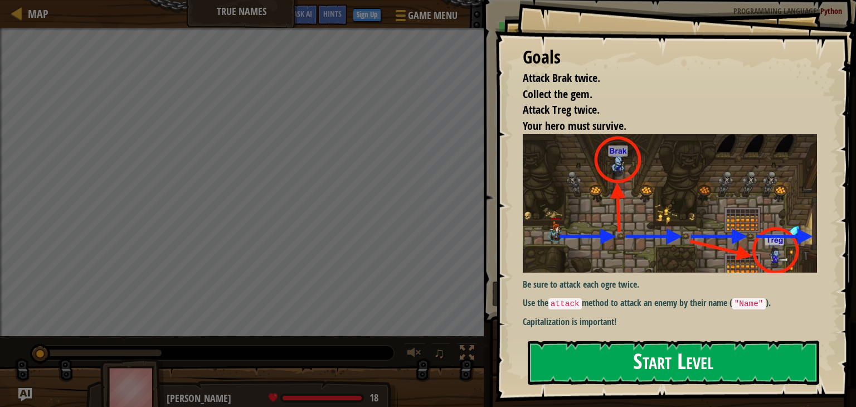
click at [640, 365] on button "Start Level" at bounding box center [674, 363] width 292 height 44
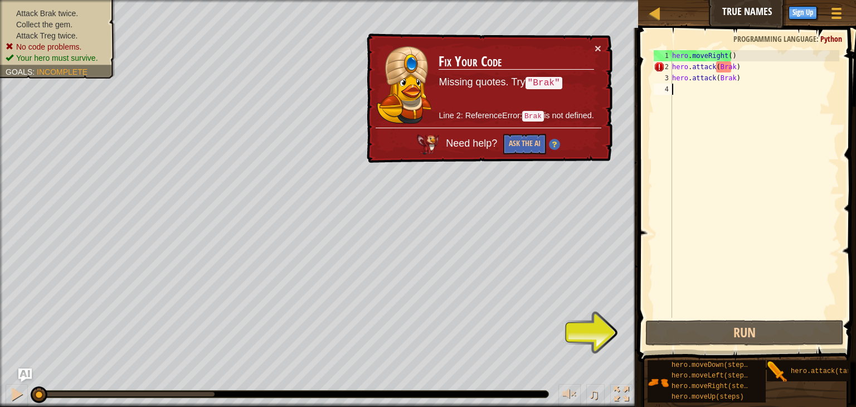
click at [754, 69] on div "hero . moveRight ( ) hero . attack ( Brak ) hero . attack ( [GEOGRAPHIC_DATA] )" at bounding box center [754, 195] width 169 height 290
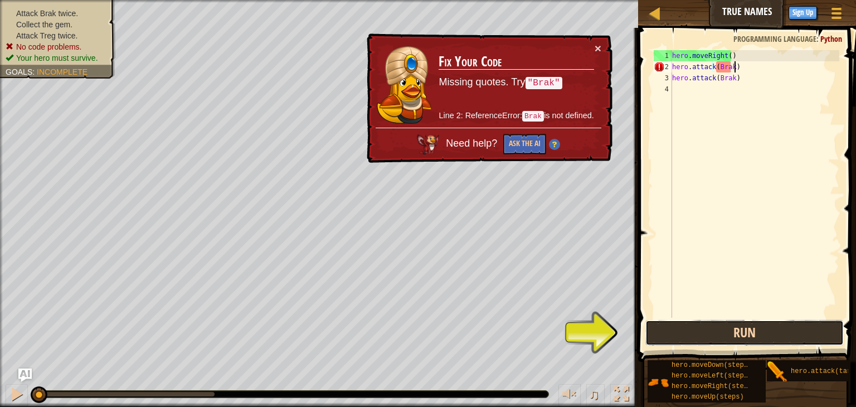
click at [749, 327] on button "Run" at bounding box center [745, 333] width 198 height 26
click at [745, 328] on button "Run" at bounding box center [745, 333] width 198 height 26
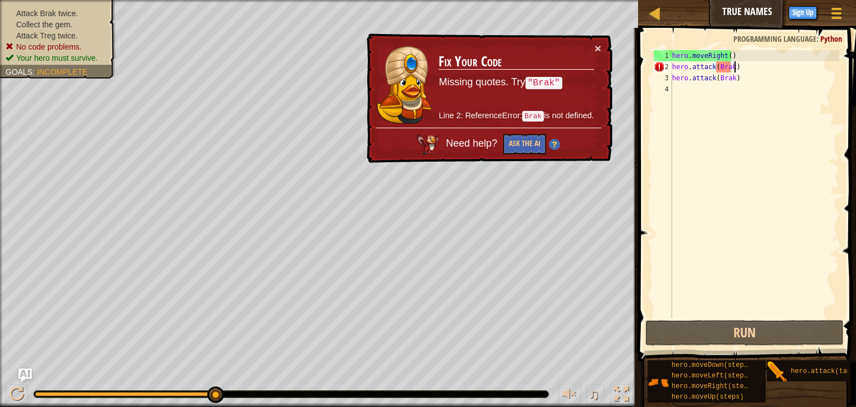
click at [752, 65] on div "hero . moveRight ( ) hero . attack ( Brak ) hero . attack ( [GEOGRAPHIC_DATA] )" at bounding box center [754, 195] width 169 height 290
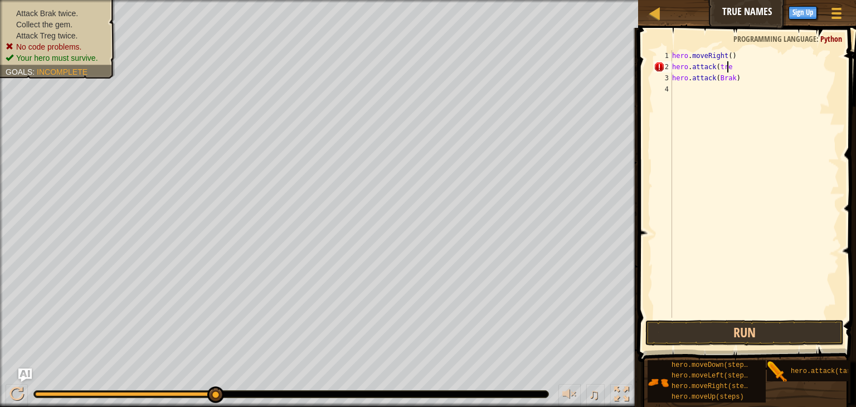
scroll to position [5, 4]
type textarea "hero.attack(treg)"
click at [744, 326] on button "Run" at bounding box center [745, 333] width 198 height 26
type textarea "h"
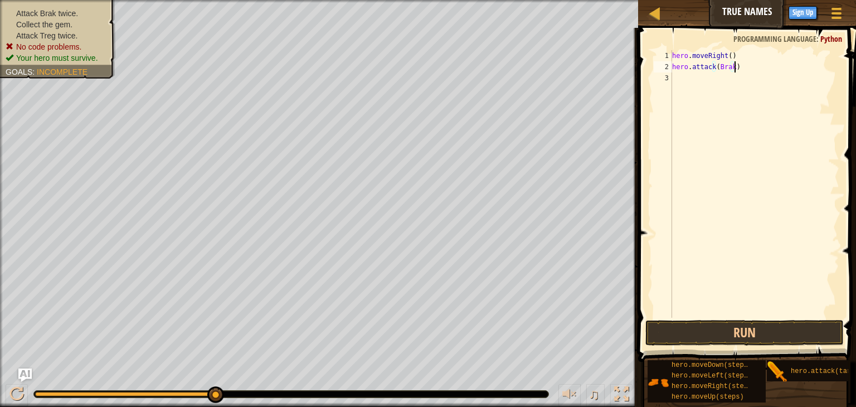
click at [777, 72] on div "hero . moveRight ( ) hero . attack ( [GEOGRAPHIC_DATA] )" at bounding box center [754, 195] width 169 height 290
type textarea "h"
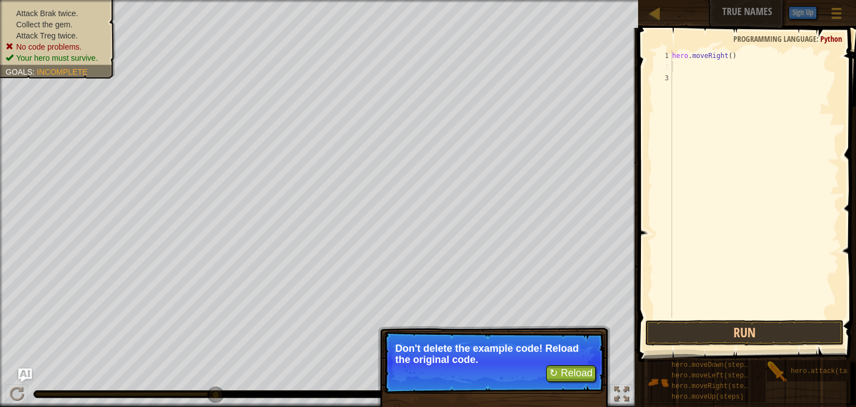
click at [770, 71] on div "hero . moveRight ( )" at bounding box center [754, 195] width 169 height 290
click at [773, 85] on div "hero . moveRight ( )" at bounding box center [754, 195] width 169 height 290
click at [575, 375] on button "↻ Reload" at bounding box center [571, 373] width 50 height 17
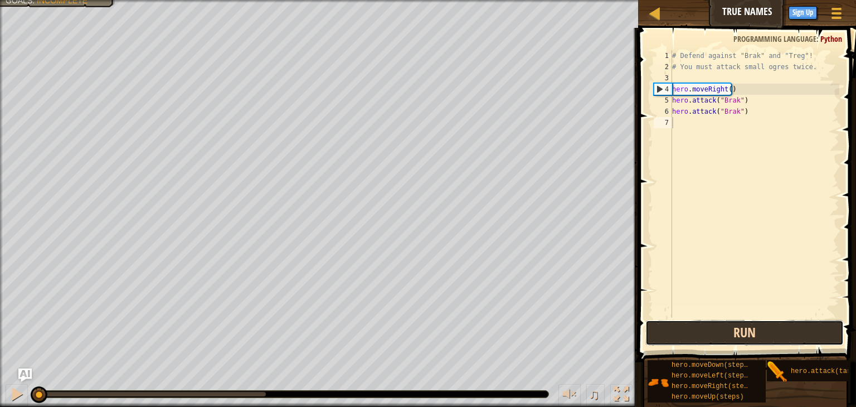
click at [708, 326] on button "Run" at bounding box center [745, 333] width 198 height 26
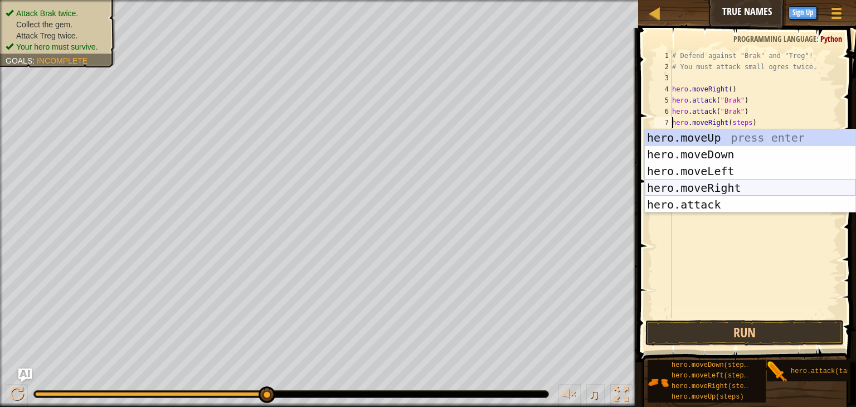
click at [716, 184] on div "hero.moveUp press enter hero.moveDown press enter hero.moveLeft press enter her…" at bounding box center [750, 187] width 211 height 117
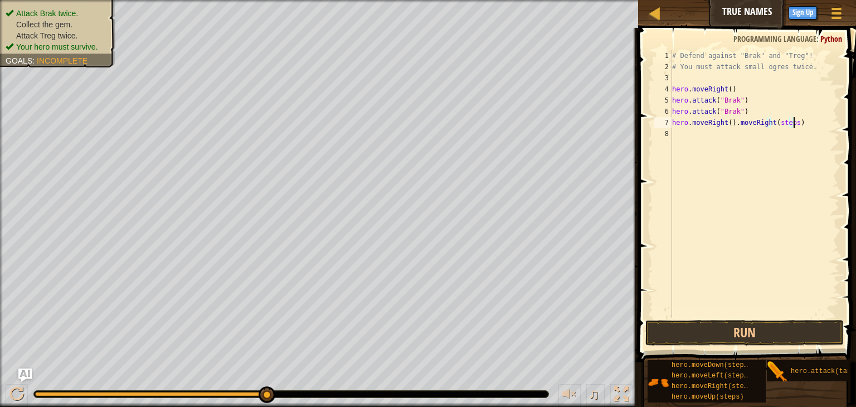
click at [809, 123] on div "# Defend against "Brak" and "Treg"! # You must attack small ogres twice. hero .…" at bounding box center [754, 195] width 169 height 290
type textarea "hero.moveRight()."
click at [748, 139] on div "# Defend against "Brak" and "Treg"! # You must attack small ogres twice. hero .…" at bounding box center [754, 195] width 169 height 290
click at [749, 135] on div "# Defend against "Brak" and "Treg"! # You must attack small ogres twice. hero .…" at bounding box center [754, 195] width 169 height 290
click at [755, 122] on div "# Defend against "Brak" and "Treg"! # You must attack small ogres twice. hero .…" at bounding box center [754, 195] width 169 height 290
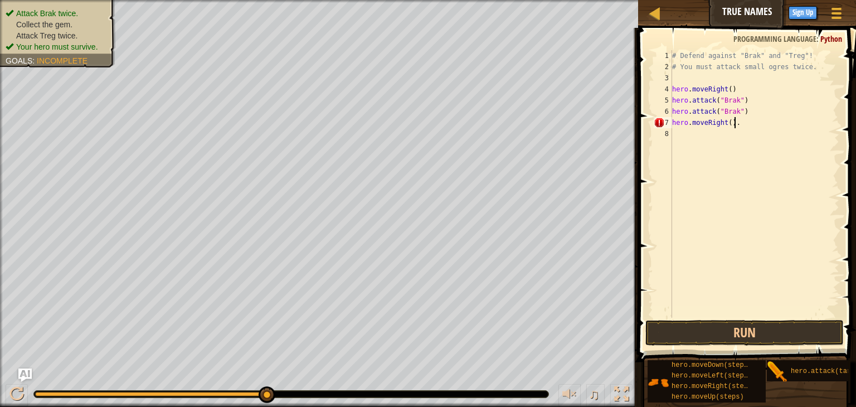
type textarea "hero.moveRight()"
click at [749, 144] on div "# Defend against "Brak" and "Treg"! # You must attack small ogres twice. hero .…" at bounding box center [754, 195] width 169 height 290
click at [736, 137] on div "# Defend against "Brak" and "Treg"! # You must attack small ogres twice. hero .…" at bounding box center [754, 195] width 169 height 290
click at [741, 136] on div "# Defend against "Brak" and "Treg"! # You must attack small ogres twice. hero .…" at bounding box center [754, 195] width 169 height 290
click at [738, 137] on div "# Defend against "Brak" and "Treg"! # You must attack small ogres twice. hero .…" at bounding box center [754, 195] width 169 height 290
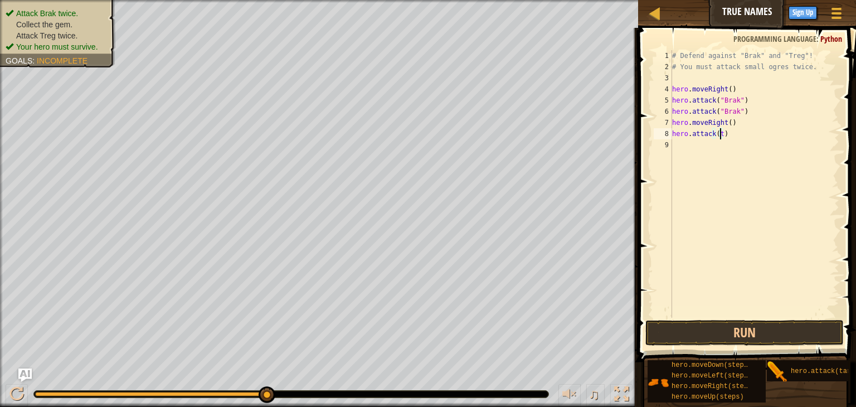
type textarea "hero.attack()"
click at [741, 153] on div "# Defend against "Brak" and "Treg"! # You must attack small ogres twice. hero .…" at bounding box center [754, 195] width 169 height 290
click at [718, 130] on div "# Defend against "Brak" and "Treg"! # You must attack small ogres twice. hero .…" at bounding box center [754, 195] width 169 height 290
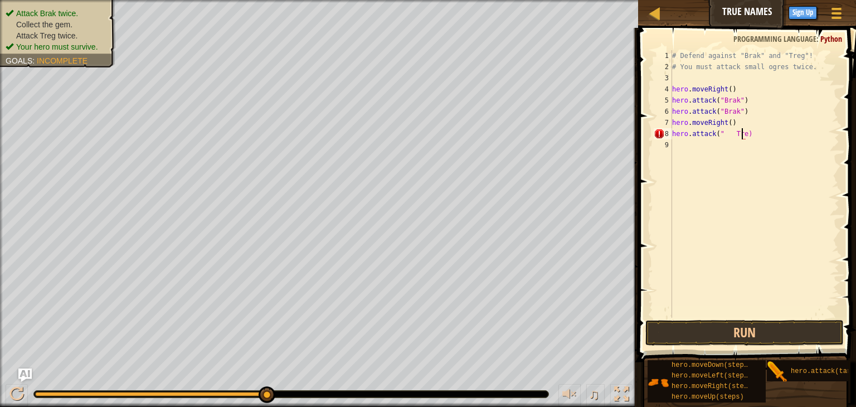
scroll to position [5, 6]
click at [731, 137] on div "# Defend against "Brak" and "Treg"! # You must attack small ogres twice. hero .…" at bounding box center [754, 195] width 169 height 290
type textarea "hero.attack("Treg")"
click at [734, 151] on div "# Defend against "Brak" and "Treg"! # You must attack small ogres twice. hero .…" at bounding box center [754, 195] width 169 height 290
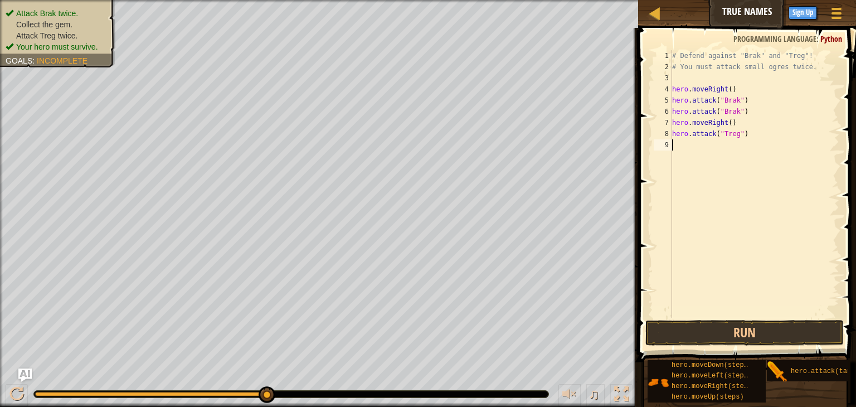
scroll to position [5, 0]
click at [778, 124] on div "# Defend against "Brak" and "Treg"! # You must attack small ogres twice. hero .…" at bounding box center [756, 195] width 166 height 290
click at [740, 147] on div "# Defend against "Brak" and "Treg"! # You must attack small ogres twice. hero .…" at bounding box center [756, 195] width 166 height 290
click at [740, 148] on div "# Defend against "Brak" and "Treg"! # You must attack small ogres twice. hero .…" at bounding box center [756, 195] width 166 height 290
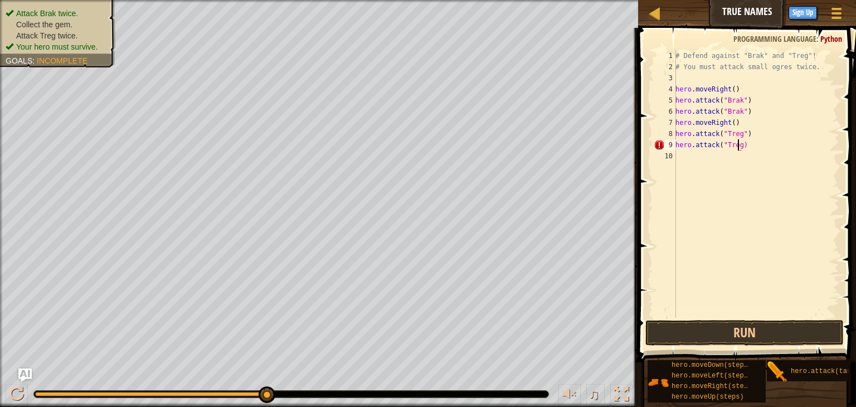
type textarea "hero.attack("Treg")"
click at [748, 167] on div "# Defend against "Brak" and "Treg"! # You must attack small ogres twice. hero .…" at bounding box center [756, 195] width 166 height 290
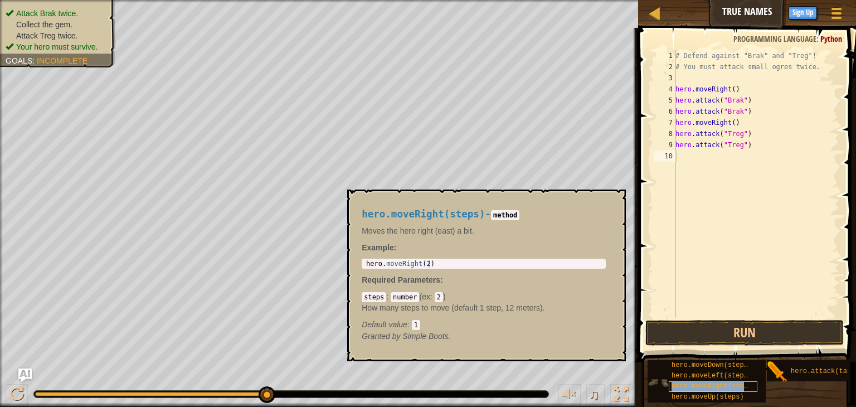
click at [710, 384] on span "hero.moveRight(steps)" at bounding box center [714, 386] width 84 height 8
click at [750, 158] on div "# Defend against "Brak" and "Treg"! # You must attack small ogres twice. hero .…" at bounding box center [756, 195] width 166 height 290
type textarea "hero.moveRight()"
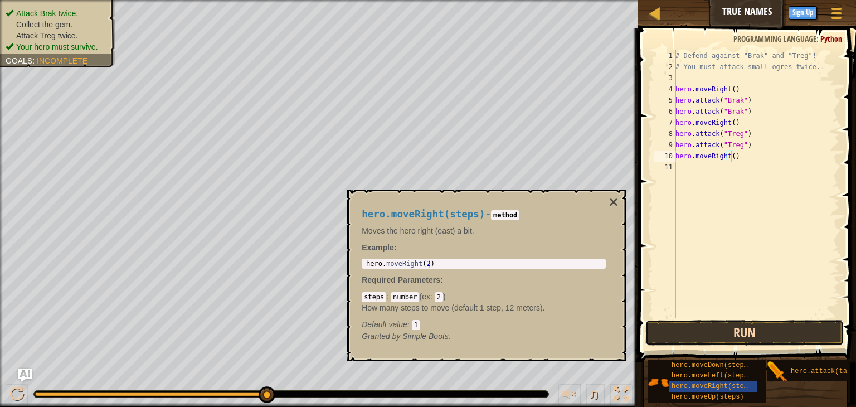
click at [743, 331] on button "Run" at bounding box center [745, 333] width 198 height 26
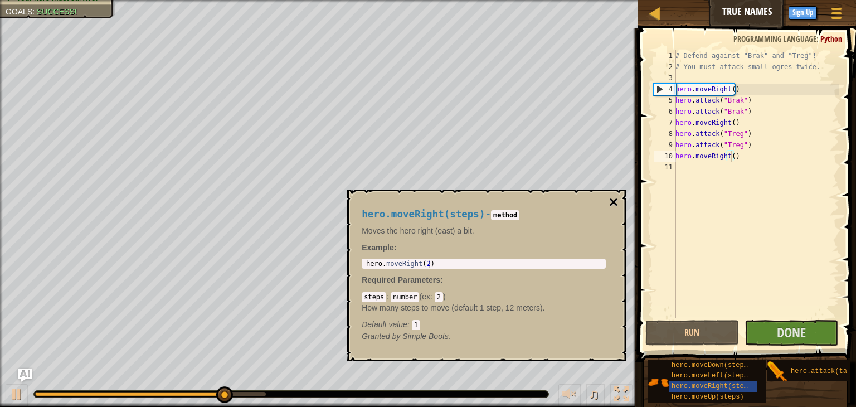
click at [615, 202] on button "×" at bounding box center [613, 203] width 9 height 16
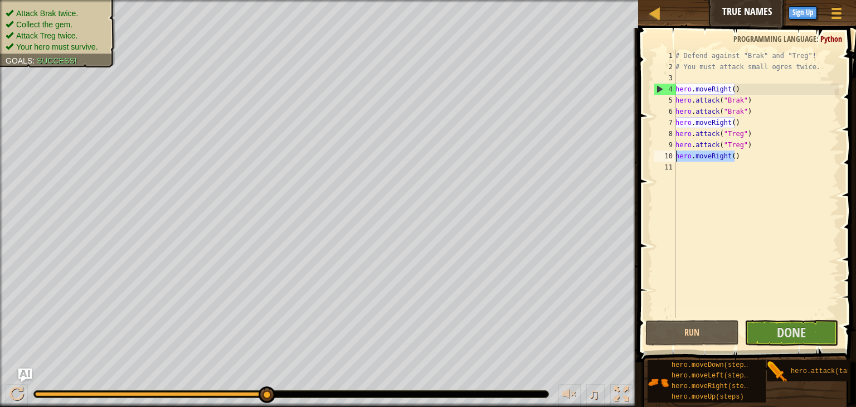
drag, startPoint x: 742, startPoint y: 152, endPoint x: 676, endPoint y: 156, distance: 65.9
click at [676, 156] on div "# Defend against "Brak" and "Treg"! # You must attack small ogres twice. hero .…" at bounding box center [756, 195] width 166 height 290
click at [682, 167] on div "# Defend against "Brak" and "Treg"! # You must attack small ogres twice. hero .…" at bounding box center [756, 195] width 166 height 290
paste textarea "hero.moveRight()"
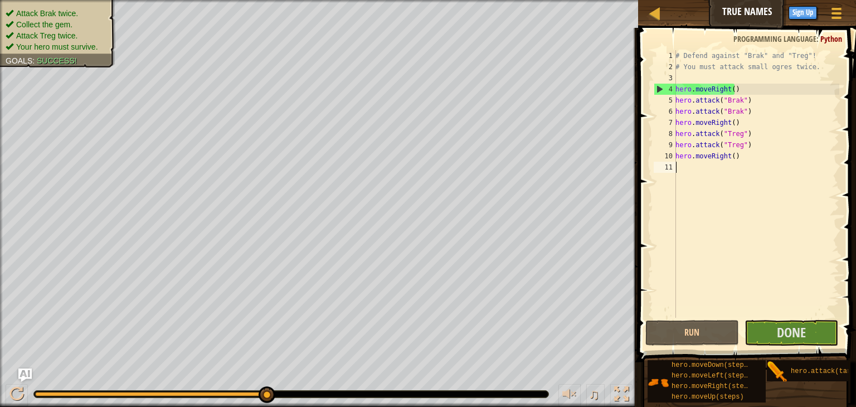
type textarea "hero.moveRight()"
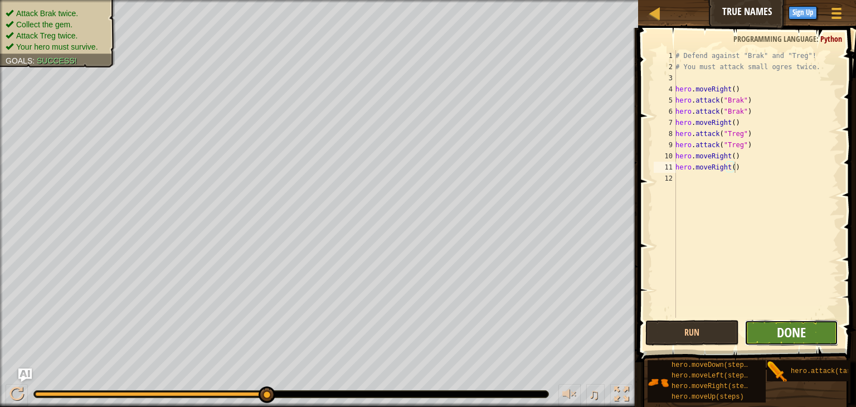
click at [795, 338] on span "Done" at bounding box center [791, 332] width 29 height 18
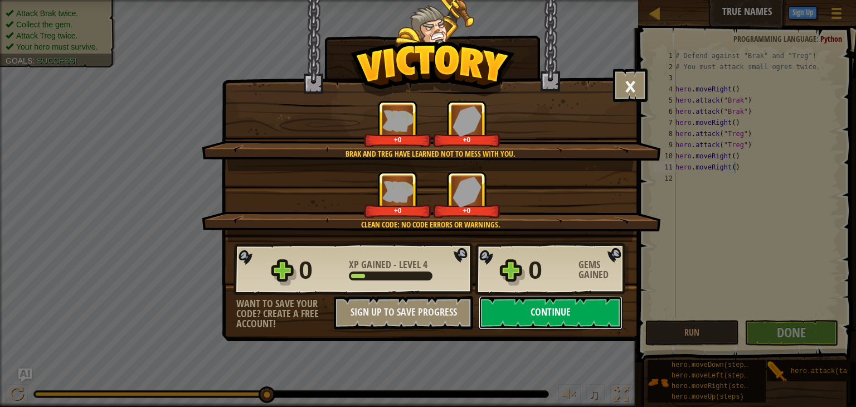
click at [553, 302] on button "Continue" at bounding box center [551, 312] width 144 height 33
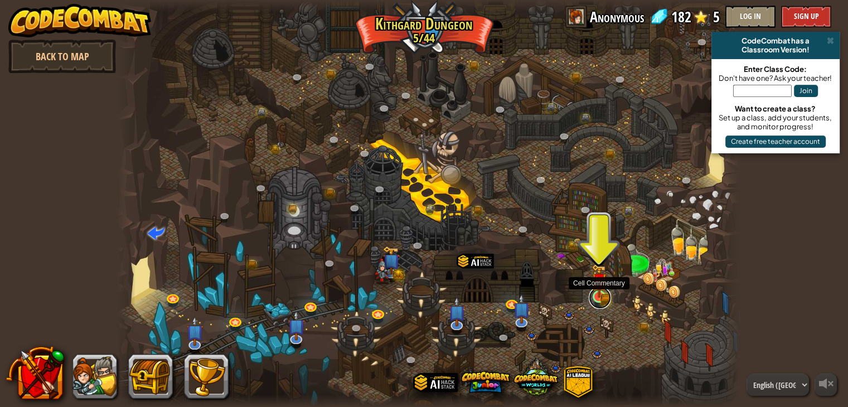
click at [607, 297] on link at bounding box center [600, 298] width 22 height 22
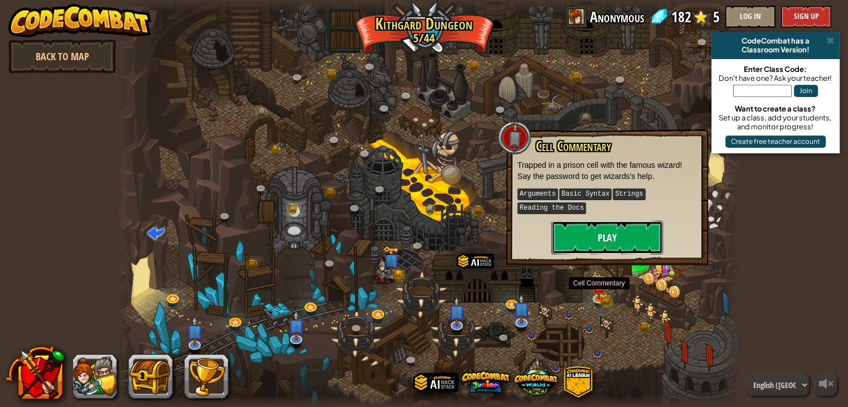
click at [590, 236] on button "Play" at bounding box center [607, 237] width 112 height 33
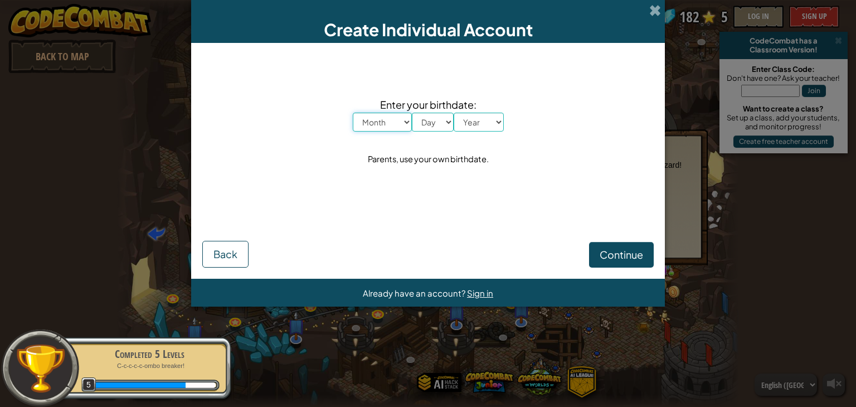
click at [401, 120] on select "Month January February March April May June July August September October Novem…" at bounding box center [382, 122] width 59 height 19
select select "11"
click at [353, 113] on select "Month January February March April May June July August September October Novem…" at bounding box center [382, 122] width 59 height 19
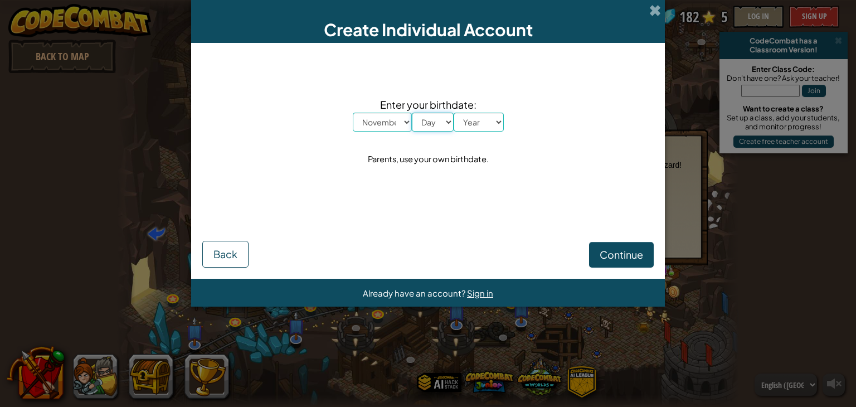
click at [447, 121] on select "Day 1 2 3 4 5 6 7 8 9 10 11 12 13 14 15 16 17 18 19 20 21 22 23 24 25 26 27 28 …" at bounding box center [433, 122] width 42 height 19
select select "20"
click at [412, 113] on select "Day 1 2 3 4 5 6 7 8 9 10 11 12 13 14 15 16 17 18 19 20 21 22 23 24 25 26 27 28 …" at bounding box center [433, 122] width 42 height 19
click at [492, 117] on select "Year [DATE] 2024 2023 2022 2021 2020 2019 2018 2017 2016 2015 2014 2013 2012 20…" at bounding box center [479, 122] width 50 height 19
select select "1926"
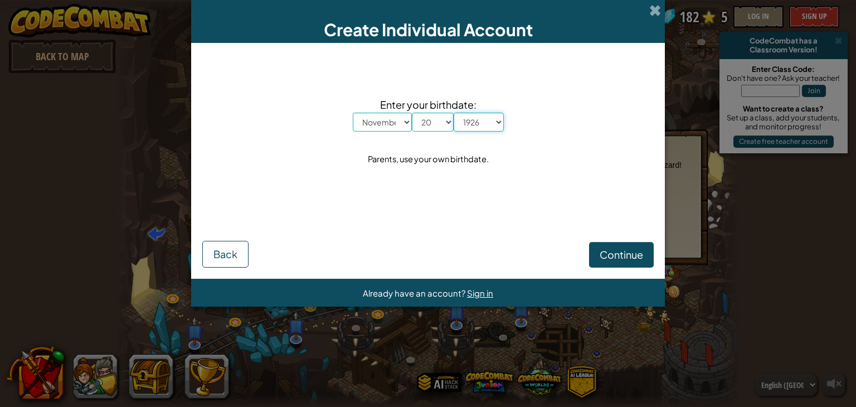
click at [454, 113] on select "Year [DATE] 2024 2023 2022 2021 2020 2019 2018 2017 2016 2015 2014 2013 2012 20…" at bounding box center [479, 122] width 50 height 19
click at [607, 258] on span "Continue" at bounding box center [621, 254] width 43 height 13
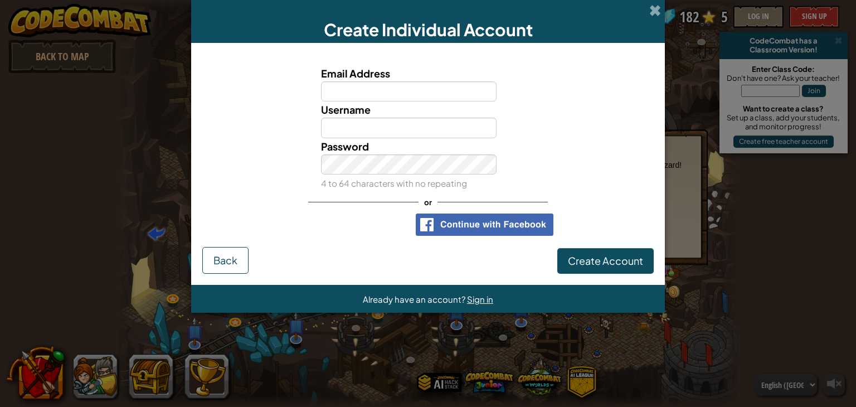
click at [656, 2] on div "Create Individual Account" at bounding box center [428, 21] width 474 height 43
click at [655, 12] on span at bounding box center [655, 10] width 12 height 12
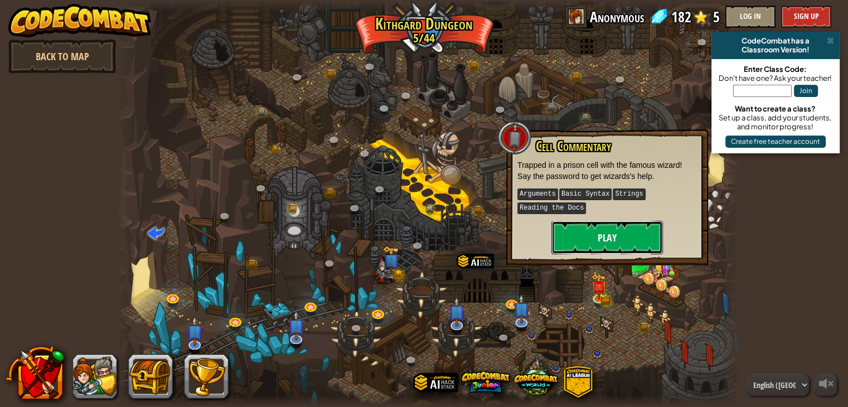
click at [613, 240] on button "Play" at bounding box center [607, 237] width 112 height 33
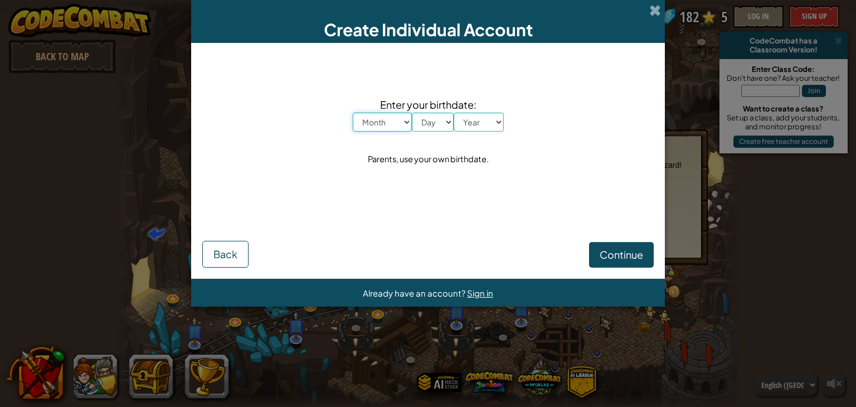
click at [403, 118] on select "Month January February March April May June July August September October Novem…" at bounding box center [382, 122] width 59 height 19
select select "11"
click at [353, 113] on select "Month January February March April May June July August September October Novem…" at bounding box center [382, 122] width 59 height 19
click at [437, 115] on select "Day 1 2 3 4 5 6 7 8 9 10 11 12 13 14 15 16 17 18 19 20 21 22 23 24 25 26 27 28 …" at bounding box center [433, 122] width 42 height 19
select select "20"
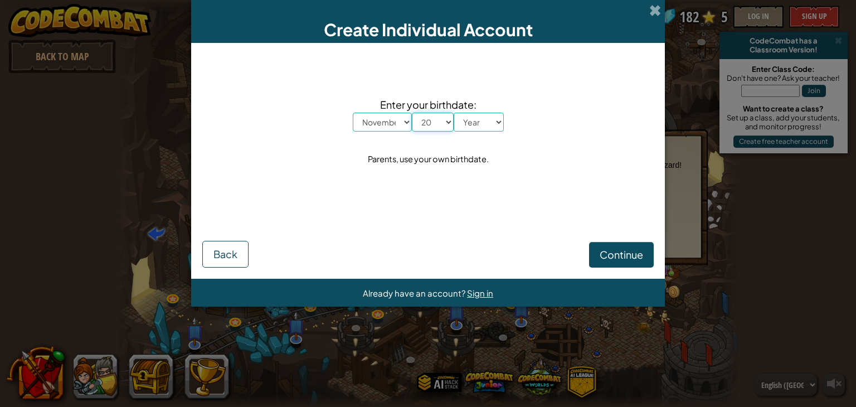
click at [412, 113] on select "Day 1 2 3 4 5 6 7 8 9 10 11 12 13 14 15 16 17 18 19 20 21 22 23 24 25 26 27 28 …" at bounding box center [433, 122] width 42 height 19
click at [489, 118] on select "Year [DATE] 2024 2023 2022 2021 2020 2019 2018 2017 2016 2015 2014 2013 2012 20…" at bounding box center [479, 122] width 50 height 19
select select "2011"
click at [454, 113] on select "Year [DATE] 2024 2023 2022 2021 2020 2019 2018 2017 2016 2015 2014 2013 2012 20…" at bounding box center [479, 122] width 50 height 19
click at [626, 249] on span "Continue" at bounding box center [621, 254] width 43 height 13
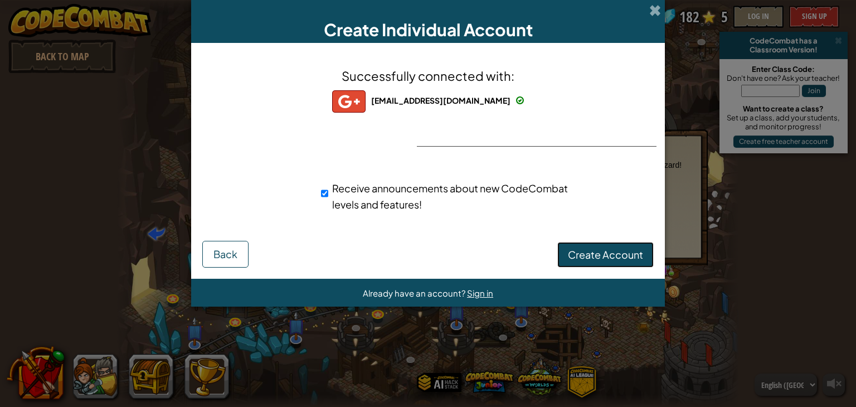
click at [591, 259] on span "Create Account" at bounding box center [605, 254] width 75 height 13
click at [618, 249] on button "Create Account" at bounding box center [606, 255] width 96 height 26
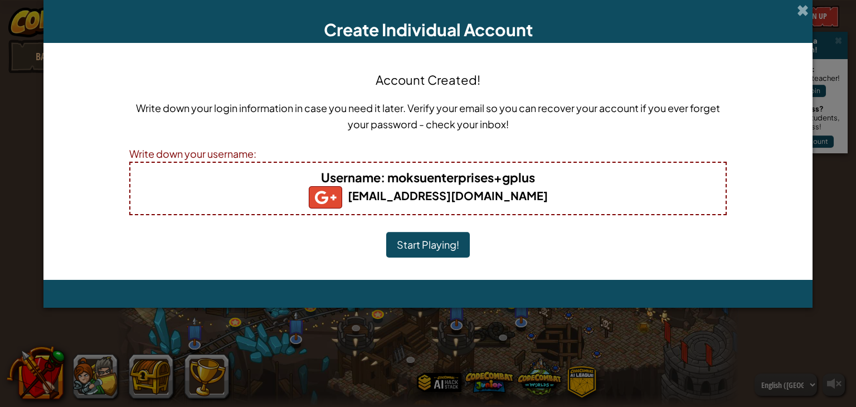
click at [534, 201] on h5 "[EMAIL_ADDRESS][DOMAIN_NAME]" at bounding box center [428, 197] width 573 height 22
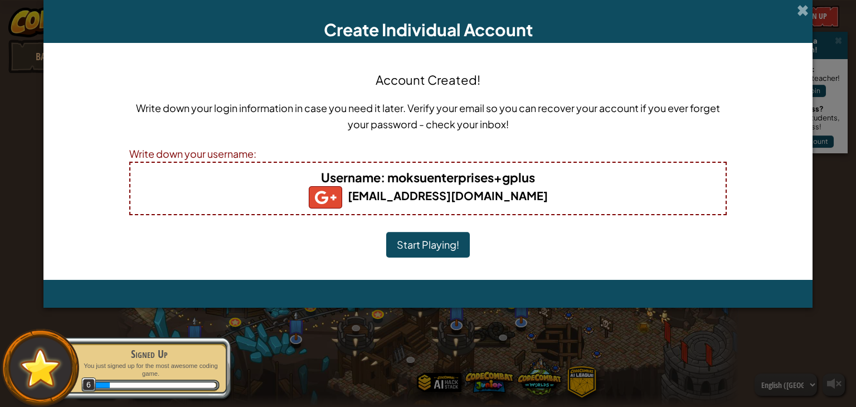
click at [530, 197] on b "[EMAIL_ADDRESS][DOMAIN_NAME]" at bounding box center [428, 195] width 239 height 14
click at [533, 177] on b "Username : moksuenterprises+gplus" at bounding box center [428, 177] width 214 height 16
click at [534, 177] on h4 "Username : moksuenterprises+gplus" at bounding box center [428, 177] width 573 height 18
click at [493, 176] on b "Username : moksuenterprises+gplus" at bounding box center [428, 177] width 214 height 16
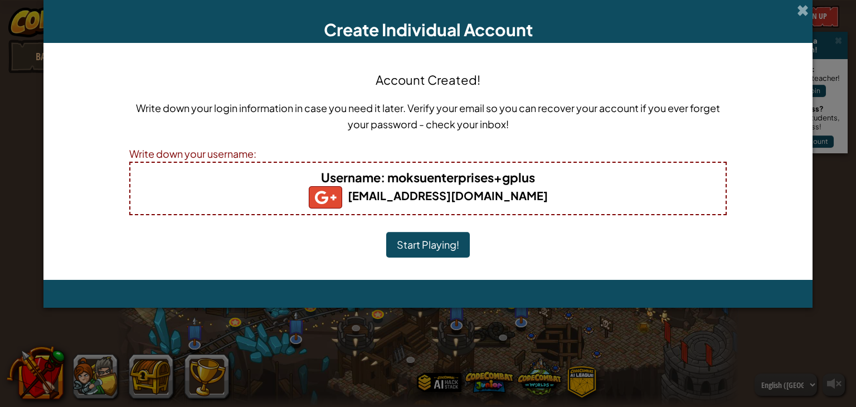
click at [149, 148] on div "Write down your username:" at bounding box center [428, 154] width 598 height 16
click at [155, 156] on div "Write down your username:" at bounding box center [428, 154] width 598 height 16
click at [389, 177] on b "Username : moksuenterprises+gplus" at bounding box center [428, 177] width 214 height 16
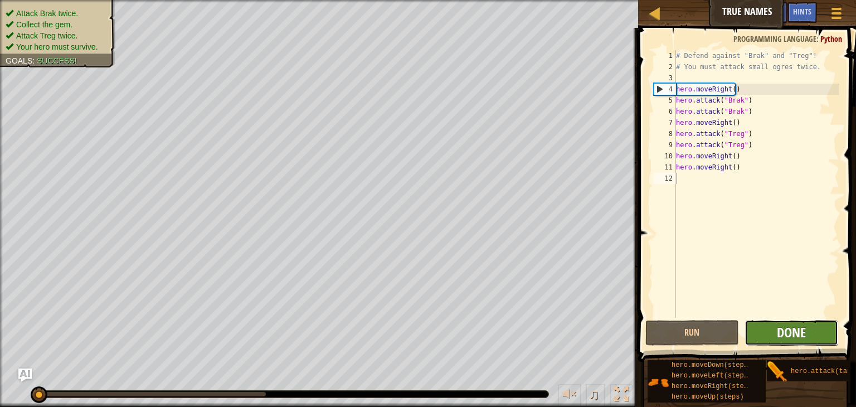
click at [779, 331] on span "Done" at bounding box center [791, 332] width 29 height 18
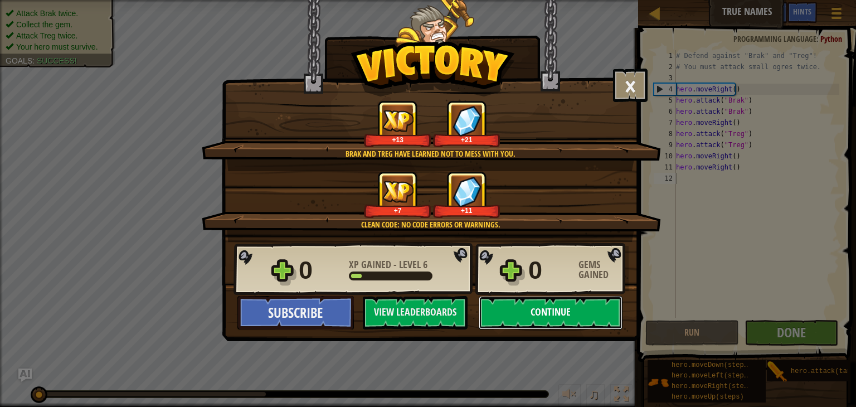
click at [566, 308] on button "Continue" at bounding box center [551, 312] width 144 height 33
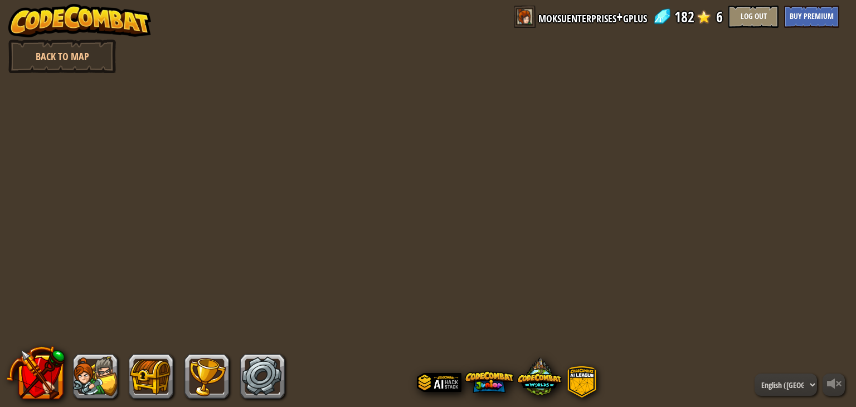
click at [566, 308] on div "powered by Back to Map moksuenterprises+gplus 182 6 Log Out Buy Premium English…" at bounding box center [428, 203] width 856 height 407
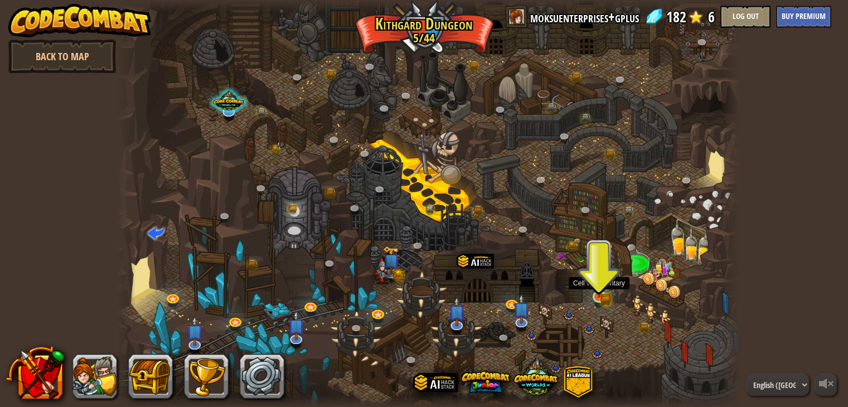
click at [592, 286] on img at bounding box center [600, 281] width 16 height 34
